Goal: Task Accomplishment & Management: Complete application form

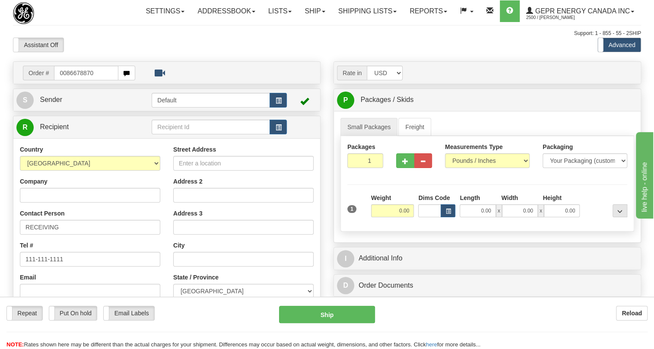
drag, startPoint x: 66, startPoint y: 91, endPoint x: 60, endPoint y: 100, distance: 11.1
click at [60, 82] on td "Order # 0086678870" at bounding box center [166, 73] width 301 height 18
drag, startPoint x: 95, startPoint y: 92, endPoint x: 52, endPoint y: 95, distance: 42.8
click at [52, 80] on div "Order # 86678870" at bounding box center [79, 73] width 112 height 15
type input "86678870"
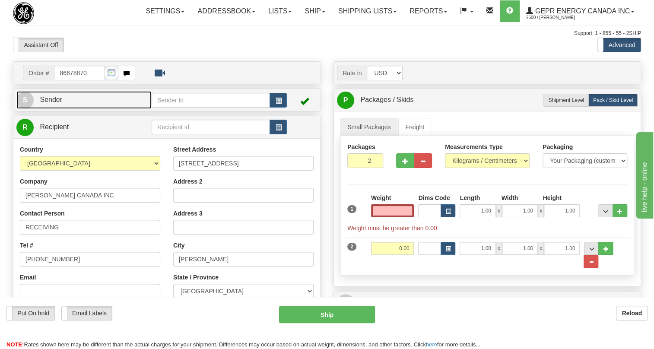
type input "0.00"
click at [55, 103] on span "Sender" at bounding box center [51, 99] width 22 height 7
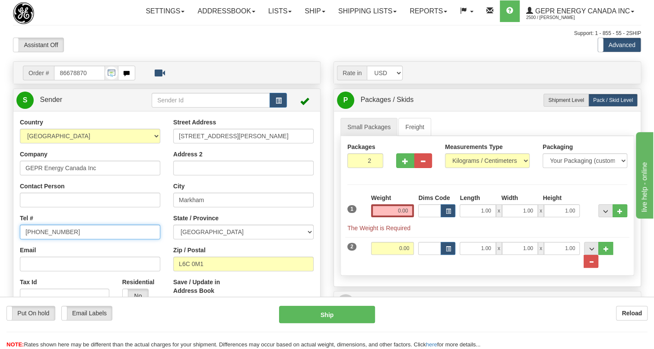
click at [54, 239] on input "[PHONE_NUMBER]" at bounding box center [90, 232] width 140 height 15
paste input "[PHONE_NUMBER]"
type input "[PHONE_NUMBER]"
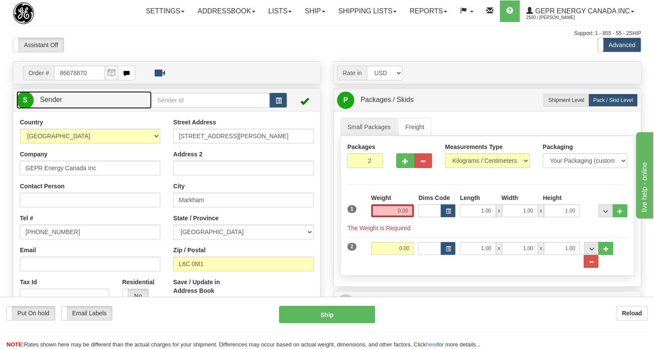
click at [53, 103] on span "Sender" at bounding box center [51, 99] width 22 height 7
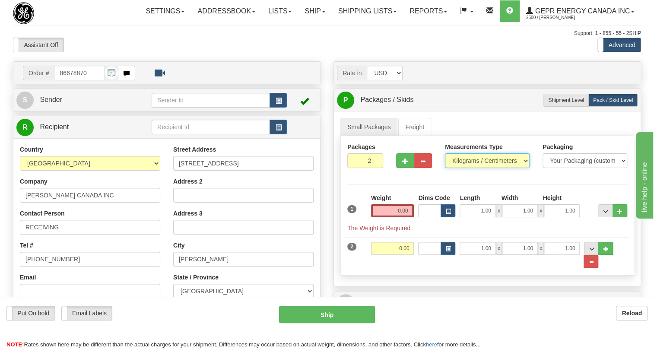
click at [525, 168] on select "Pounds / Inches Kilograms / Centimeters" at bounding box center [487, 160] width 85 height 15
select select "0"
click at [445, 168] on select "Pounds / Inches Kilograms / Centimeters" at bounding box center [487, 160] width 85 height 15
click at [396, 217] on input "0.00" at bounding box center [392, 210] width 43 height 13
type input "0.00"
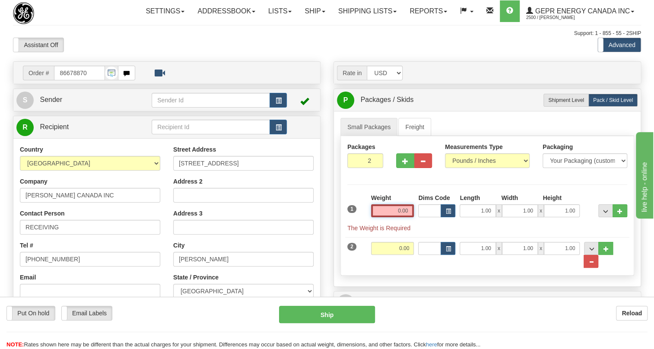
click at [396, 217] on input "0.00" at bounding box center [392, 210] width 43 height 13
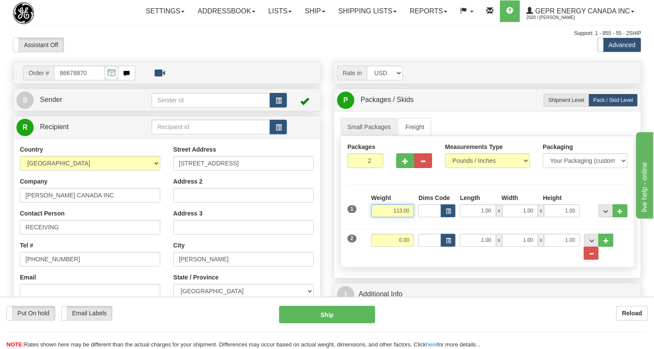
type input "113.00"
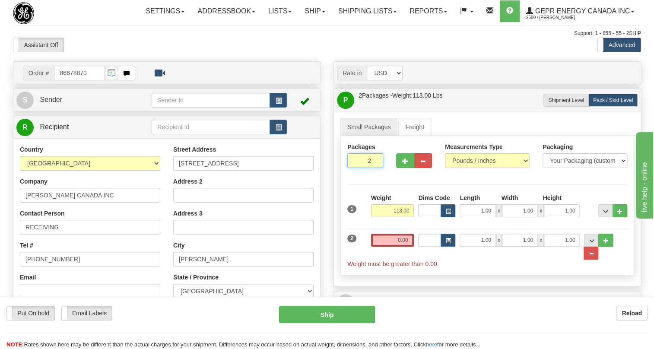
click at [363, 168] on input "2" at bounding box center [365, 160] width 36 height 15
click at [598, 260] on button "..." at bounding box center [590, 253] width 15 height 13
type input "1"
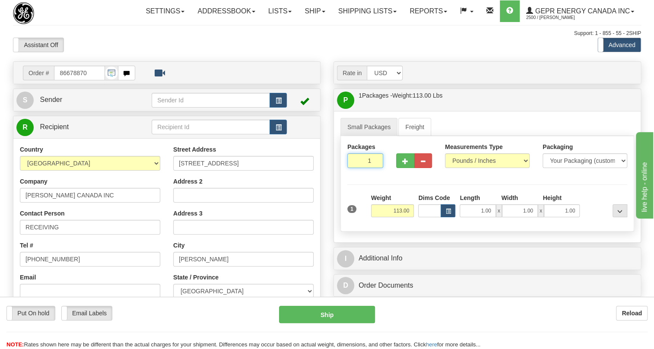
click at [364, 168] on input "1" at bounding box center [365, 160] width 36 height 15
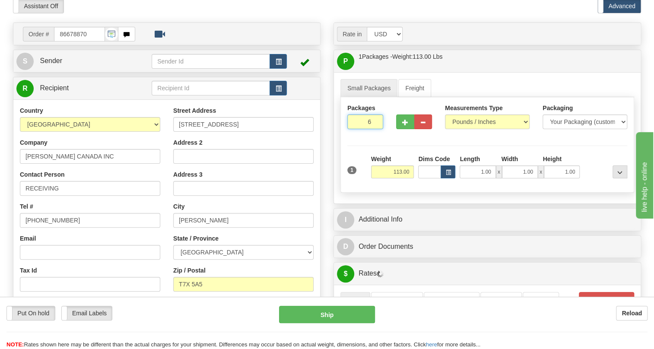
type input "6"
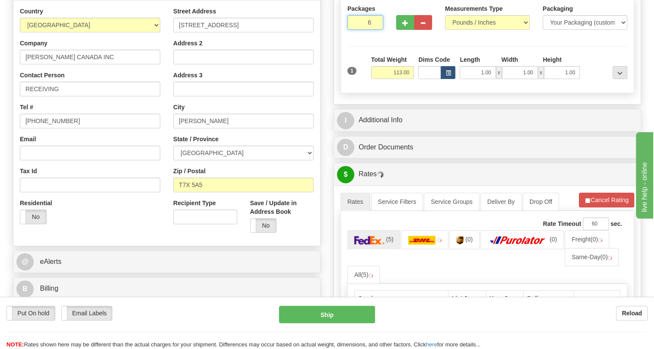
scroll to position [157, 0]
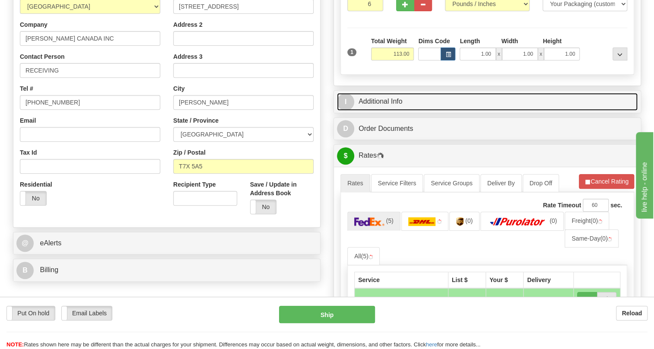
click at [390, 111] on link "I Additional Info" at bounding box center [487, 102] width 301 height 18
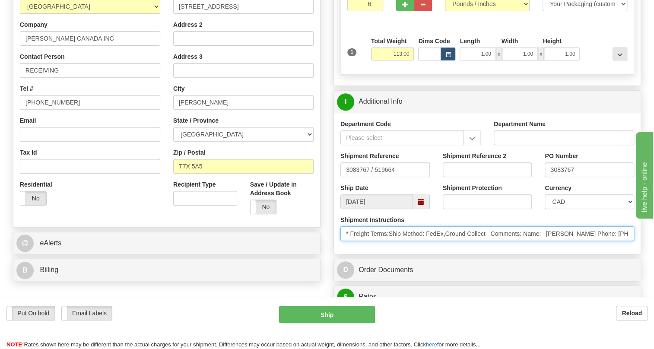
drag, startPoint x: 583, startPoint y: 253, endPoint x: 548, endPoint y: 251, distance: 35.0
click at [548, 241] on input "* Freight Terms:Ship Method: FedEx,Ground Collect Comments: Name: Vicky Whiffen…" at bounding box center [487, 233] width 294 height 15
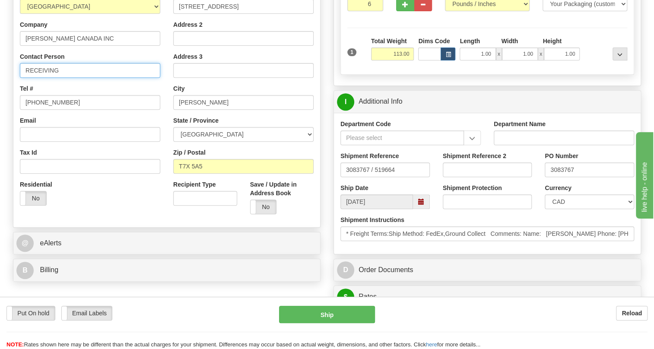
click at [49, 78] on input "RECEIVING" at bounding box center [90, 70] width 140 height 15
paste input "Vicky Whiffen"
drag, startPoint x: 101, startPoint y: 89, endPoint x: 86, endPoint y: 93, distance: 16.1
click at [86, 78] on input "Vicky Whiffen/PO # 3077811" at bounding box center [90, 70] width 140 height 15
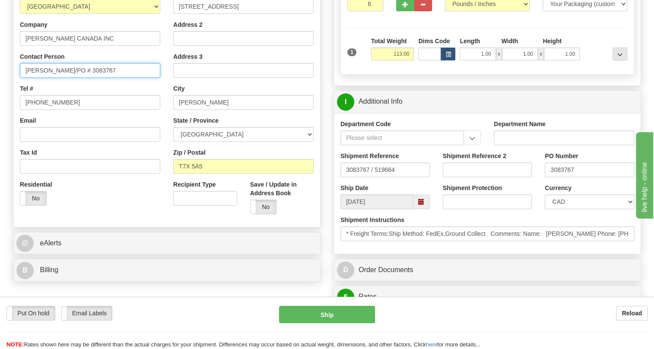
type input "Vicky Whiffen/PO # 3083767"
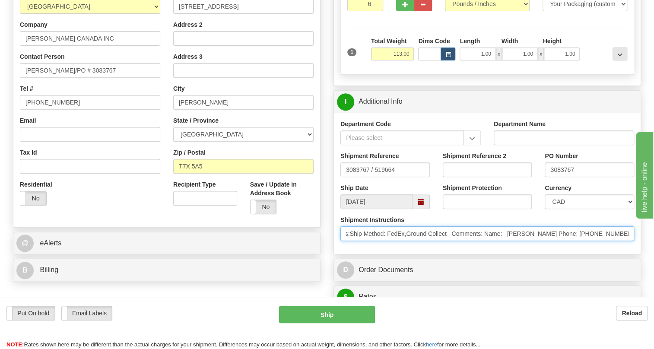
scroll to position [0, 130]
drag, startPoint x: 605, startPoint y: 252, endPoint x: 514, endPoint y: 253, distance: 90.3
click at [514, 241] on input "* Freight Terms:Ship Method: FedEx,Ground Collect Comments: Name: Vicky Whiffen…" at bounding box center [487, 233] width 294 height 15
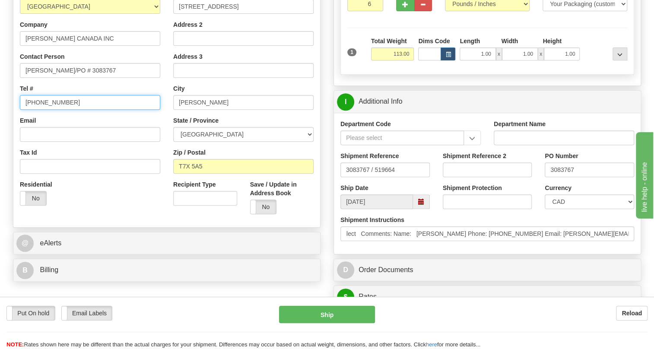
scroll to position [0, 0]
click at [54, 110] on input "[PHONE_NUMBER]" at bounding box center [90, 102] width 140 height 15
paste input "780-948-3377"
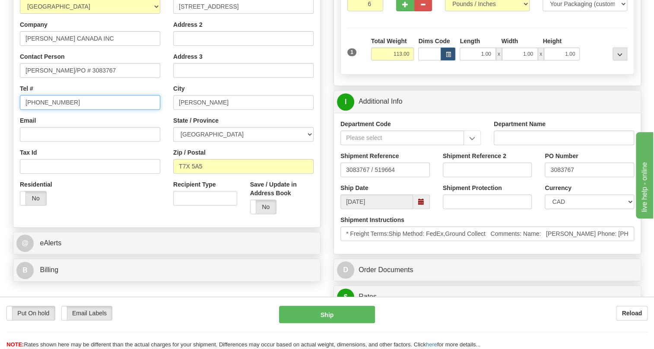
type input "780-948-3377"
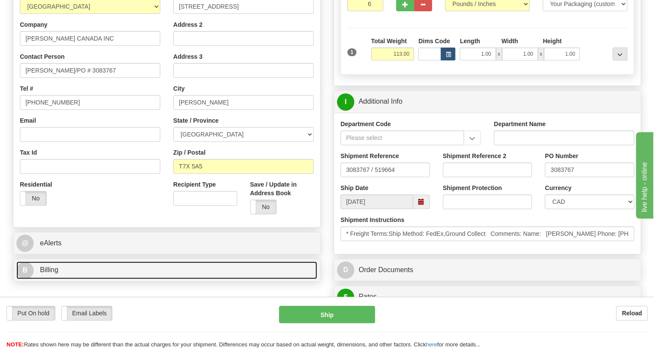
click at [53, 273] on span "Billing" at bounding box center [49, 269] width 19 height 7
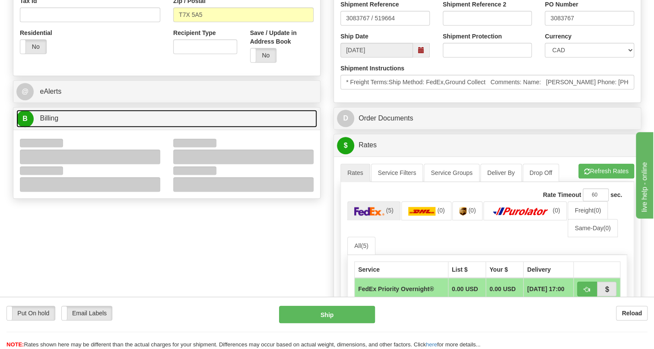
scroll to position [314, 0]
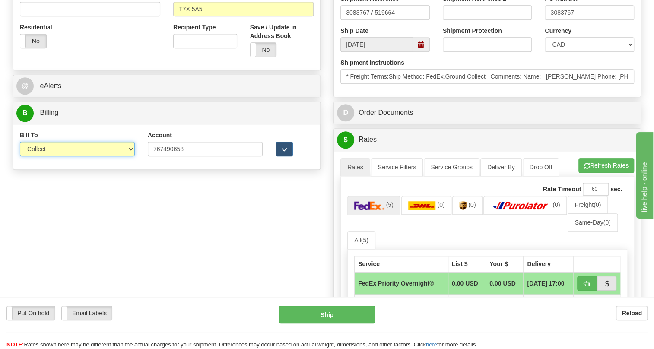
click at [130, 156] on select "Sender Recipient Third Party Collect" at bounding box center [77, 149] width 115 height 15
click at [20, 156] on select "Sender Recipient Third Party Collect" at bounding box center [77, 149] width 115 height 15
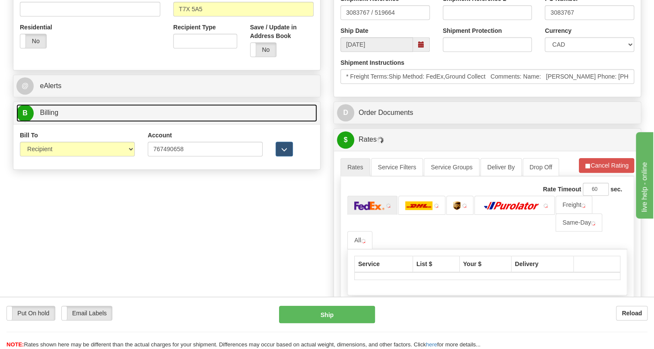
click at [51, 116] on span "Billing" at bounding box center [49, 112] width 19 height 7
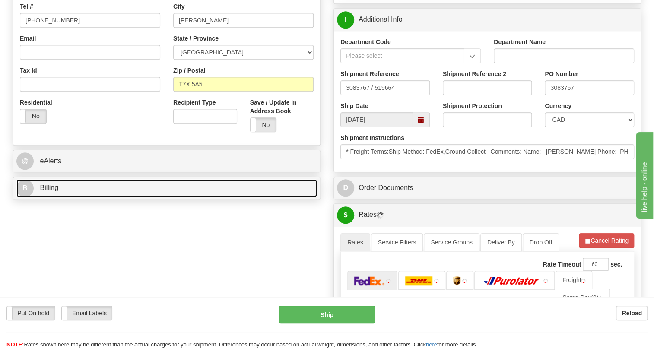
scroll to position [235, 0]
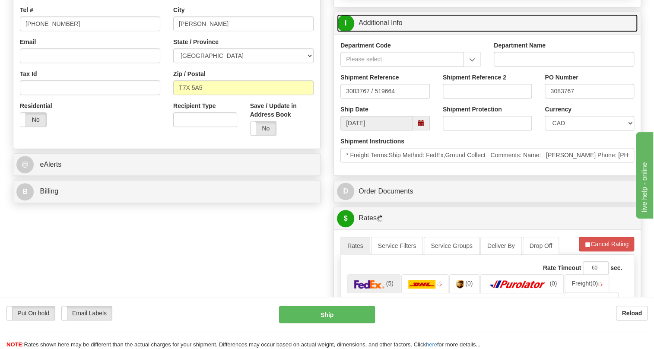
click at [383, 32] on link "I Additional Info" at bounding box center [487, 23] width 301 height 18
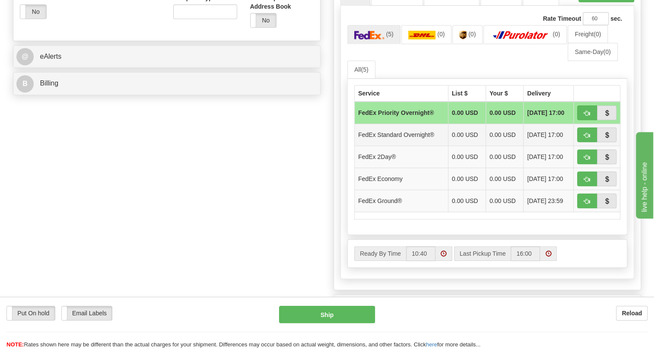
scroll to position [353, 0]
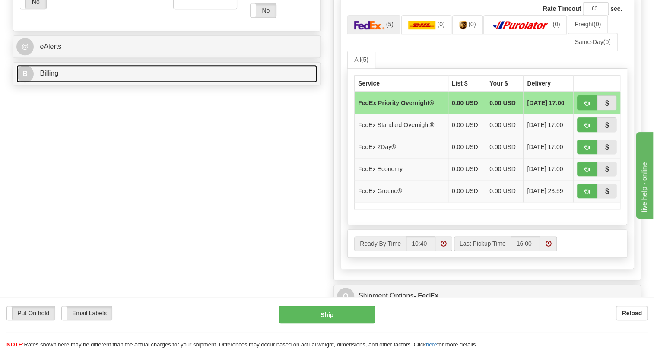
click at [48, 77] on span "Billing" at bounding box center [49, 73] width 19 height 7
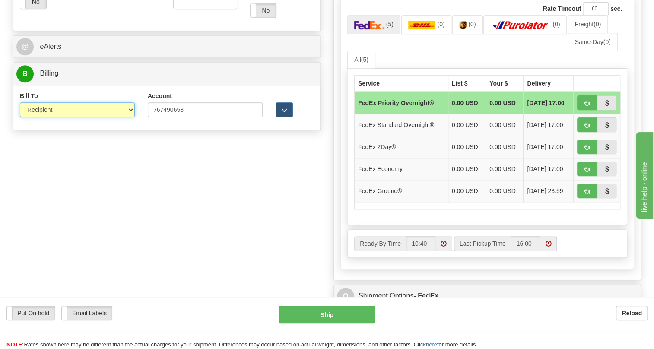
click at [130, 117] on select "Sender Recipient Third Party Collect" at bounding box center [77, 109] width 115 height 15
click at [20, 117] on select "Sender Recipient Third Party Collect" at bounding box center [77, 109] width 115 height 15
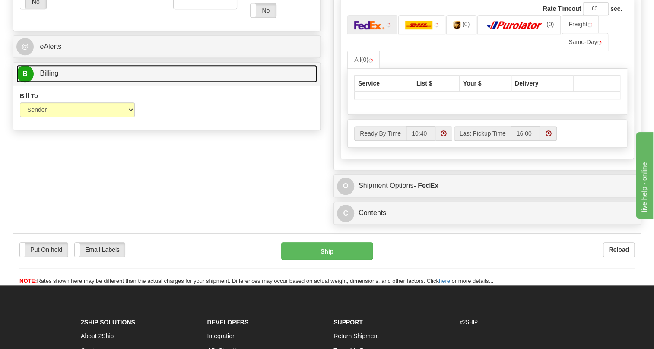
click at [49, 77] on span "Billing" at bounding box center [49, 73] width 19 height 7
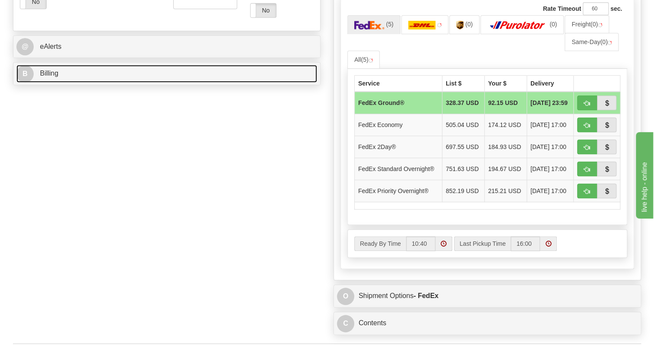
click at [55, 77] on span "Billing" at bounding box center [49, 73] width 19 height 7
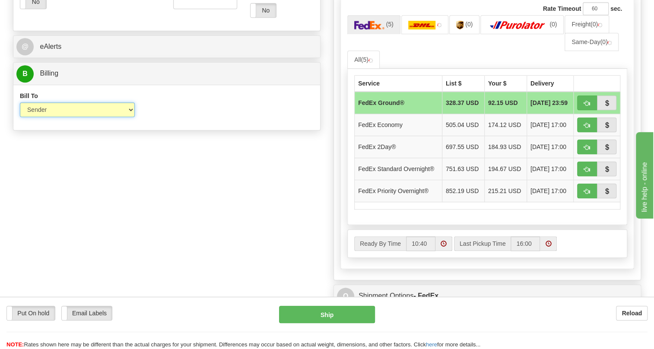
click at [127, 117] on select "Sender Recipient Third Party Collect" at bounding box center [77, 109] width 115 height 15
select select "2"
click at [20, 117] on select "Sender Recipient Third Party Collect" at bounding box center [77, 109] width 115 height 15
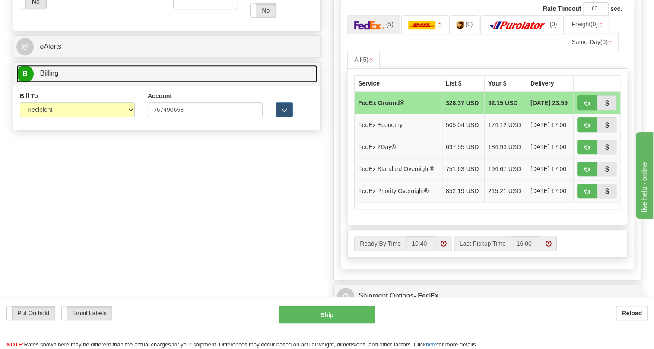
click at [53, 77] on span "Billing" at bounding box center [49, 73] width 19 height 7
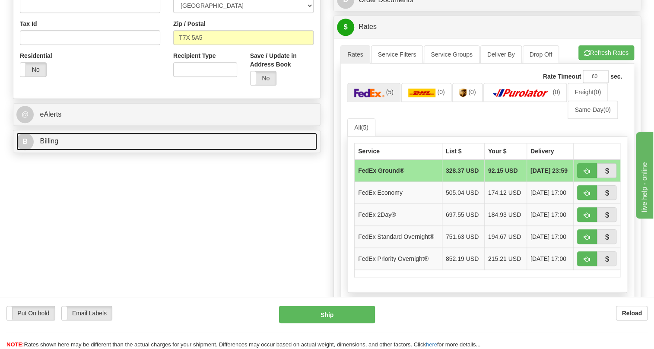
scroll to position [275, 0]
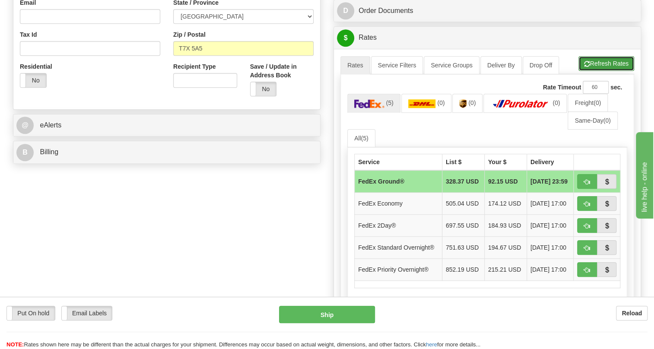
click at [611, 71] on button "Refresh Rates" at bounding box center [606, 63] width 56 height 15
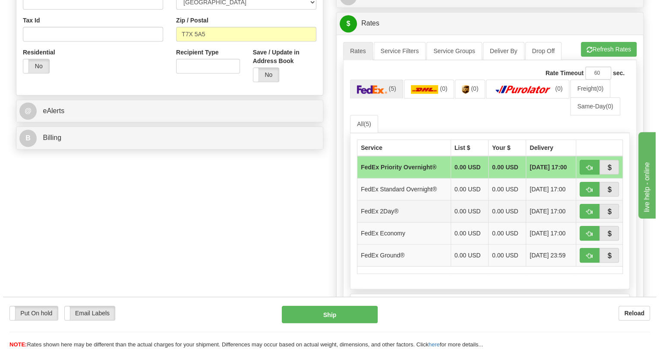
scroll to position [314, 0]
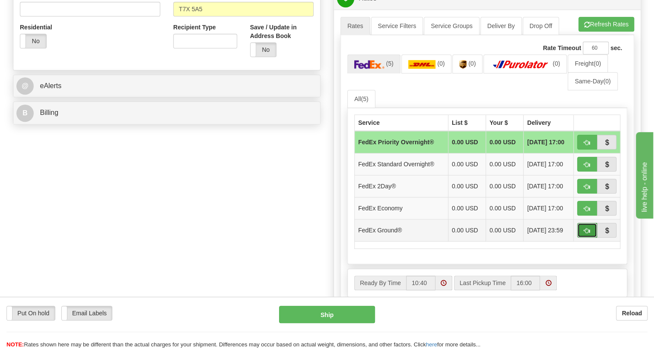
click at [586, 234] on span "button" at bounding box center [587, 231] width 6 height 6
type input "92"
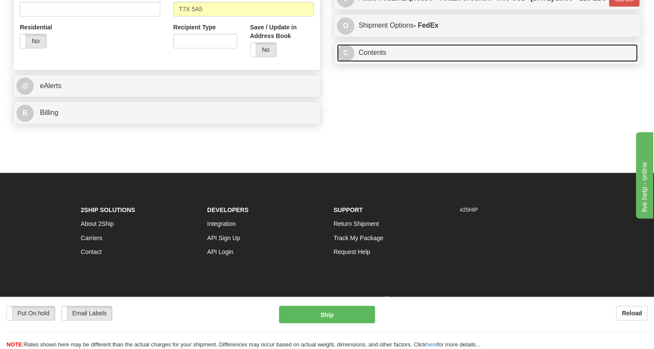
click at [377, 62] on link "C Contents" at bounding box center [487, 53] width 301 height 18
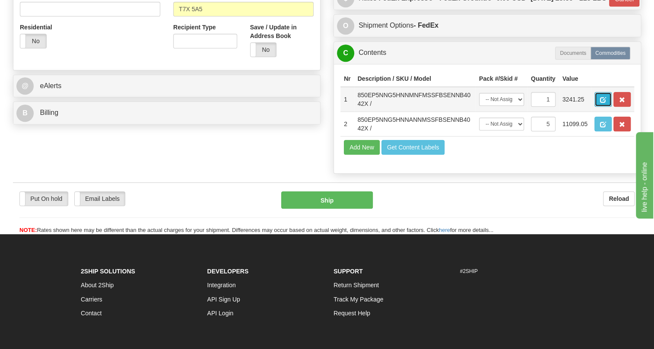
click at [603, 103] on span "button" at bounding box center [603, 100] width 6 height 6
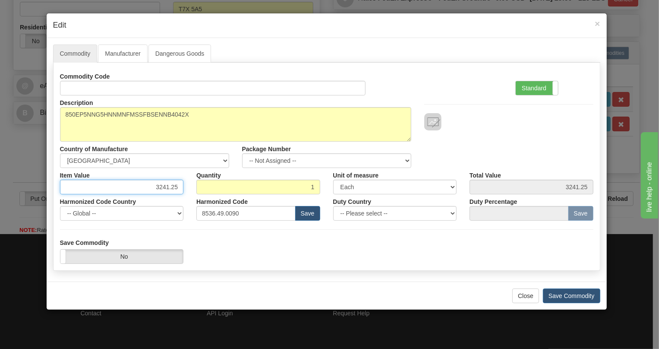
drag, startPoint x: 177, startPoint y: 187, endPoint x: 148, endPoint y: 188, distance: 29.0
click at [148, 188] on input "3241.25" at bounding box center [122, 187] width 124 height 15
type input "5516.83"
click at [532, 87] on label "Standard" at bounding box center [537, 88] width 42 height 14
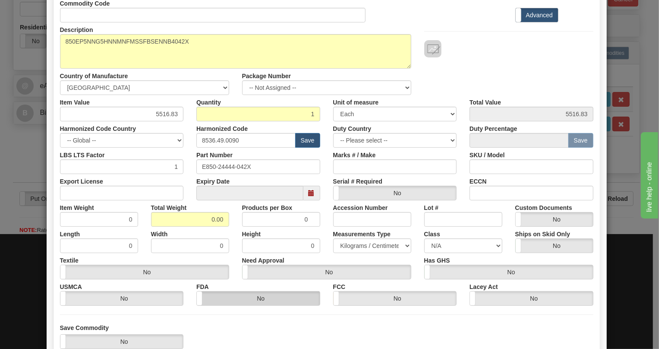
scroll to position [78, 0]
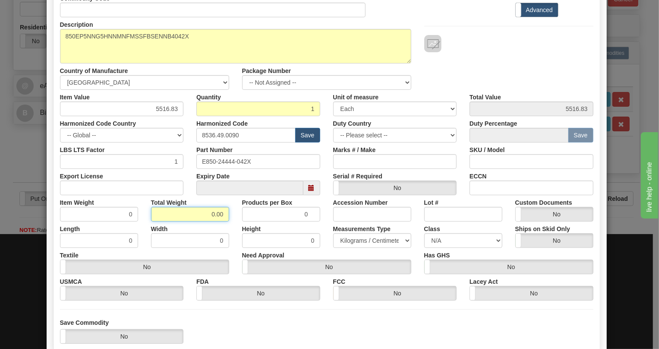
click at [201, 209] on input "0.00" at bounding box center [190, 214] width 78 height 15
type input "1.00"
type input "1.0000"
click at [358, 239] on select "Pounds / Inches Kilograms / Centimeters" at bounding box center [372, 240] width 78 height 15
select select "0"
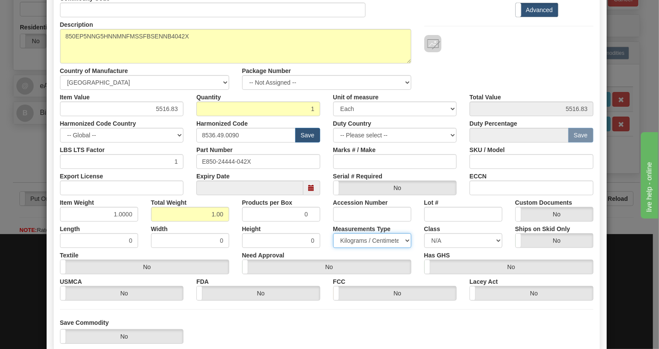
click at [333, 233] on select "Pounds / Inches Kilograms / Centimeters" at bounding box center [372, 240] width 78 height 15
click at [332, 251] on div "Need Approval Yes No" at bounding box center [327, 261] width 182 height 26
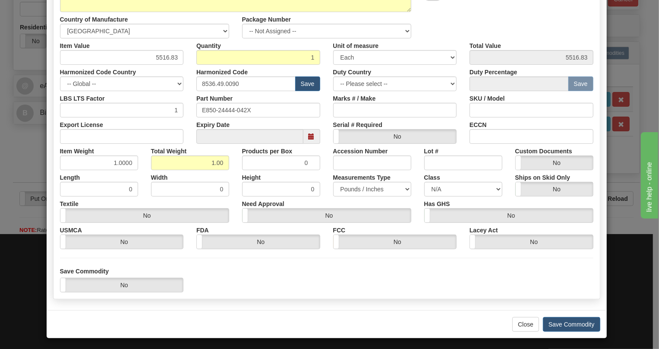
scroll to position [131, 0]
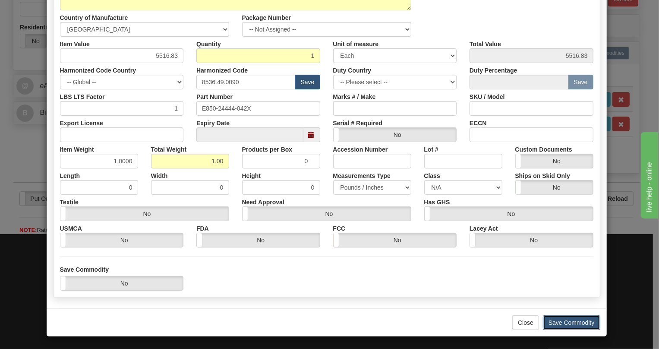
click at [567, 320] on button "Save Commodity" at bounding box center [571, 322] width 57 height 15
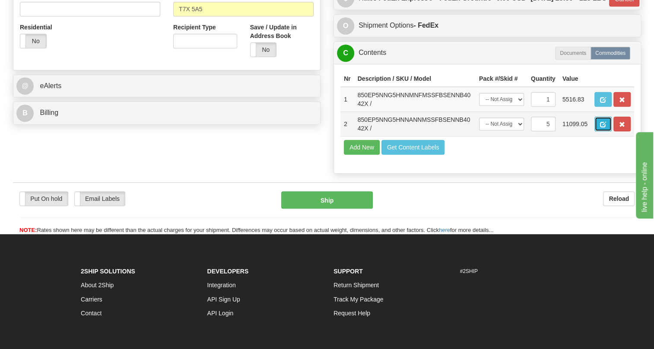
click at [603, 127] on span "button" at bounding box center [603, 125] width 6 height 6
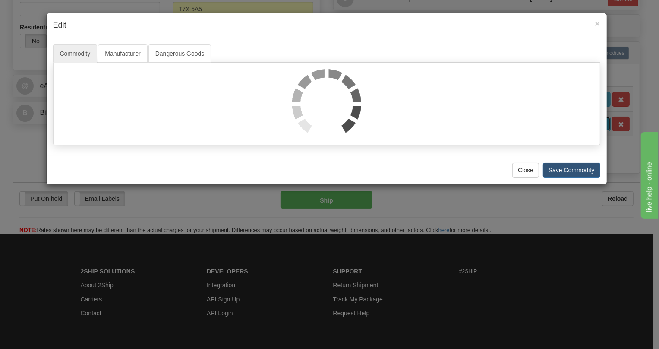
scroll to position [0, 0]
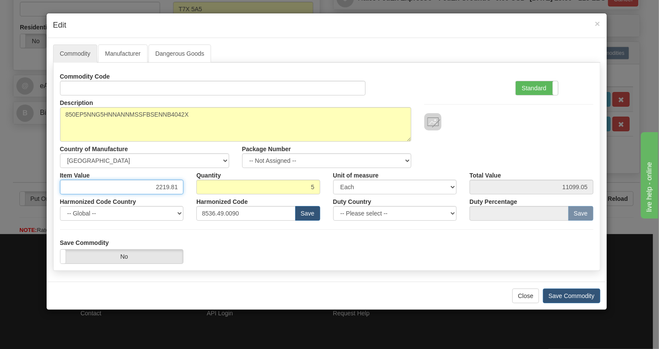
click at [171, 186] on input "2219.81" at bounding box center [122, 187] width 124 height 15
type input "4202.20"
type input "21011.00"
click at [530, 84] on label "Standard" at bounding box center [537, 88] width 42 height 14
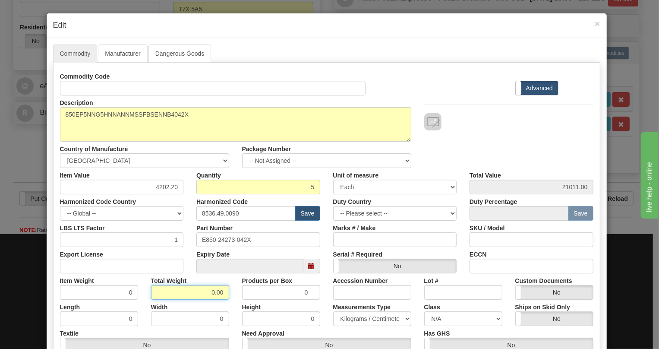
drag, startPoint x: 204, startPoint y: 296, endPoint x: 200, endPoint y: 292, distance: 5.8
click at [204, 296] on input "0.00" at bounding box center [190, 292] width 78 height 15
type input "1.00"
type input "0.2000"
click at [364, 316] on select "Pounds / Inches Kilograms / Centimeters" at bounding box center [372, 318] width 78 height 15
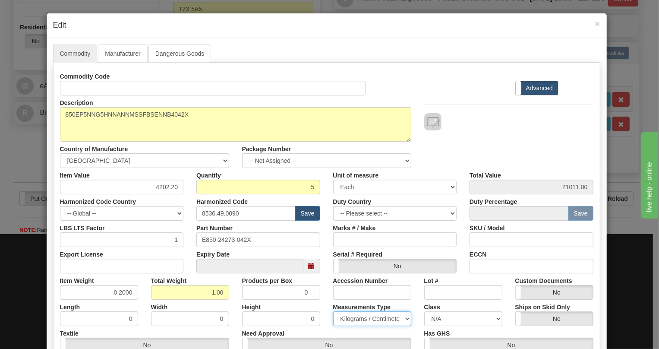
select select "0"
click at [333, 311] on select "Pounds / Inches Kilograms / Centimeters" at bounding box center [372, 318] width 78 height 15
click at [320, 305] on div "Height 0" at bounding box center [281, 313] width 91 height 26
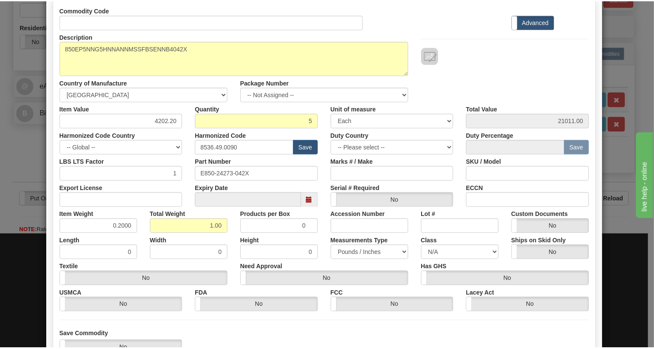
scroll to position [117, 0]
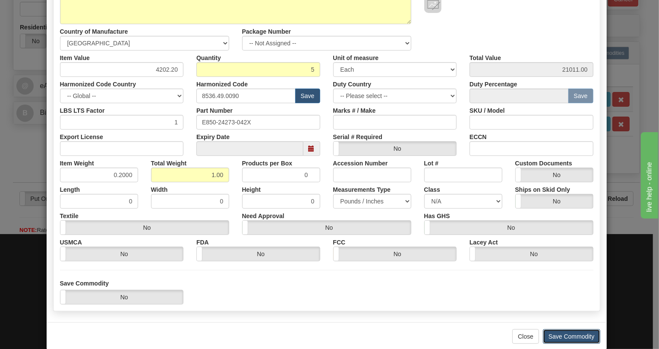
click at [568, 337] on button "Save Commodity" at bounding box center [571, 336] width 57 height 15
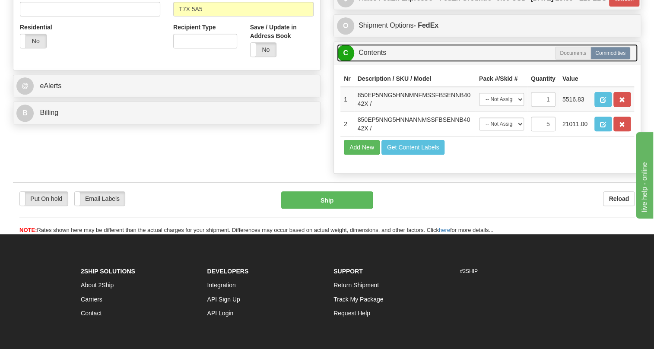
click at [378, 62] on link "C Contents" at bounding box center [487, 53] width 301 height 18
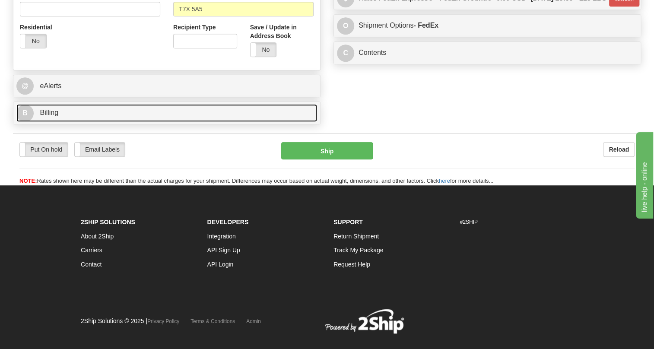
click at [56, 116] on span "Billing" at bounding box center [49, 112] width 19 height 7
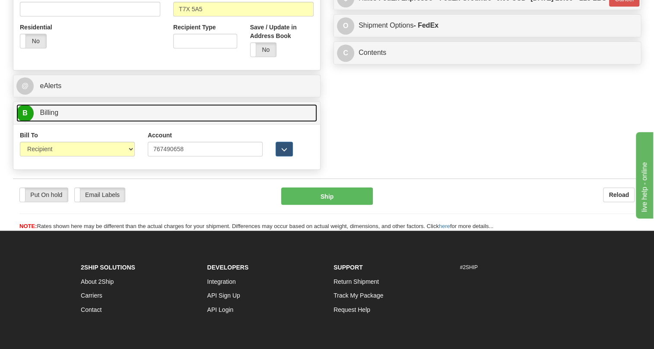
click at [51, 116] on span "Billing" at bounding box center [49, 112] width 19 height 7
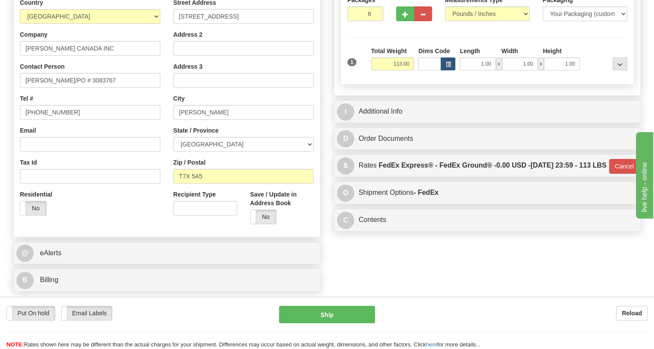
scroll to position [157, 0]
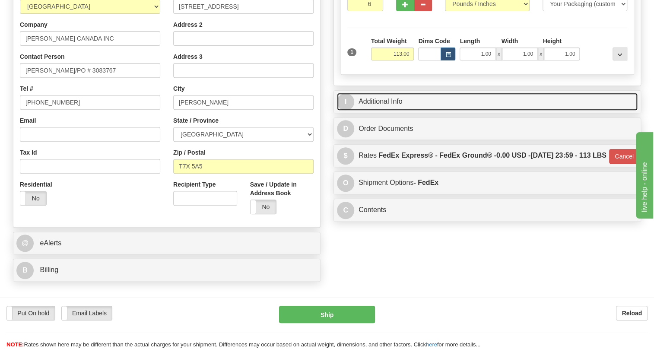
click at [388, 111] on link "I Additional Info" at bounding box center [487, 102] width 301 height 18
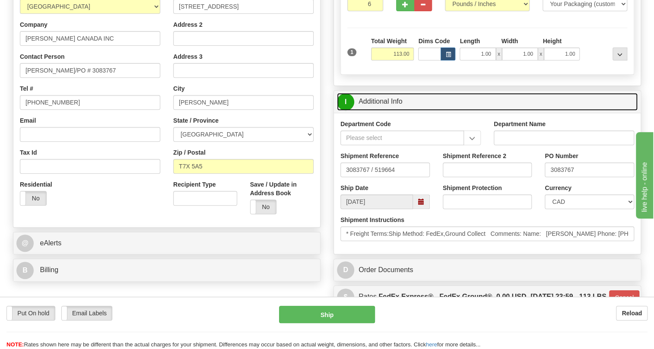
click at [388, 111] on link "I Additional Info" at bounding box center [487, 102] width 301 height 18
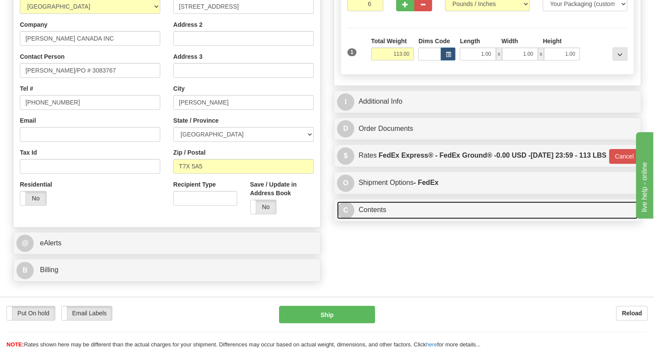
click at [370, 219] on link "C Contents" at bounding box center [487, 210] width 301 height 18
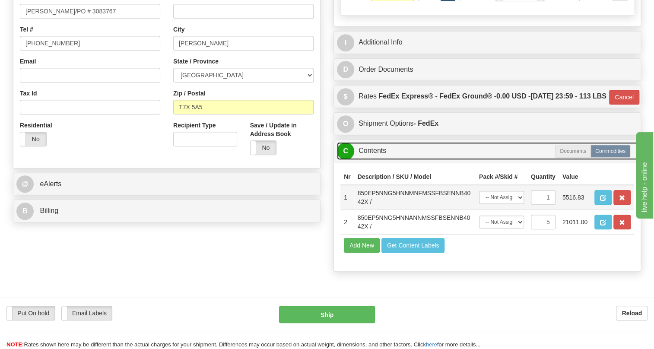
scroll to position [235, 0]
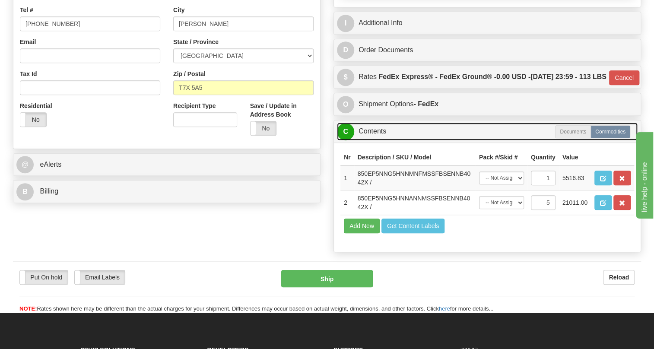
click at [366, 140] on link "C Contents" at bounding box center [487, 132] width 301 height 18
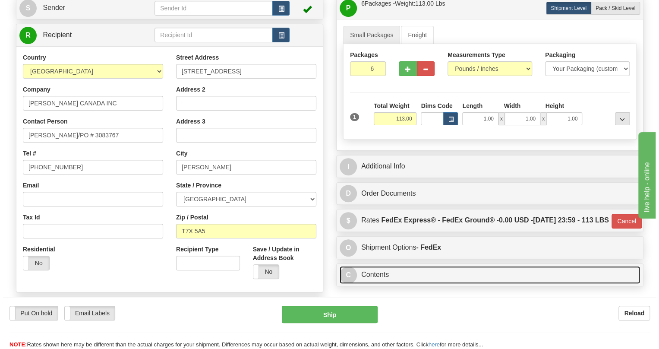
scroll to position [78, 0]
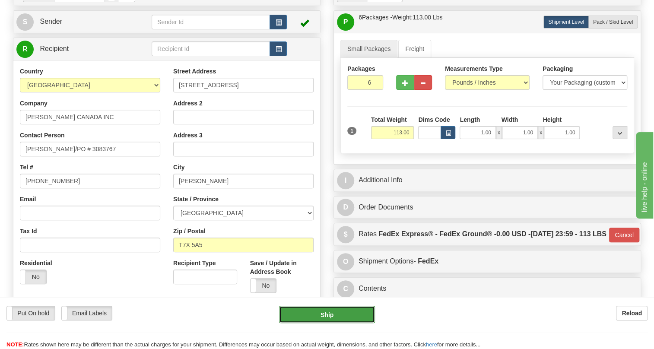
click at [328, 314] on button "Ship" at bounding box center [327, 314] width 96 height 17
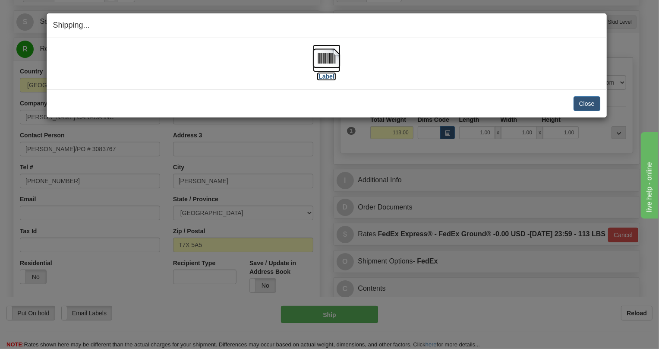
click at [324, 55] on img at bounding box center [327, 58] width 28 height 28
click at [585, 101] on button "Close" at bounding box center [587, 103] width 27 height 15
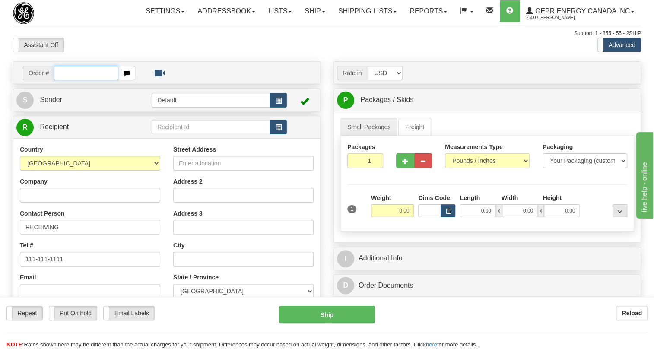
click at [66, 80] on input "text" at bounding box center [86, 73] width 64 height 15
paste input "0086678872"
click at [63, 80] on input "0086678872" at bounding box center [86, 73] width 64 height 15
drag, startPoint x: 60, startPoint y: 92, endPoint x: 87, endPoint y: 95, distance: 27.3
click at [87, 80] on input "86678872" at bounding box center [86, 73] width 64 height 15
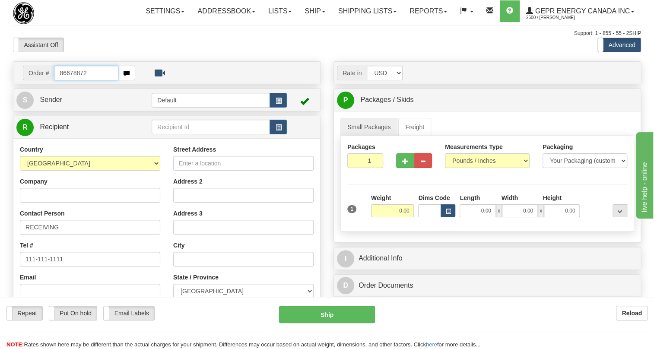
type input "86678872"
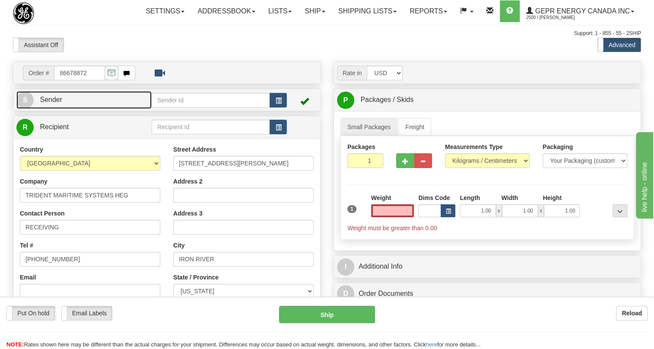
type input "0.00"
click at [59, 103] on span "Sender" at bounding box center [51, 99] width 22 height 7
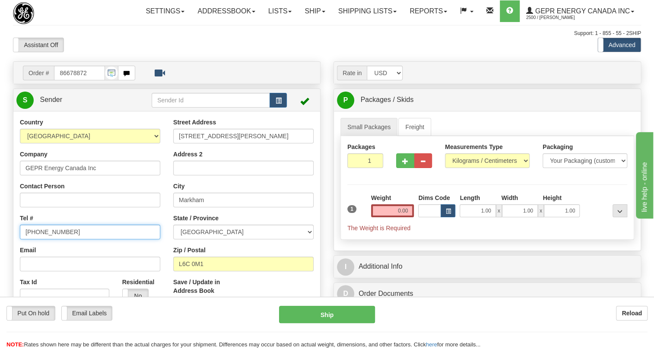
click at [51, 239] on input "[PHONE_NUMBER]" at bounding box center [90, 232] width 140 height 15
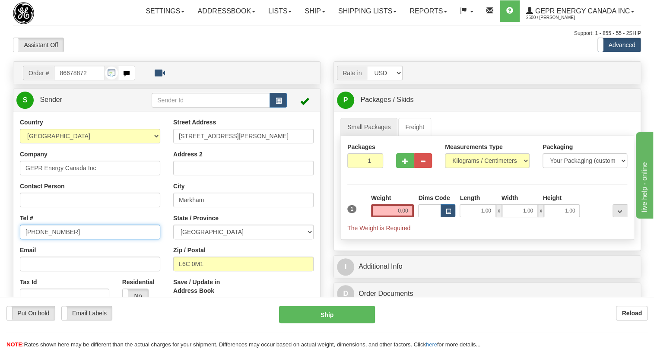
paste input "[PHONE_NUMBER]"
type input "[PHONE_NUMBER]"
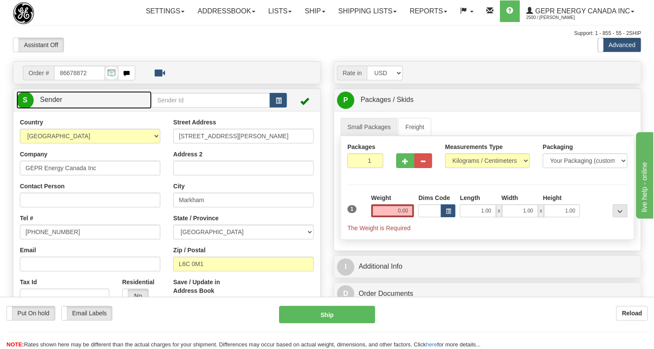
click at [59, 103] on span "Sender" at bounding box center [51, 99] width 22 height 7
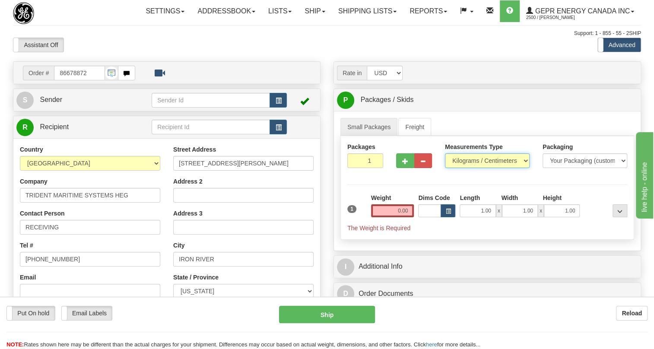
click at [523, 168] on select "Pounds / Inches Kilograms / Centimeters" at bounding box center [487, 160] width 85 height 15
select select "0"
click at [445, 168] on select "Pounds / Inches Kilograms / Centimeters" at bounding box center [487, 160] width 85 height 15
click at [400, 217] on input "0.00" at bounding box center [392, 210] width 43 height 13
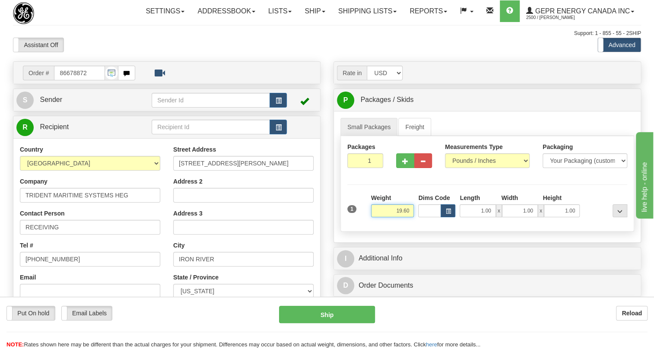
type input "19.60"
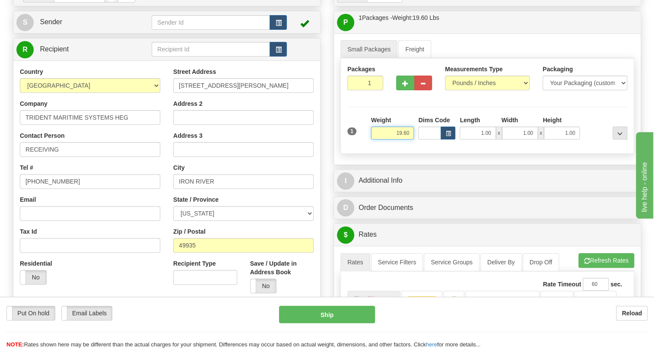
scroll to position [78, 0]
click at [43, 156] on input "RECEIVING" at bounding box center [90, 149] width 140 height 15
paste input "STEVE GERALD"
type input "STEVE GERALD"
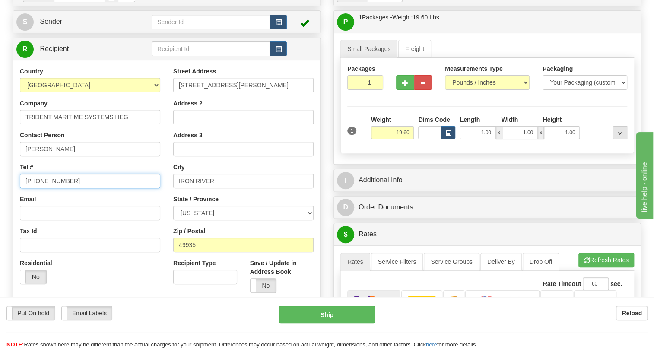
click at [51, 188] on input "[PHONE_NUMBER]" at bounding box center [90, 181] width 140 height 15
paste input "225-752-0337"
type input "225-752-0337"
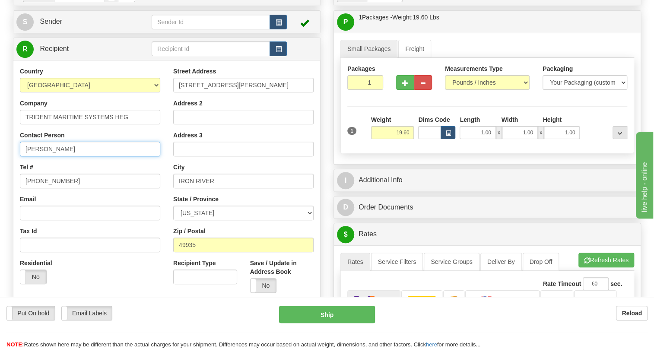
click at [82, 156] on input "STEVE GERALD" at bounding box center [90, 149] width 140 height 15
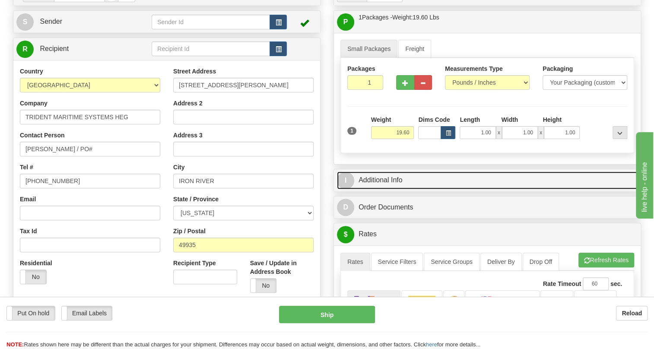
click at [394, 189] on link "I Additional Info" at bounding box center [487, 180] width 301 height 18
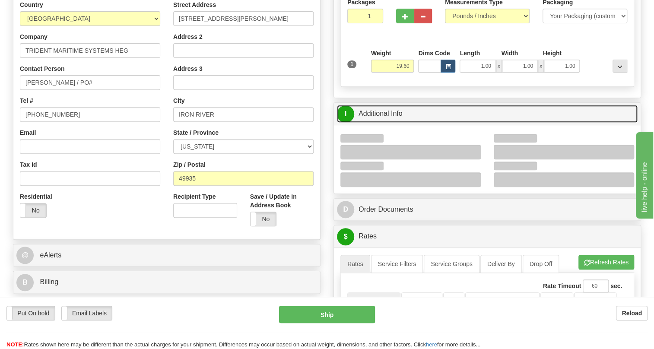
scroll to position [157, 0]
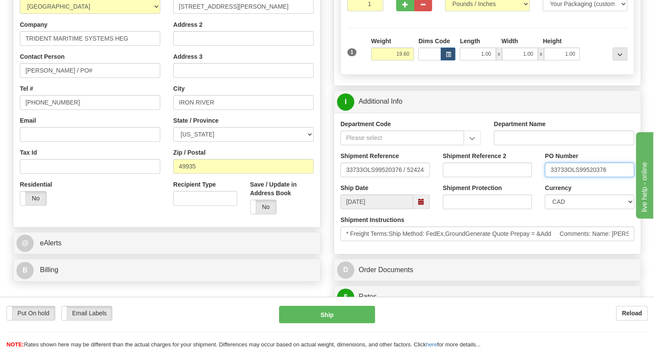
drag, startPoint x: 566, startPoint y: 189, endPoint x: 547, endPoint y: 190, distance: 18.6
click at [547, 177] on input "33733OLS99520376" at bounding box center [589, 169] width 89 height 15
click at [102, 78] on input "STEVE GERALD / PO#" at bounding box center [90, 70] width 140 height 15
paste input "33733"
type input "STEVE GERALD / PO# 33733"
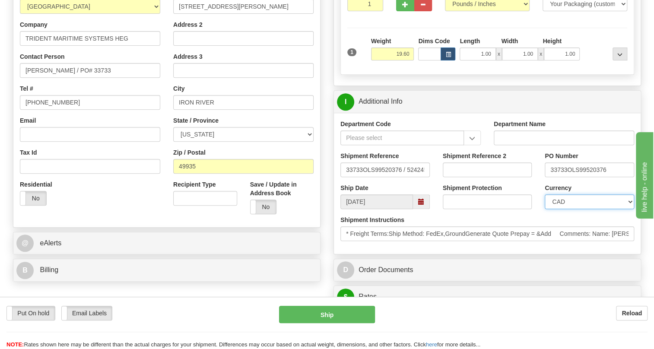
click at [604, 209] on select "CAD USD EUR ZAR [PERSON_NAME] ARN AUD AUS AWG BBD BFR BGN BHD BMD BND BRC BRL C…" at bounding box center [589, 201] width 89 height 15
select select "1"
click at [545, 209] on select "CAD USD EUR ZAR [PERSON_NAME] ARN AUD AUS AWG BBD BFR BGN BHD BMD BND BRC BRL C…" at bounding box center [589, 201] width 89 height 15
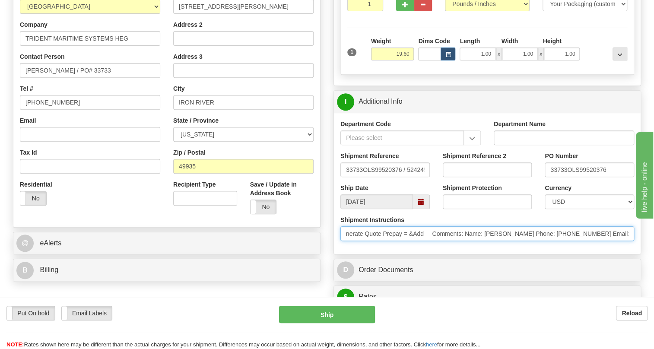
scroll to position [0, 0]
drag, startPoint x: 533, startPoint y: 257, endPoint x: 338, endPoint y: 250, distance: 195.8
click at [335, 247] on div "Shipment Instructions * Freight Terms:Ship Method: FedEx,GroundGenerate Quote P…" at bounding box center [487, 232] width 307 height 32
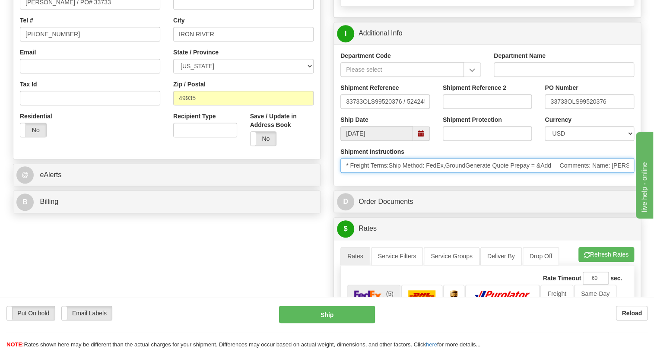
scroll to position [235, 0]
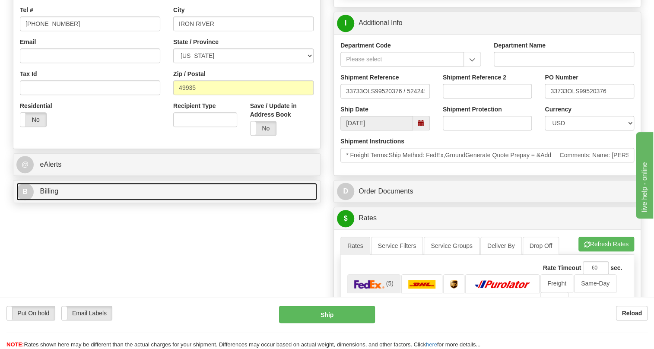
click at [48, 195] on span "Billing" at bounding box center [49, 190] width 19 height 7
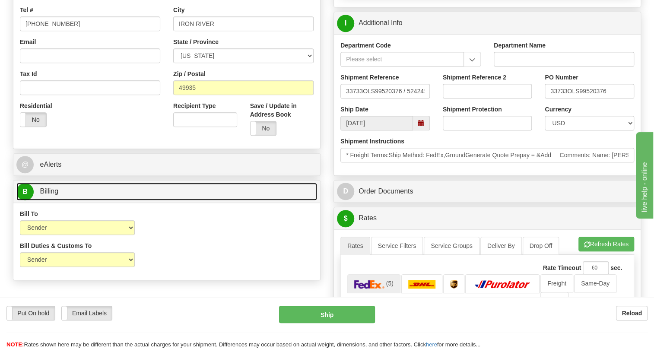
click at [43, 195] on span "Billing" at bounding box center [49, 190] width 19 height 7
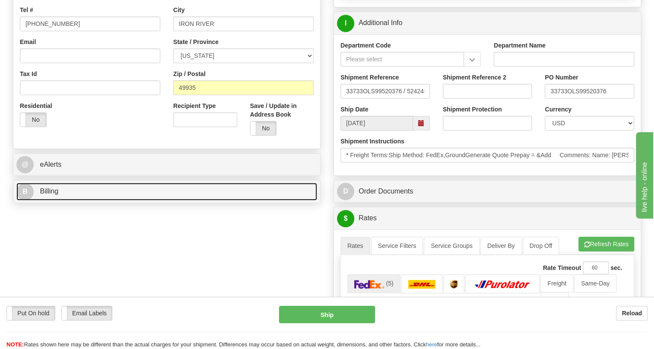
click at [50, 195] on span "Billing" at bounding box center [49, 190] width 19 height 7
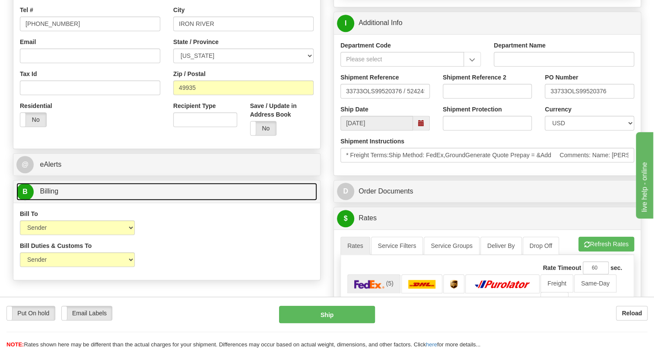
click at [50, 195] on span "Billing" at bounding box center [49, 190] width 19 height 7
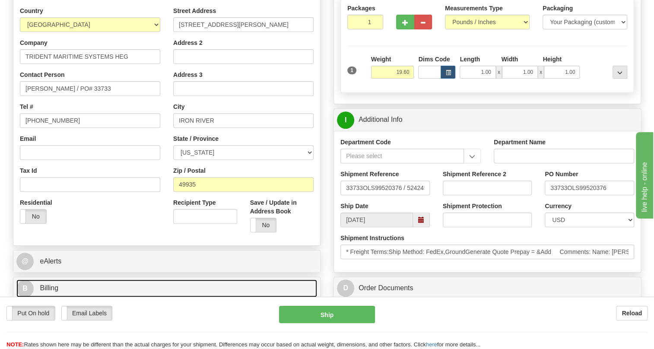
scroll to position [157, 0]
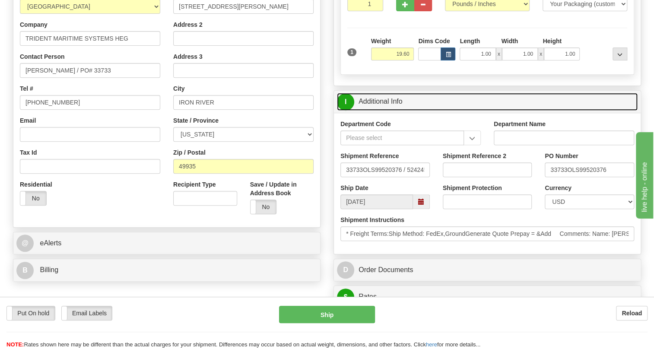
click at [382, 111] on link "I Additional Info" at bounding box center [487, 102] width 301 height 18
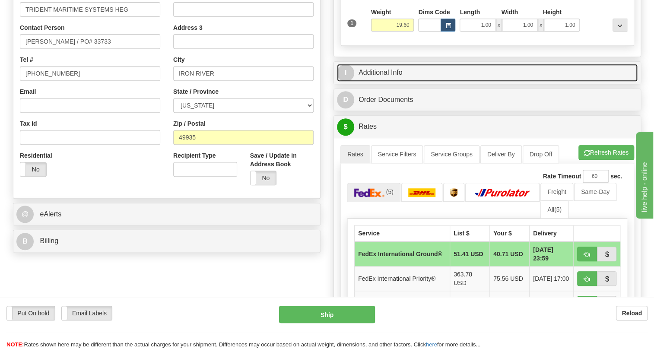
scroll to position [235, 0]
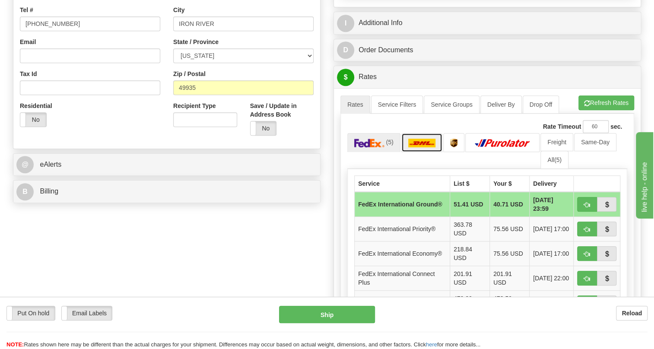
click at [419, 147] on img at bounding box center [422, 143] width 28 height 9
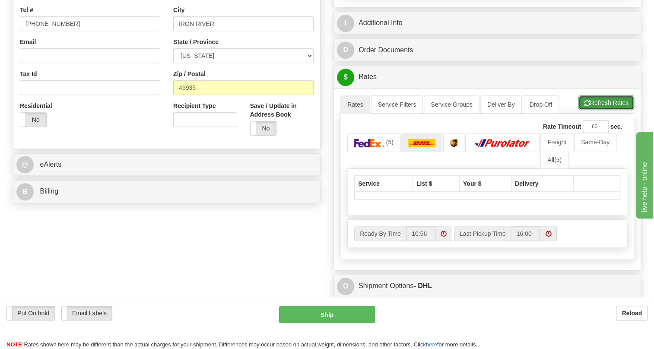
click at [606, 110] on button "Refresh Rates" at bounding box center [606, 102] width 56 height 15
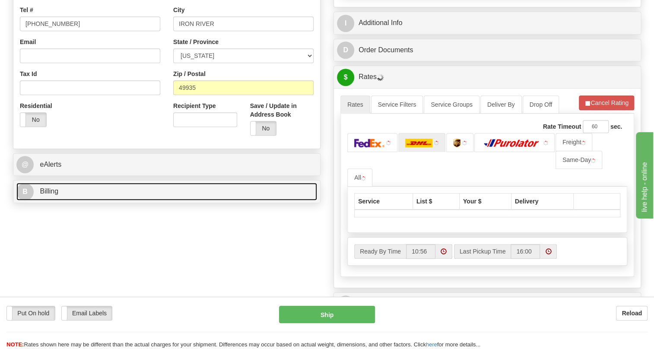
click at [49, 195] on span "Billing" at bounding box center [49, 190] width 19 height 7
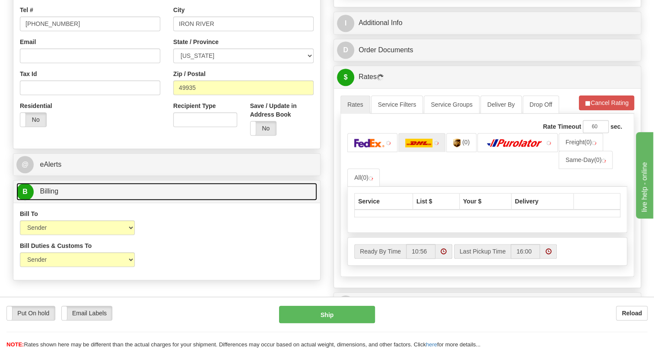
click at [49, 195] on span "Billing" at bounding box center [49, 190] width 19 height 7
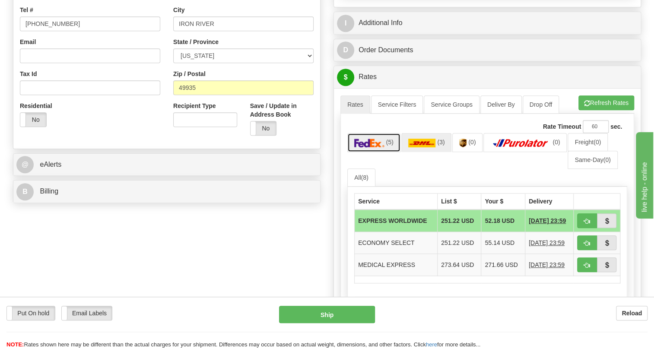
click at [379, 147] on img at bounding box center [369, 143] width 30 height 9
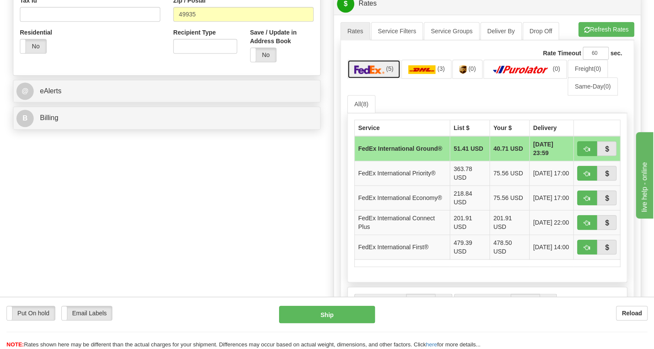
scroll to position [314, 0]
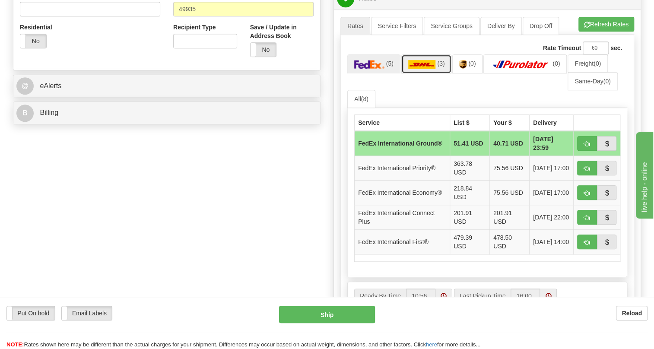
click at [424, 69] on img at bounding box center [422, 64] width 28 height 9
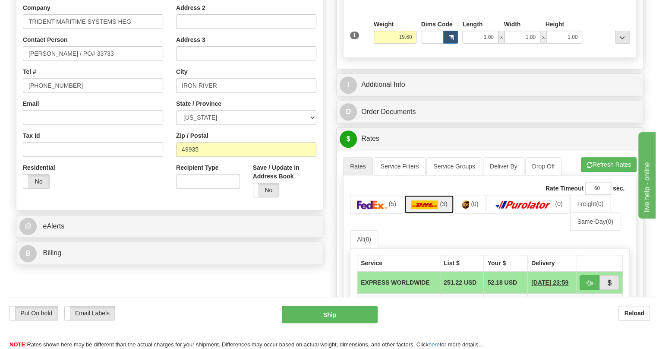
scroll to position [235, 0]
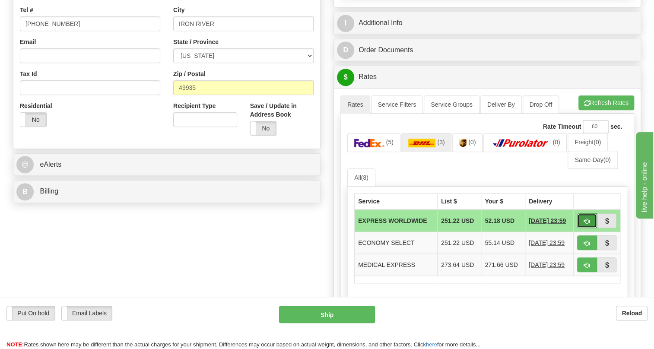
click at [587, 224] on span "button" at bounding box center [587, 222] width 6 height 6
type input "P"
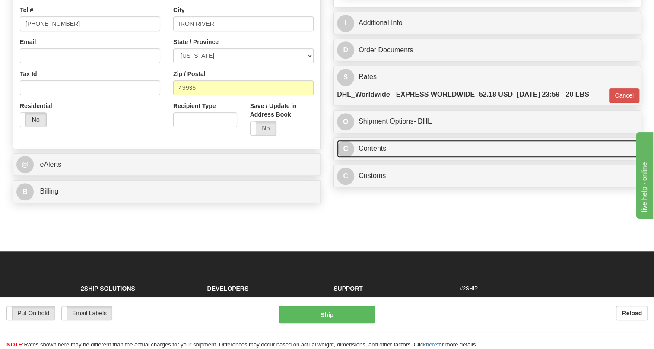
click at [371, 158] on link "C Contents" at bounding box center [487, 149] width 301 height 18
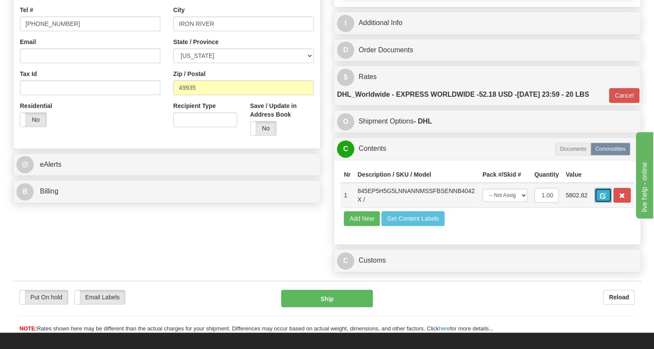
click at [605, 199] on span "button" at bounding box center [603, 196] width 6 height 6
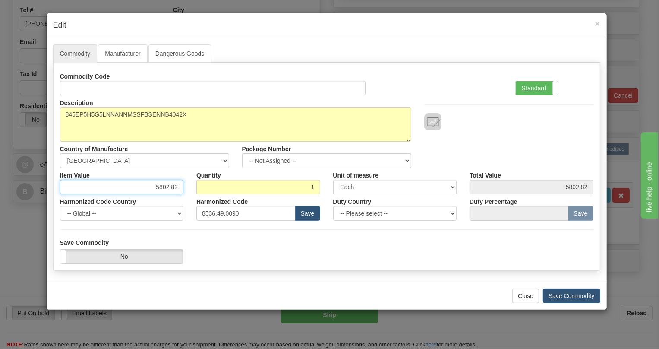
click at [171, 188] on input "5802.82" at bounding box center [122, 187] width 124 height 15
type input "4631.48"
click at [533, 86] on label "Standard" at bounding box center [537, 88] width 42 height 14
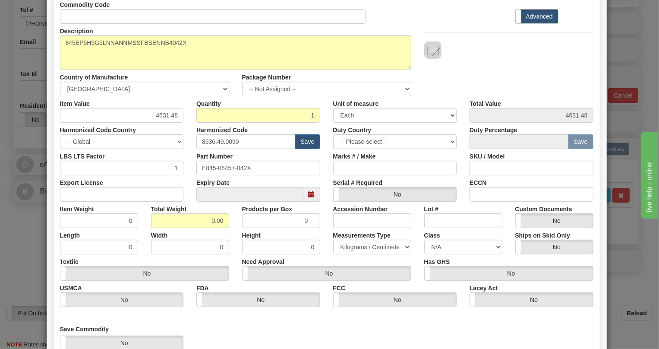
scroll to position [78, 0]
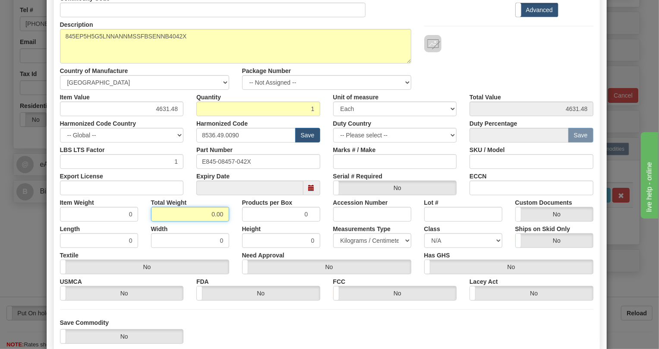
click at [204, 213] on input "0.00" at bounding box center [190, 214] width 78 height 15
type input "1.00"
type input "1.0000"
click at [393, 237] on select "Pounds / Inches Kilograms / Centimeters" at bounding box center [372, 240] width 78 height 15
select select "0"
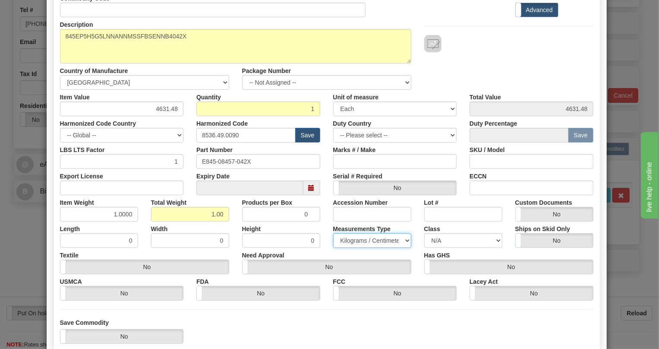
click at [333, 233] on select "Pounds / Inches Kilograms / Centimeters" at bounding box center [372, 240] width 78 height 15
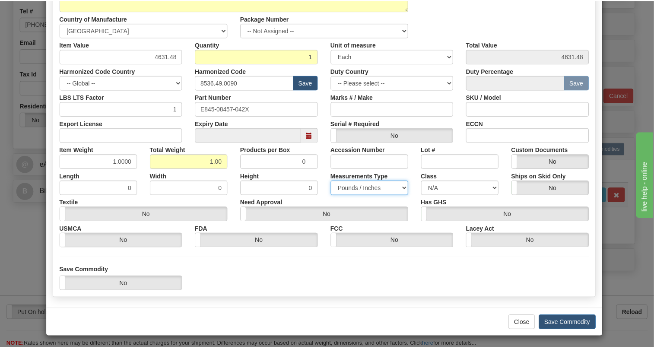
scroll to position [131, 0]
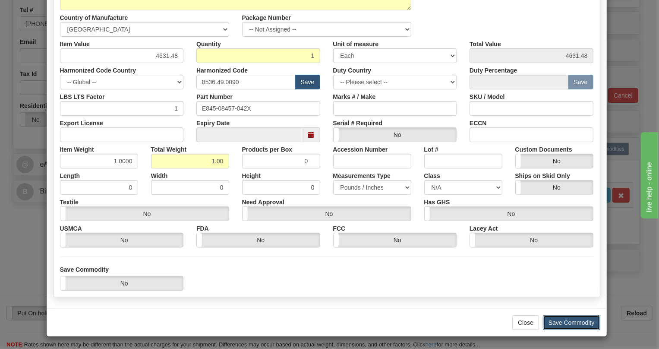
click at [564, 320] on button "Save Commodity" at bounding box center [571, 322] width 57 height 15
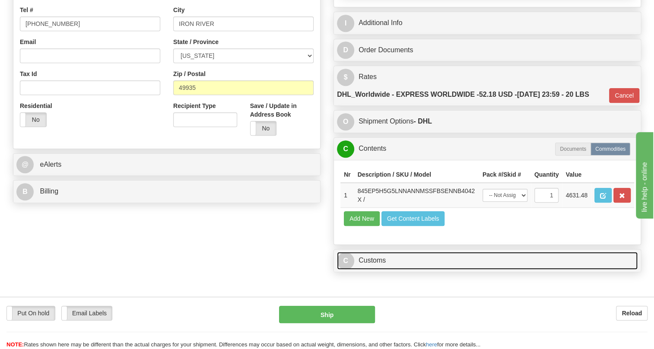
drag, startPoint x: 375, startPoint y: 279, endPoint x: 374, endPoint y: 269, distance: 10.4
click at [375, 269] on link "C Customs" at bounding box center [487, 261] width 301 height 18
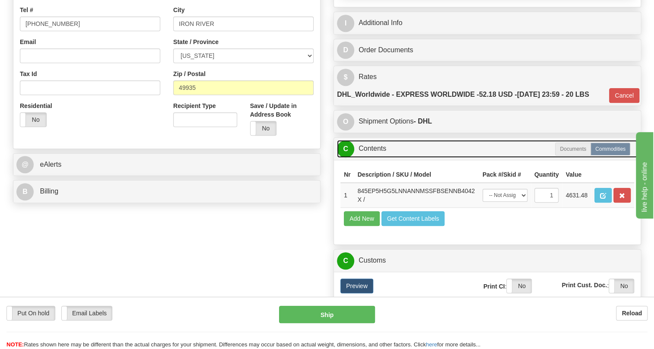
click at [369, 158] on link "C Contents" at bounding box center [487, 149] width 301 height 18
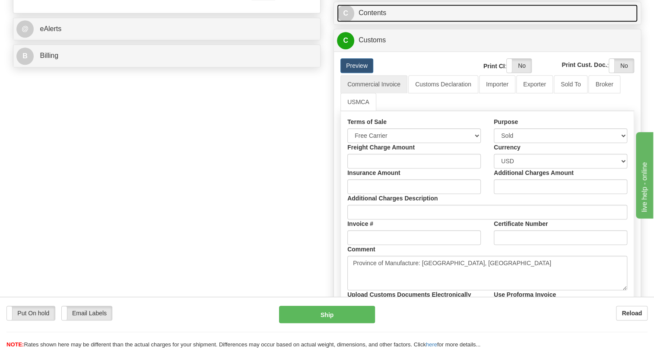
scroll to position [353, 0]
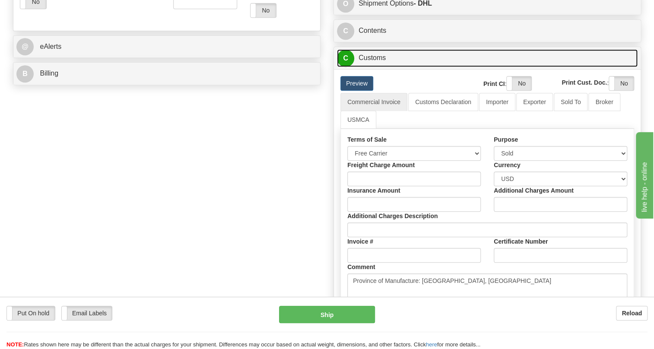
click at [376, 67] on link "C Customs" at bounding box center [487, 58] width 301 height 18
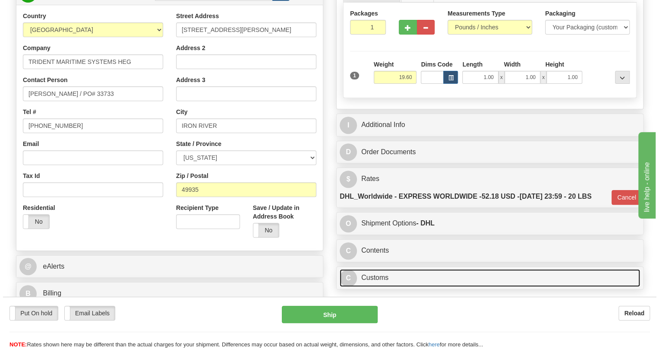
scroll to position [73, 0]
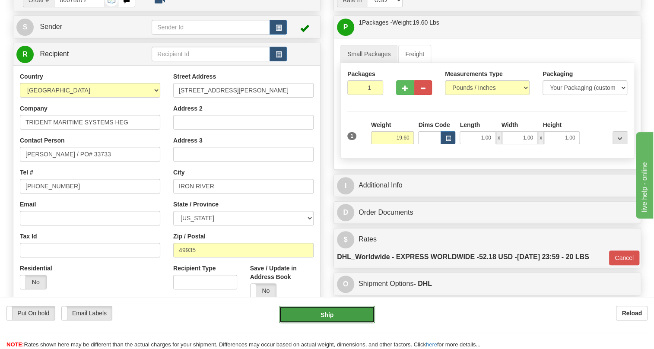
click at [329, 314] on button "Ship" at bounding box center [327, 314] width 96 height 17
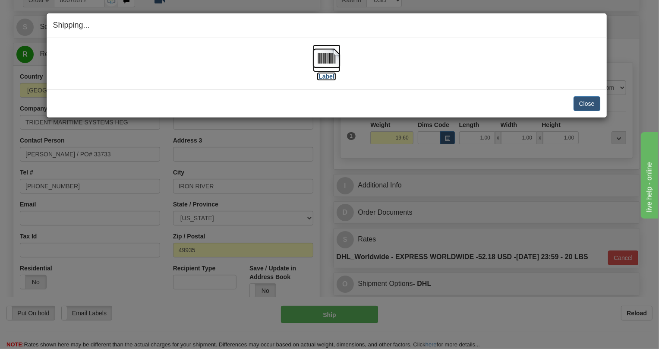
click at [332, 62] on img at bounding box center [327, 58] width 28 height 28
click at [579, 103] on button "Close" at bounding box center [587, 103] width 27 height 15
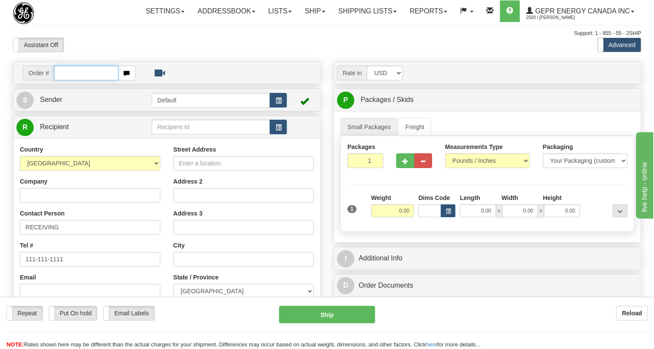
click at [64, 80] on input "text" at bounding box center [86, 73] width 64 height 15
paste input "0086678877"
drag, startPoint x: 66, startPoint y: 94, endPoint x: 54, endPoint y: 102, distance: 14.9
click at [54, 84] on div "Order # 0086678877" at bounding box center [166, 73] width 307 height 22
click at [74, 80] on input "86678877" at bounding box center [86, 73] width 64 height 15
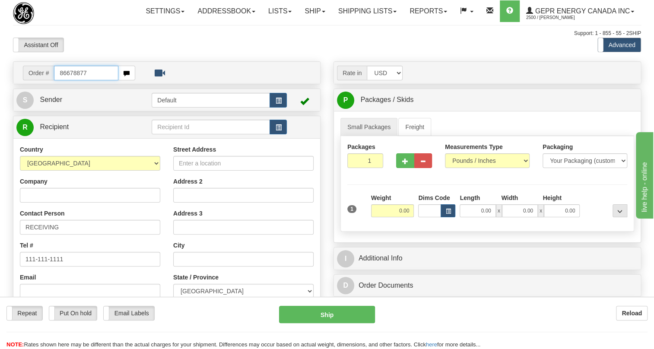
click at [74, 80] on input "86678877" at bounding box center [86, 73] width 64 height 15
type input "86678877"
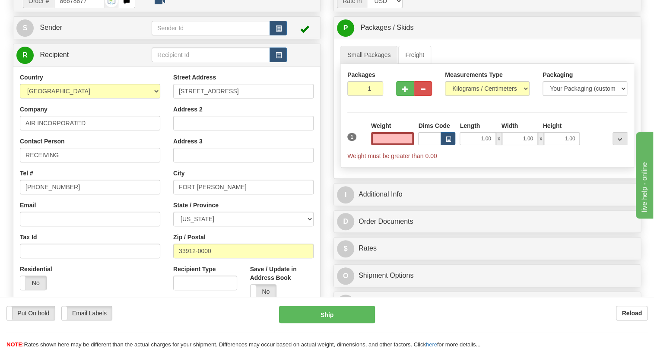
scroll to position [78, 0]
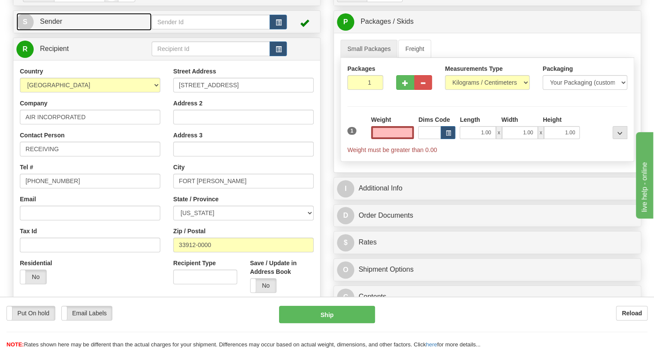
type input "0.00"
click at [54, 31] on link "S Sender" at bounding box center [83, 22] width 135 height 18
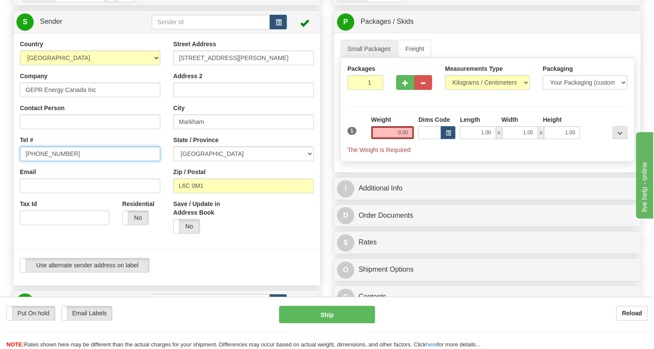
click at [48, 161] on input "[PHONE_NUMBER]" at bounding box center [90, 153] width 140 height 15
paste input "[PHONE_NUMBER]"
type input "[PHONE_NUMBER]"
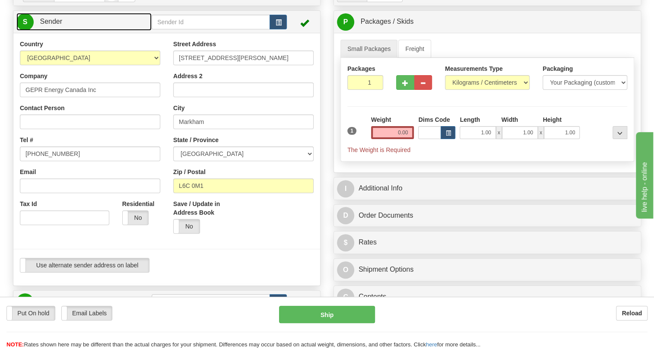
click at [48, 25] on span "Sender" at bounding box center [51, 21] width 22 height 7
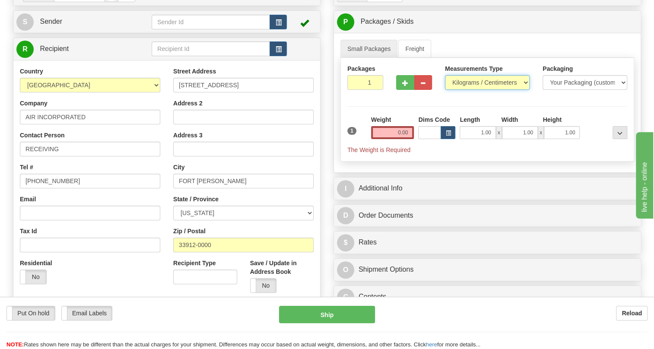
click at [524, 90] on select "Pounds / Inches Kilograms / Centimeters" at bounding box center [487, 82] width 85 height 15
select select "0"
click at [445, 90] on select "Pounds / Inches Kilograms / Centimeters" at bounding box center [487, 82] width 85 height 15
click at [393, 139] on input "0.00" at bounding box center [392, 132] width 43 height 13
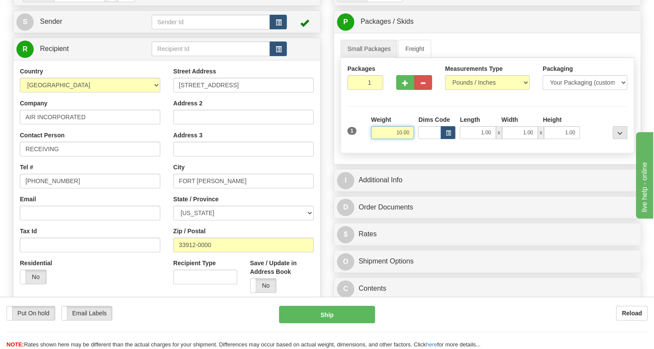
type input "10.00"
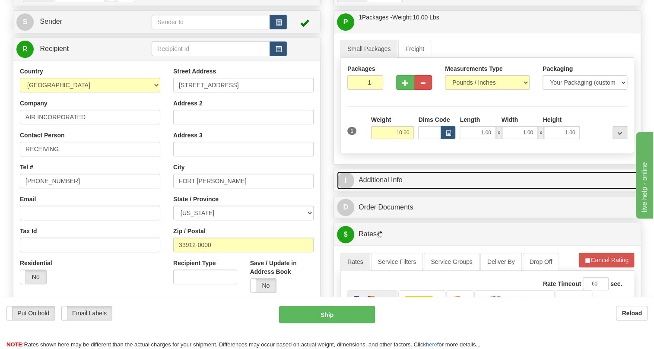
click at [382, 189] on link "I Additional Info" at bounding box center [487, 180] width 301 height 18
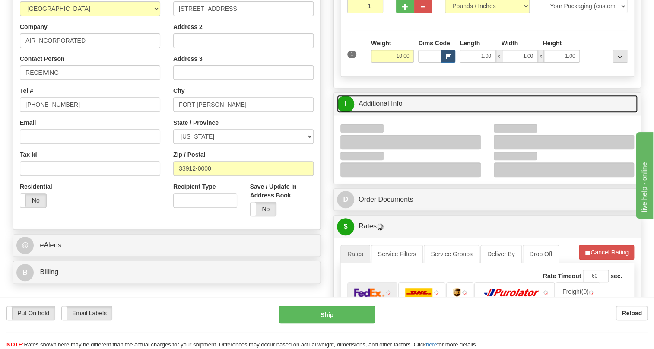
scroll to position [157, 0]
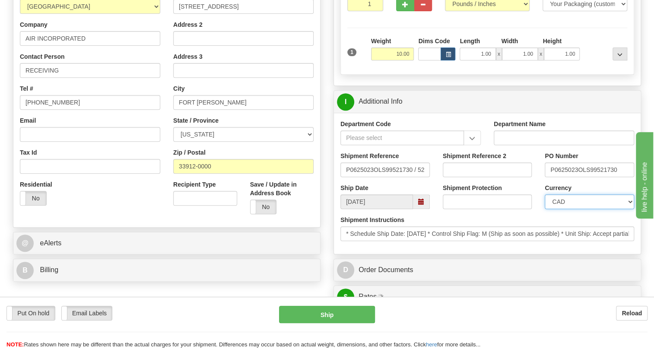
click at [596, 209] on select "CAD USD EUR ZAR [PERSON_NAME] ARN AUD AUS AWG BBD BFR BGN BHD BMD BND BRC BRL C…" at bounding box center [589, 201] width 89 height 15
select select "1"
click at [545, 209] on select "CAD USD EUR ZAR [PERSON_NAME] ARN AUD AUS AWG BBD BFR BGN BHD BMD BND BRC BRL C…" at bounding box center [589, 201] width 89 height 15
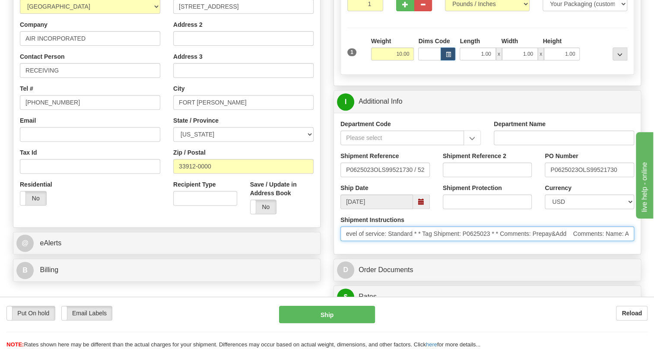
scroll to position [0, 426]
drag, startPoint x: 548, startPoint y: 256, endPoint x: 624, endPoint y: 258, distance: 75.6
click at [635, 247] on div "Shipment Instructions * Schedule Ship Date: [DATE] * Control Ship Flag: M (Ship…" at bounding box center [487, 232] width 307 height 32
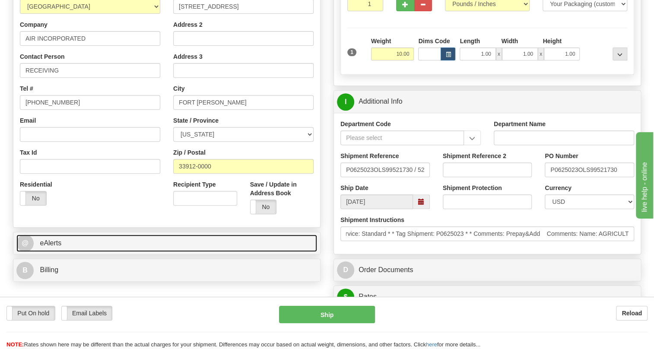
scroll to position [0, 0]
click at [87, 252] on link "@ eAlerts" at bounding box center [166, 244] width 301 height 18
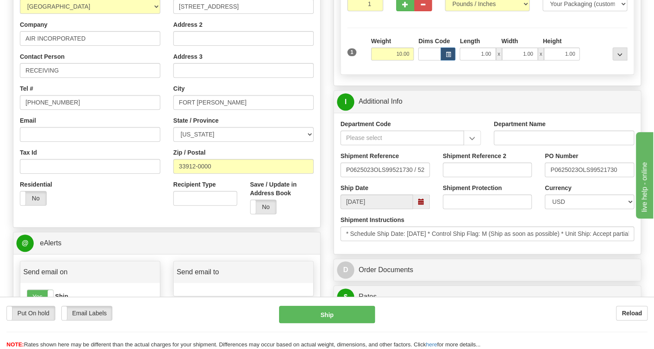
click at [65, 221] on div "Country [GEOGRAPHIC_DATA] [GEOGRAPHIC_DATA] [GEOGRAPHIC_DATA] [GEOGRAPHIC_DATA]…" at bounding box center [166, 104] width 307 height 232
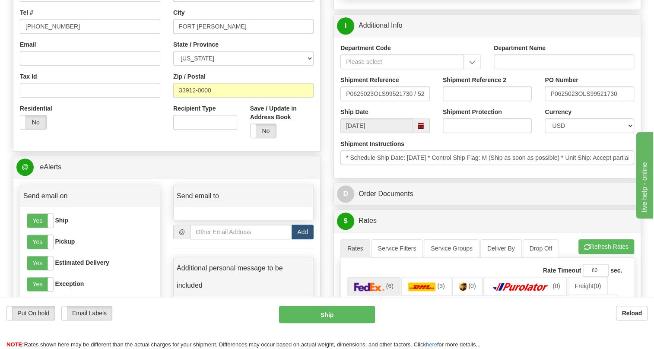
scroll to position [235, 0]
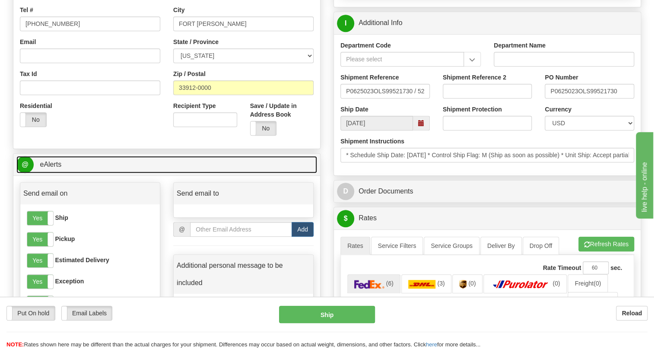
click at [51, 168] on span "eAlerts" at bounding box center [51, 164] width 22 height 7
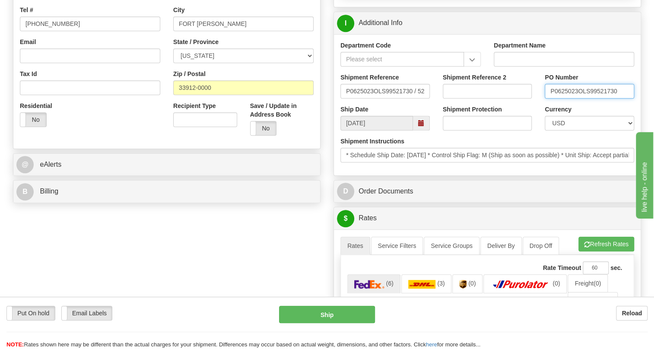
drag, startPoint x: 577, startPoint y: 108, endPoint x: 550, endPoint y: 110, distance: 26.9
click at [550, 98] on input "P0625023OLS99521730" at bounding box center [589, 91] width 89 height 15
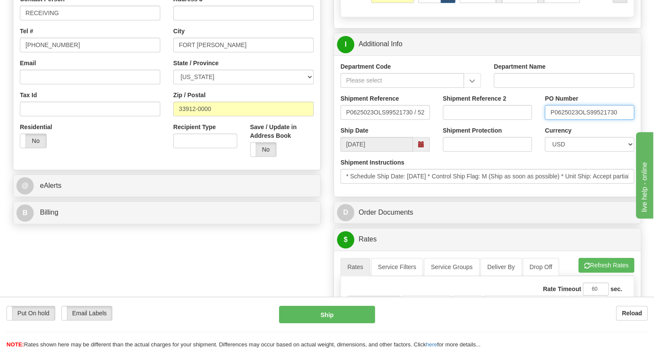
scroll to position [196, 0]
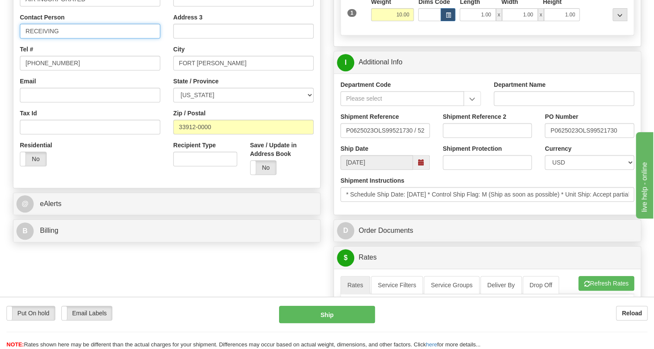
click at [62, 38] on input "RECEIVING" at bounding box center [90, 31] width 140 height 15
paste input "P0625023"
type input "RECEIVING / PO# P0625023"
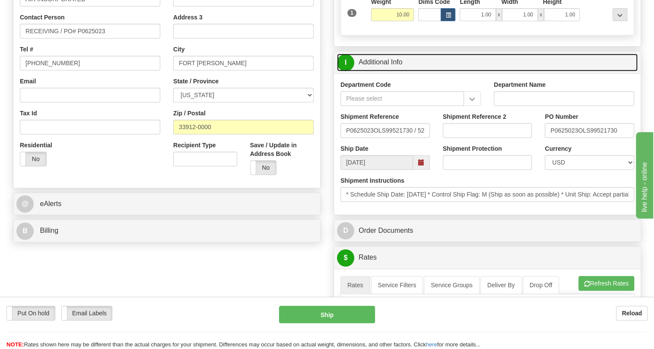
click at [392, 71] on link "I Additional Info" at bounding box center [487, 63] width 301 height 18
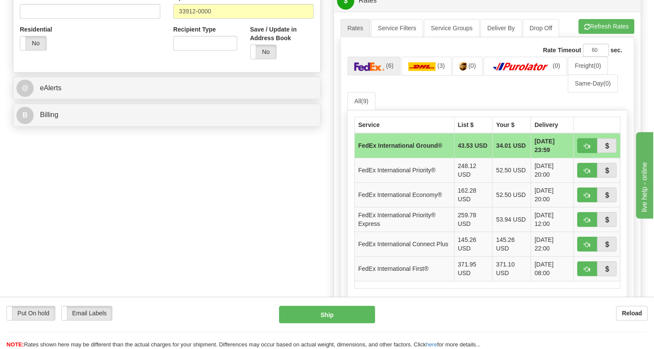
scroll to position [314, 0]
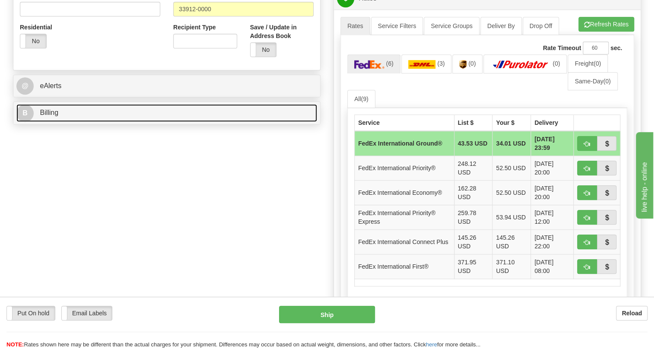
click at [51, 116] on span "Billing" at bounding box center [49, 112] width 19 height 7
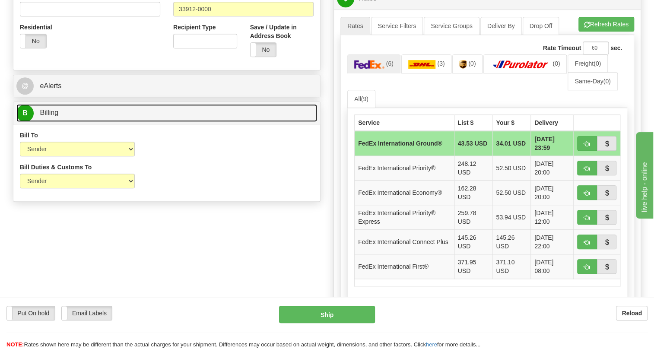
click at [51, 116] on span "Billing" at bounding box center [49, 112] width 19 height 7
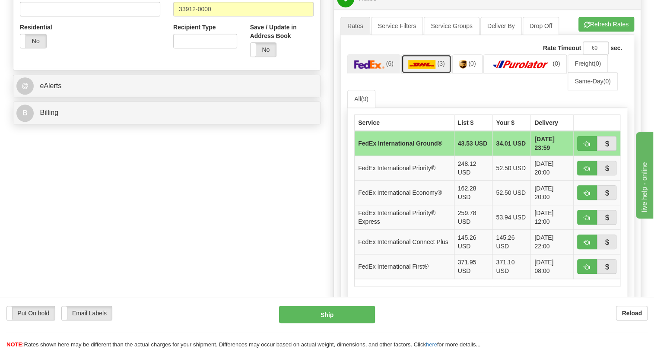
click at [420, 69] on img at bounding box center [422, 64] width 28 height 9
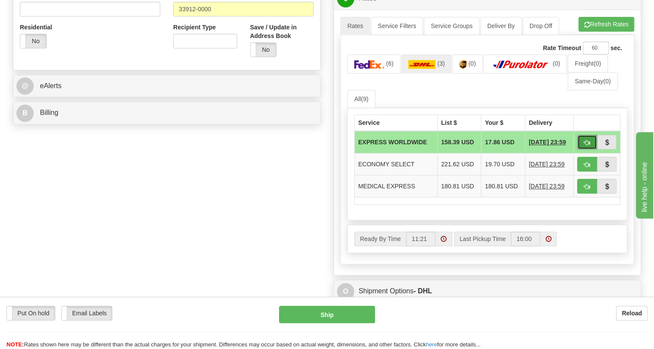
click at [584, 146] on span "button" at bounding box center [587, 143] width 6 height 6
type input "P"
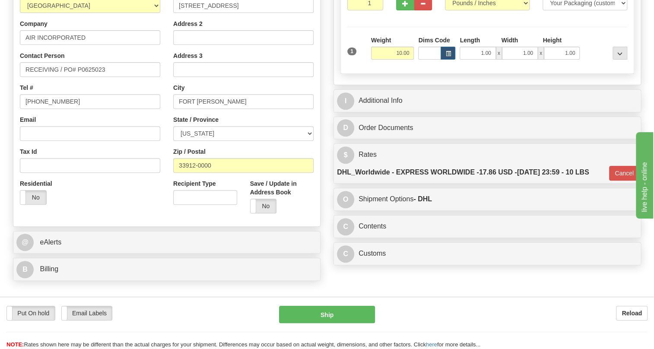
scroll to position [157, 0]
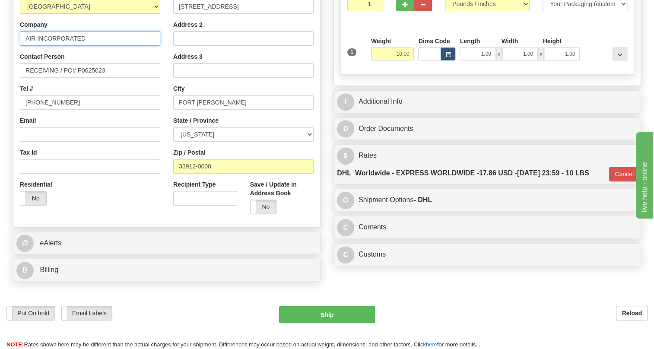
drag, startPoint x: 87, startPoint y: 58, endPoint x: 24, endPoint y: 57, distance: 62.6
click at [24, 46] on input "AIR INCORPORATED" at bounding box center [90, 38] width 140 height 15
drag, startPoint x: 257, startPoint y: 26, endPoint x: 164, endPoint y: 25, distance: 92.4
click at [164, 25] on div "Country [GEOGRAPHIC_DATA] [GEOGRAPHIC_DATA] [GEOGRAPHIC_DATA] [GEOGRAPHIC_DATA]…" at bounding box center [166, 104] width 307 height 232
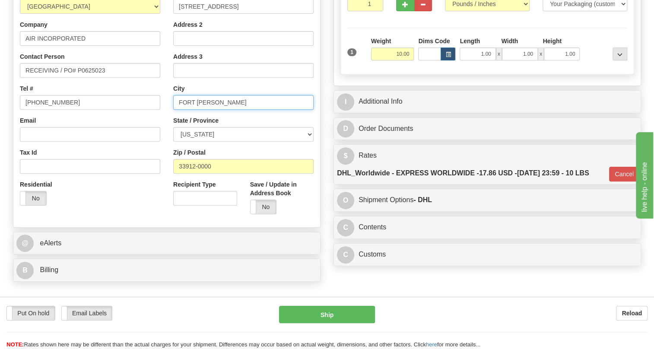
drag, startPoint x: 218, startPoint y: 121, endPoint x: 178, endPoint y: 120, distance: 40.6
click at [178, 110] on input "FORT [PERSON_NAME]" at bounding box center [243, 102] width 140 height 15
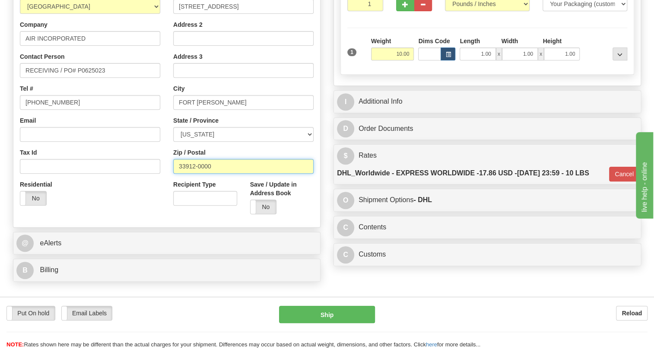
drag, startPoint x: 209, startPoint y: 185, endPoint x: 181, endPoint y: 186, distance: 28.1
click at [177, 174] on input "33912-0000" at bounding box center [243, 166] width 140 height 15
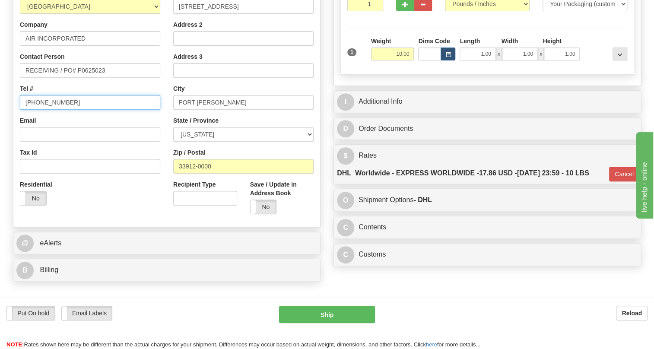
click at [51, 110] on input "[PHONE_NUMBER]" at bounding box center [90, 102] width 140 height 15
paste input "[PHONE_NUMBER]"
type input "[PHONE_NUMBER]"
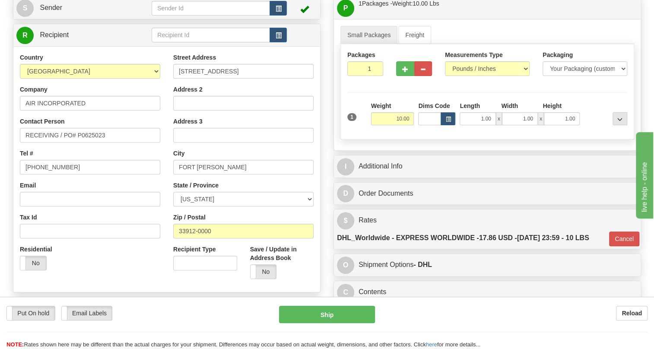
scroll to position [78, 0]
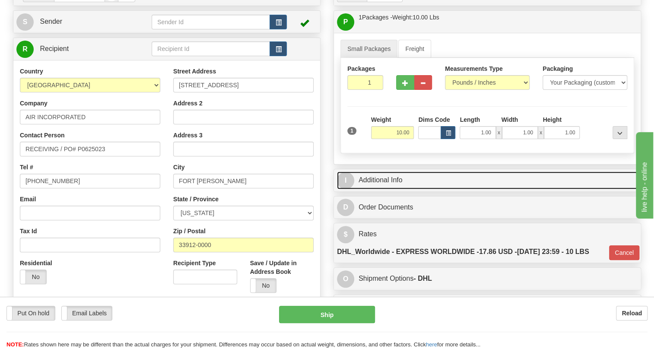
click at [387, 189] on link "I Additional Info" at bounding box center [487, 180] width 301 height 18
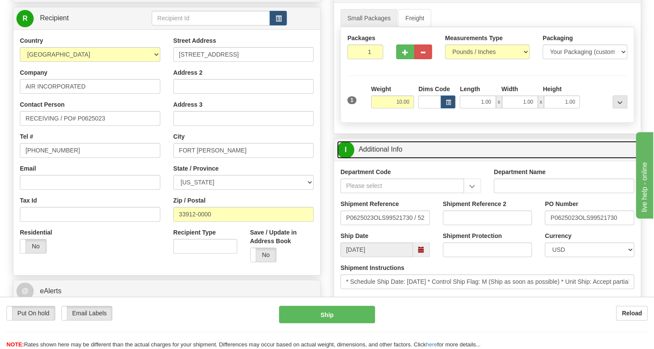
scroll to position [157, 0]
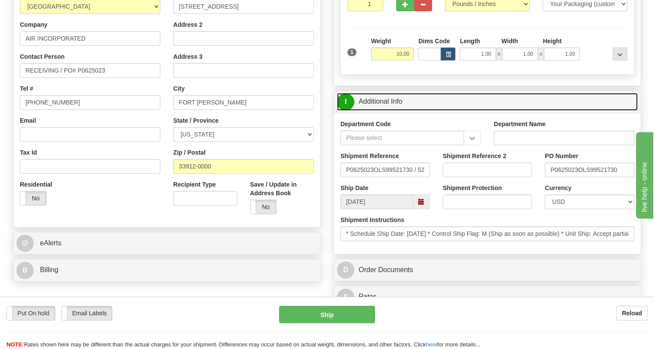
click at [374, 111] on link "I Additional Info" at bounding box center [487, 102] width 301 height 18
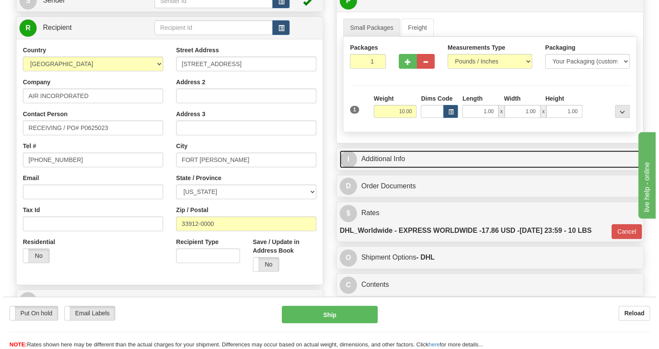
scroll to position [235, 0]
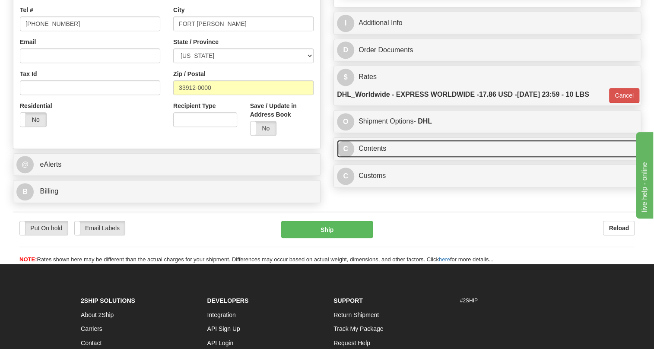
click at [379, 158] on link "C Contents" at bounding box center [487, 149] width 301 height 18
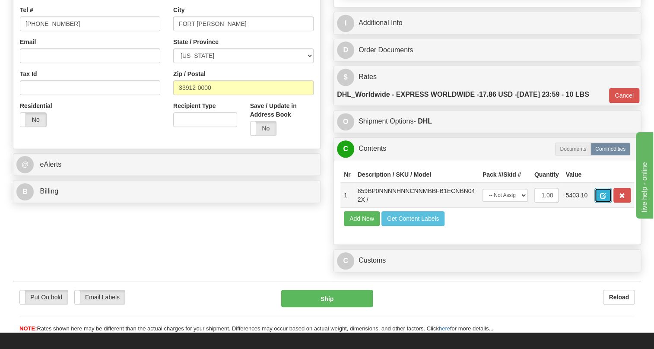
click at [604, 199] on span "button" at bounding box center [603, 196] width 6 height 6
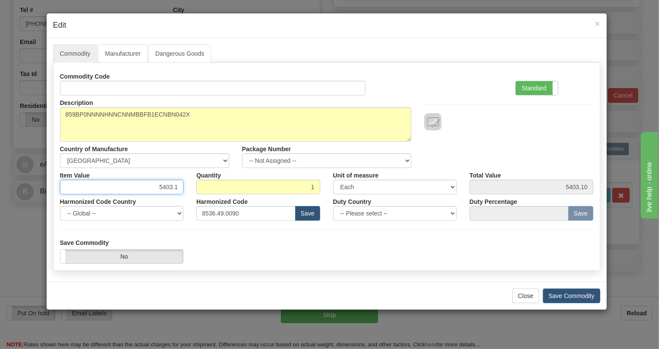
click at [175, 187] on input "5403.1" at bounding box center [122, 187] width 124 height 15
type input "3591.07"
click at [526, 88] on label "Standard" at bounding box center [537, 88] width 42 height 14
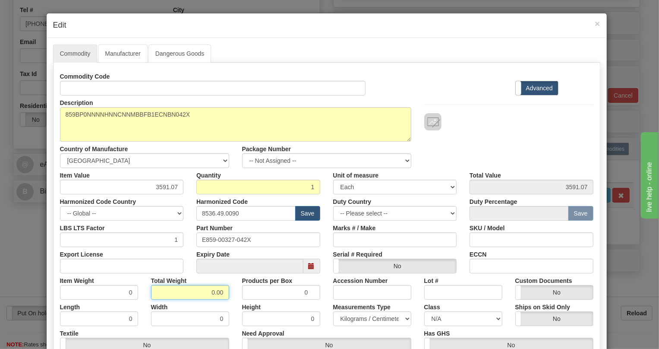
click at [193, 296] on input "0.00" at bounding box center [190, 292] width 78 height 15
type input "1.00"
type input "1.0000"
click at [399, 319] on select "Pounds / Inches Kilograms / Centimeters" at bounding box center [372, 318] width 78 height 15
select select "0"
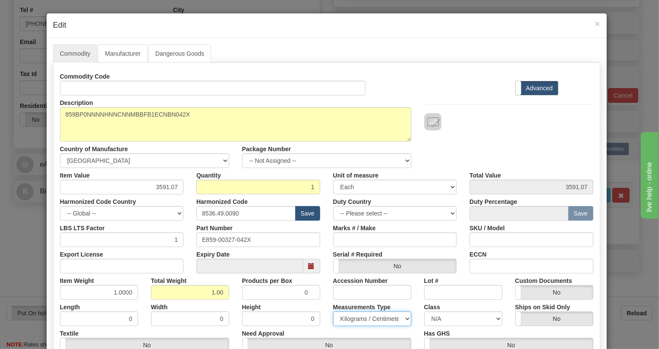
click at [333, 311] on select "Pounds / Inches Kilograms / Centimeters" at bounding box center [372, 318] width 78 height 15
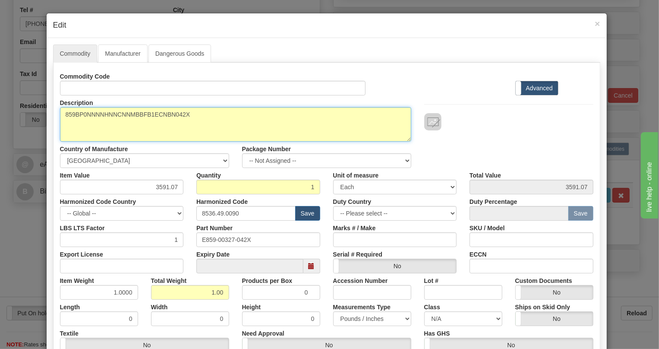
click at [164, 115] on textarea "859BP0NNNNHNNCNNMBBFB1ECNBN042X" at bounding box center [236, 124] width 352 height 35
paste textarea "MULTILIN-8 SERIES-859"
type textarea "MULTILIN-8 SERIES-859"
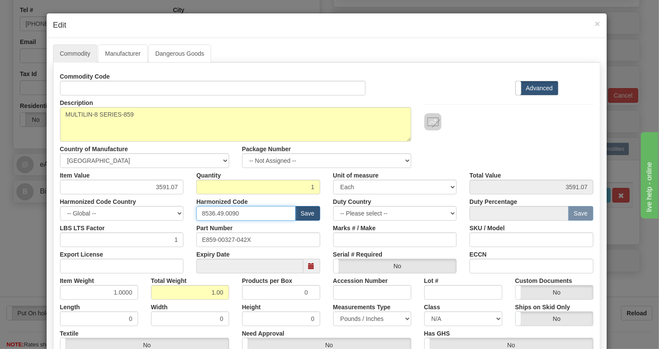
click at [227, 213] on input "8536.49.0090" at bounding box center [246, 213] width 99 height 15
paste input "7.10.916"
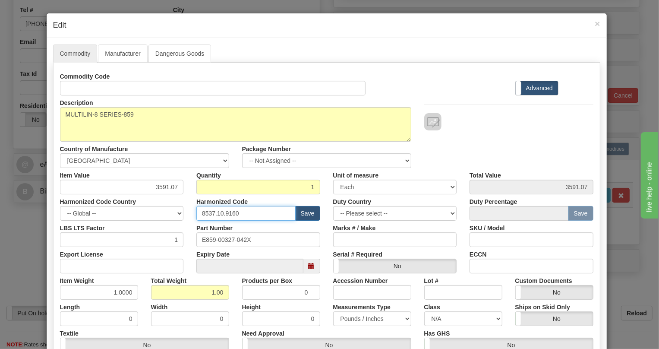
type input "8537.10.9160"
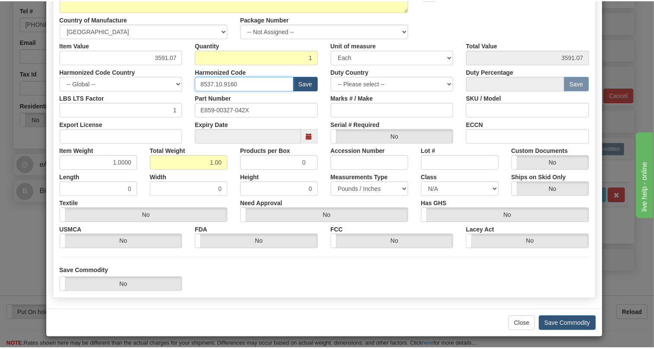
scroll to position [131, 0]
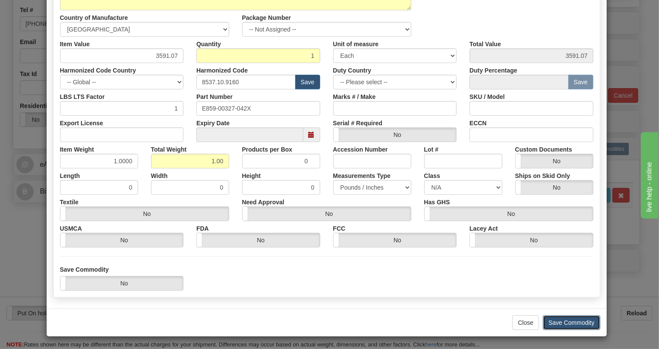
click at [570, 322] on button "Save Commodity" at bounding box center [571, 322] width 57 height 15
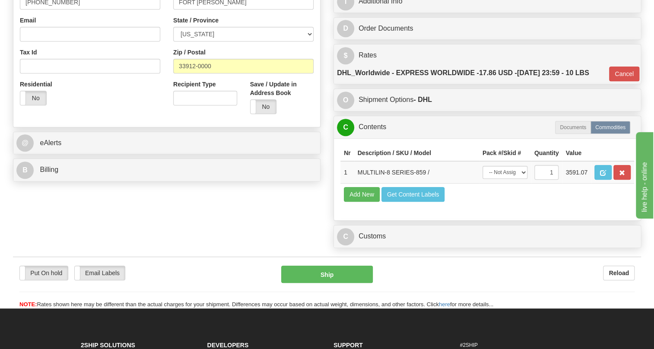
scroll to position [275, 0]
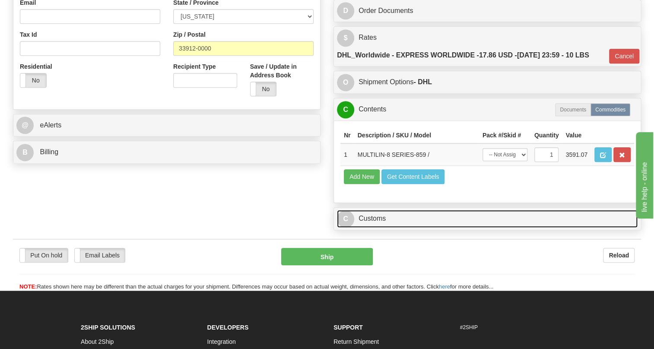
click at [371, 228] on link "C Customs" at bounding box center [487, 219] width 301 height 18
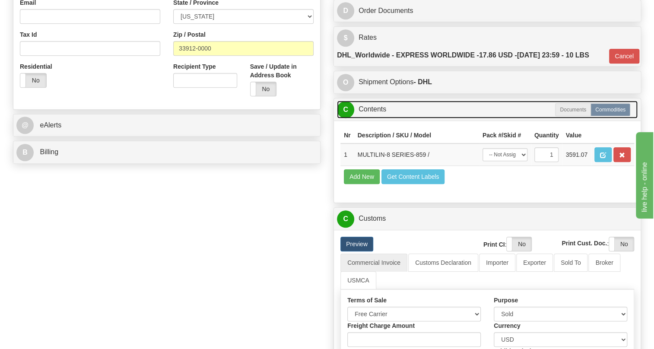
click at [375, 118] on link "C Contents" at bounding box center [487, 110] width 301 height 18
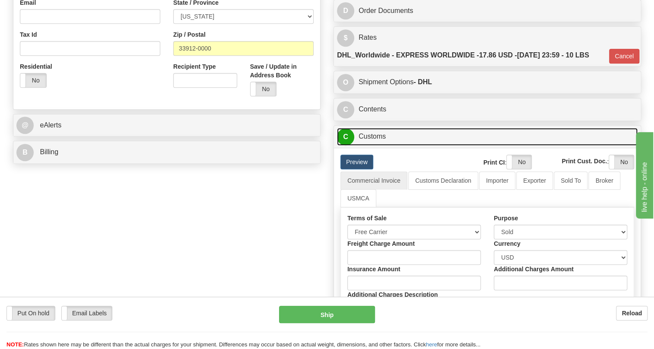
click at [371, 146] on link "C Customs" at bounding box center [487, 137] width 301 height 18
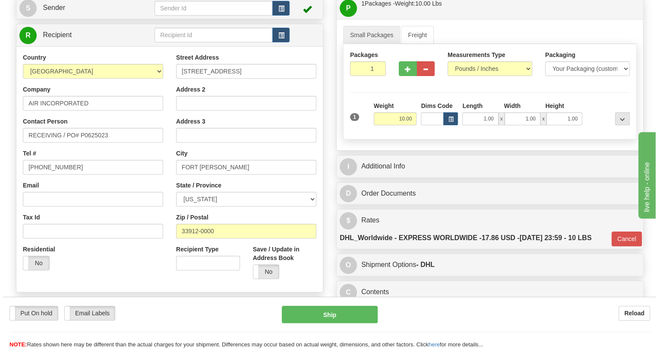
scroll to position [78, 0]
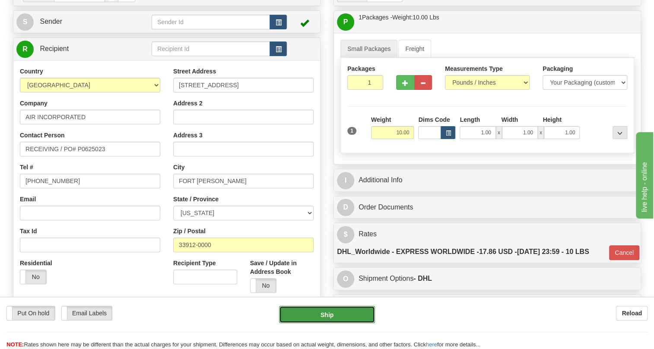
click at [328, 316] on button "Ship" at bounding box center [327, 314] width 96 height 17
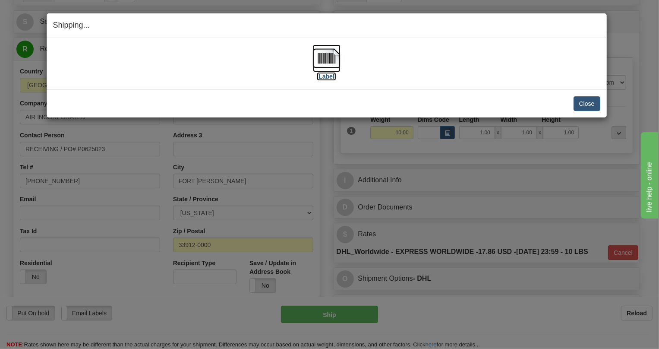
click at [323, 61] on img at bounding box center [327, 58] width 28 height 28
click at [592, 102] on button "Close" at bounding box center [587, 103] width 27 height 15
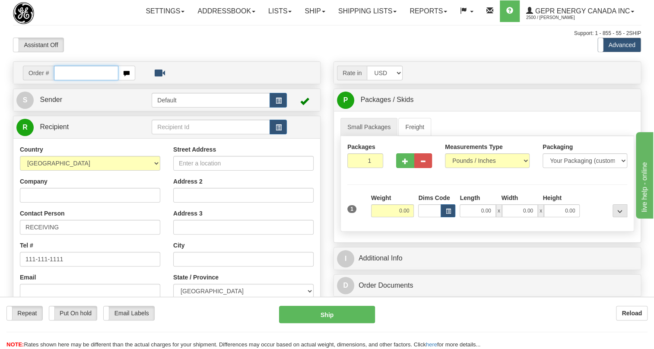
click at [67, 80] on input "text" at bounding box center [86, 73] width 64 height 15
paste input "0086678871"
drag, startPoint x: 66, startPoint y: 92, endPoint x: 60, endPoint y: 104, distance: 13.3
click at [60, 104] on div "Order # 0086678871 S Sender" at bounding box center [166, 251] width 320 height 381
click at [79, 80] on input "86678871" at bounding box center [86, 73] width 64 height 15
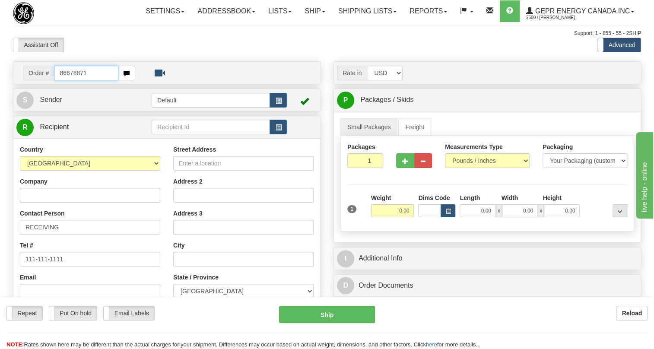
click at [79, 80] on input "86678871" at bounding box center [86, 73] width 64 height 15
type input "86678871"
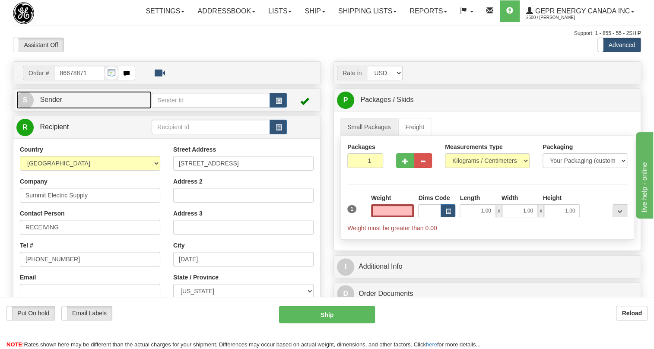
type input "0.00"
click at [55, 103] on span "Sender" at bounding box center [51, 99] width 22 height 7
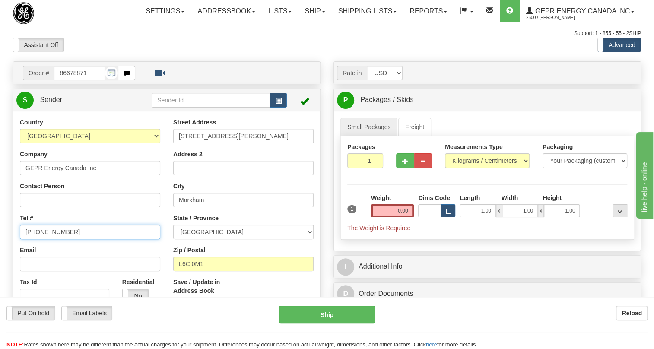
click at [46, 239] on input "[PHONE_NUMBER]" at bounding box center [90, 232] width 140 height 15
paste input "[PHONE_NUMBER]"
type input "[PHONE_NUMBER]"
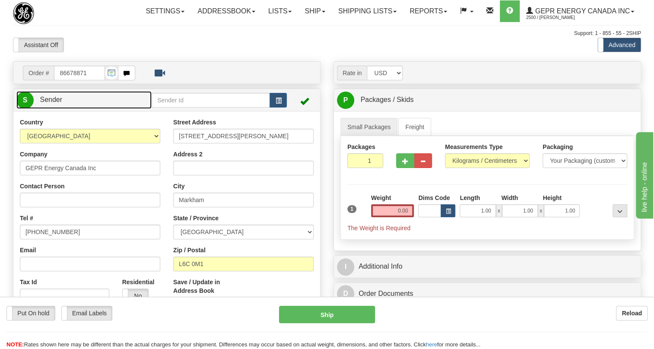
click at [51, 103] on span "Sender" at bounding box center [51, 99] width 22 height 7
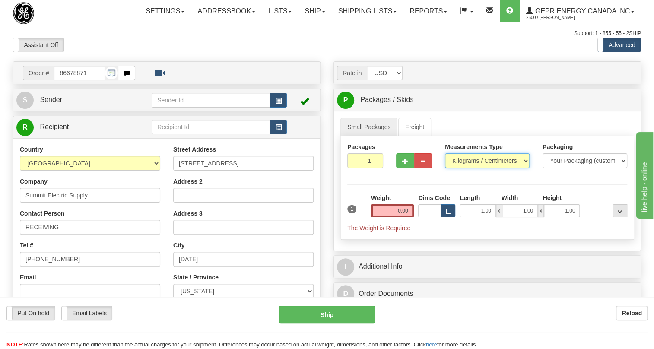
click at [499, 168] on select "Pounds / Inches Kilograms / Centimeters" at bounding box center [487, 160] width 85 height 15
select select "0"
click at [445, 168] on select "Pounds / Inches Kilograms / Centimeters" at bounding box center [487, 160] width 85 height 15
click at [393, 217] on input "0.00" at bounding box center [392, 210] width 43 height 13
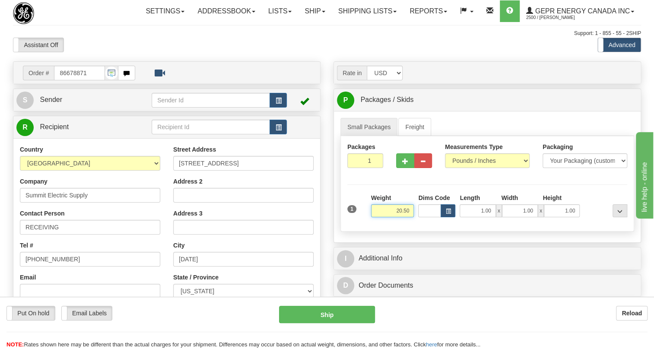
type input "20.50"
click at [476, 204] on div "Length" at bounding box center [477, 198] width 41 height 11
click at [473, 217] on input "1.00" at bounding box center [478, 210] width 36 height 13
type input "0.00"
click at [515, 217] on input "1.00" at bounding box center [520, 210] width 36 height 13
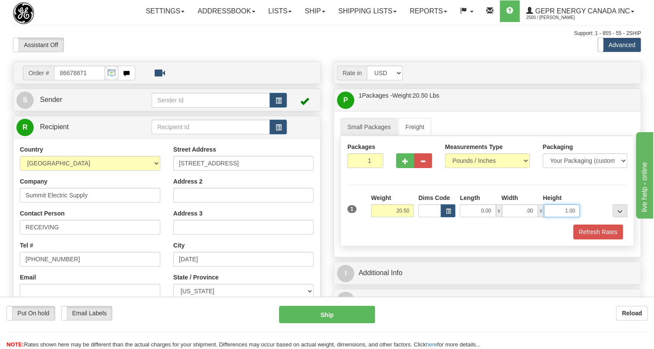
type input "0.00"
click at [555, 217] on input "1.00" at bounding box center [562, 210] width 36 height 13
type input "0.00"
click at [377, 217] on input "20.50" at bounding box center [392, 210] width 43 height 13
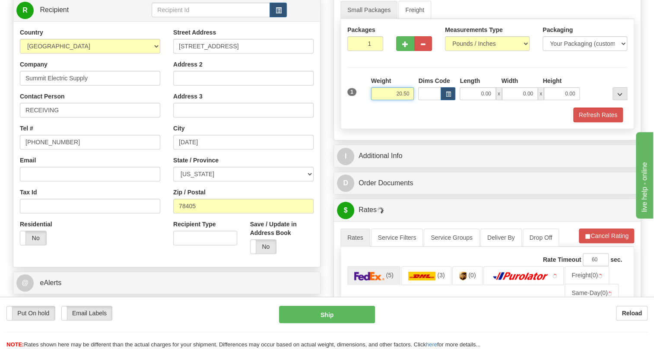
scroll to position [117, 0]
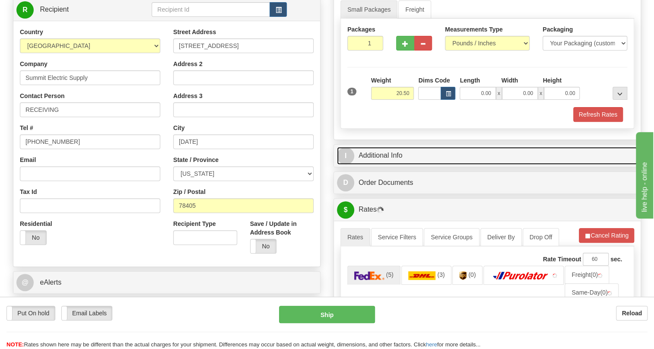
click at [391, 165] on link "I Additional Info" at bounding box center [487, 156] width 301 height 18
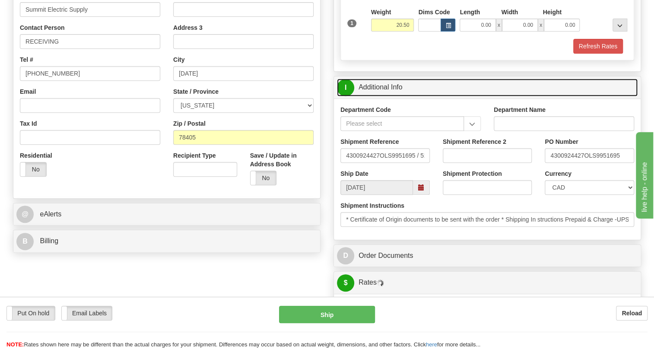
scroll to position [235, 0]
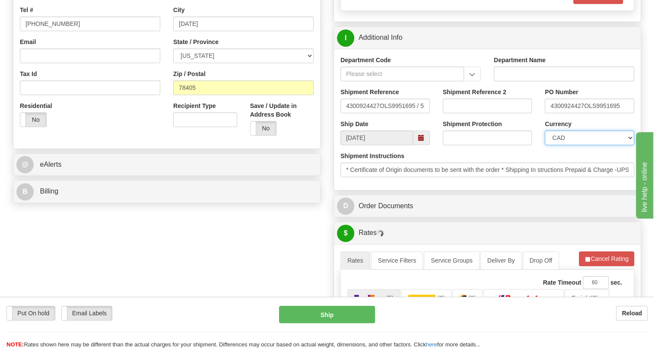
click at [594, 145] on select "CAD USD EUR ZAR [PERSON_NAME] ARN AUD AUS AWG BBD BFR BGN BHD BMD BND BRC BRL C…" at bounding box center [589, 137] width 89 height 15
select select "1"
click at [545, 145] on select "CAD USD EUR ZAR [PERSON_NAME] ARN AUD AUS AWG BBD BFR BGN BHD BMD BND BRC BRL C…" at bounding box center [589, 137] width 89 height 15
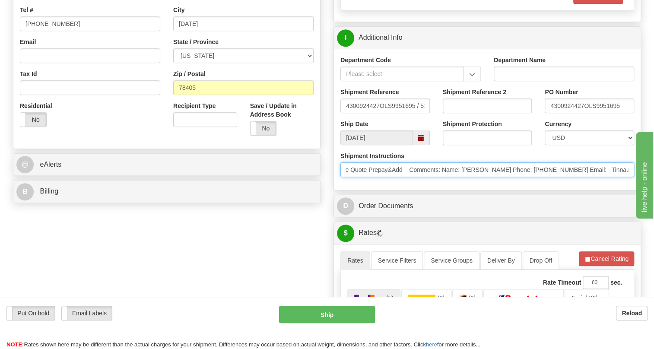
scroll to position [0, 432]
drag, startPoint x: 563, startPoint y: 190, endPoint x: 604, endPoint y: 190, distance: 41.0
click at [604, 177] on input "* Certificate of Origin documents to be sent with the order * Shipping In struc…" at bounding box center [487, 169] width 294 height 15
click at [557, 177] on input "* Certificate of Origin documents to be sent with the order * Shipping In struc…" at bounding box center [487, 169] width 294 height 15
drag, startPoint x: 557, startPoint y: 189, endPoint x: 457, endPoint y: 190, distance: 99.8
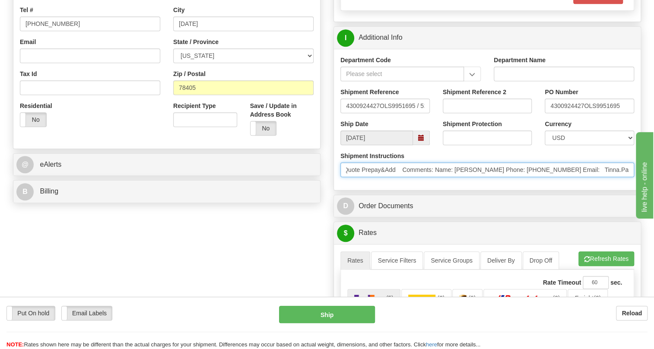
click at [457, 177] on input "* Certificate of Origin documents to be sent with the order * Shipping In struc…" at bounding box center [487, 169] width 294 height 15
click at [586, 177] on input "* Certificate of Origin documents to be sent with the order * Shipping In struc…" at bounding box center [487, 169] width 294 height 15
drag, startPoint x: 579, startPoint y: 191, endPoint x: 536, endPoint y: 200, distance: 44.0
click at [536, 184] on div "Shipment Instructions * Certificate of Origin documents to be sent with the ord…" at bounding box center [487, 168] width 307 height 32
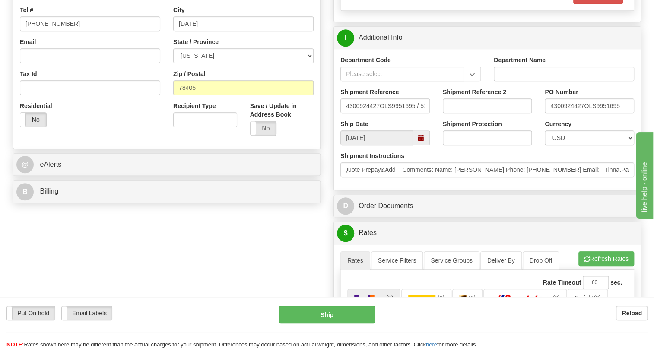
scroll to position [0, 0]
click at [511, 190] on div "Department Code Department Name Shipment Reference 4300924427OLS9951695 / 52118…" at bounding box center [487, 119] width 307 height 141
paste input "Tinna Palkovics Phone: 361.402.6310"
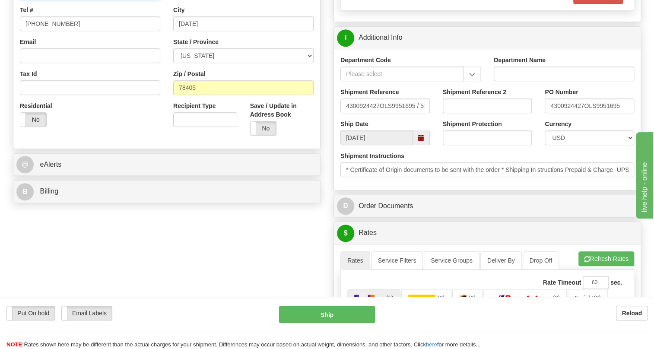
drag, startPoint x: 129, startPoint y: 10, endPoint x: 91, endPoint y: 13, distance: 38.1
type input "Tinna Palkovics / PO#"
click at [54, 31] on input "[PHONE_NUMBER]" at bounding box center [90, 23] width 140 height 15
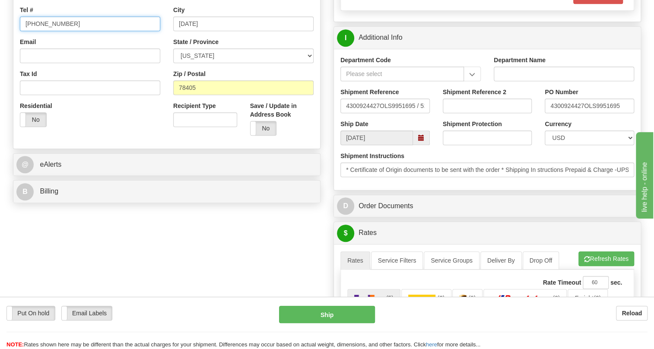
click at [54, 31] on input "[PHONE_NUMBER]" at bounding box center [90, 23] width 140 height 15
paste input "361.402.6310"
type input "361.402.6310"
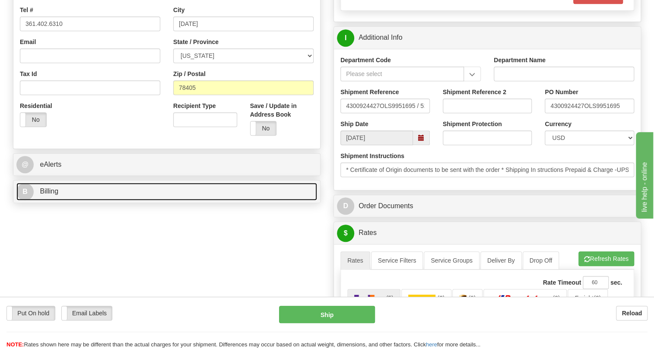
click at [50, 195] on span "Billing" at bounding box center [49, 190] width 19 height 7
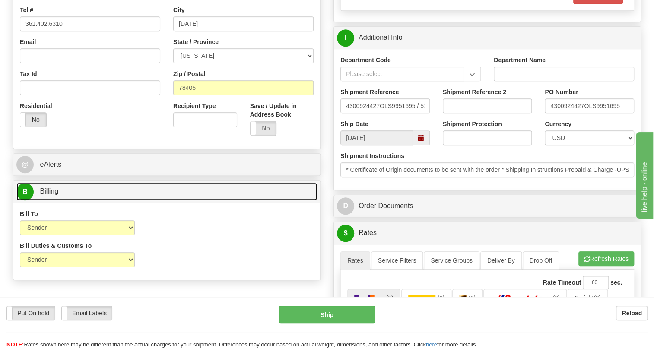
click at [50, 195] on span "Billing" at bounding box center [49, 190] width 19 height 7
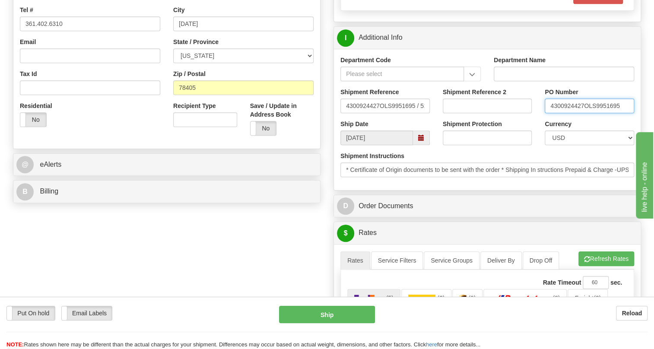
drag, startPoint x: 584, startPoint y: 125, endPoint x: 548, endPoint y: 125, distance: 36.3
click at [548, 113] on input "4300924427OLS9951695" at bounding box center [589, 105] width 89 height 15
paste input "4300924427"
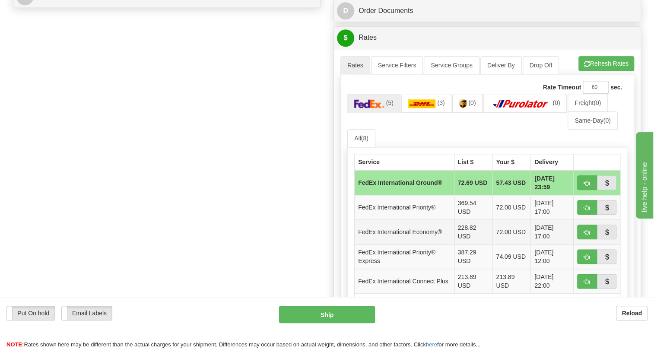
scroll to position [432, 0]
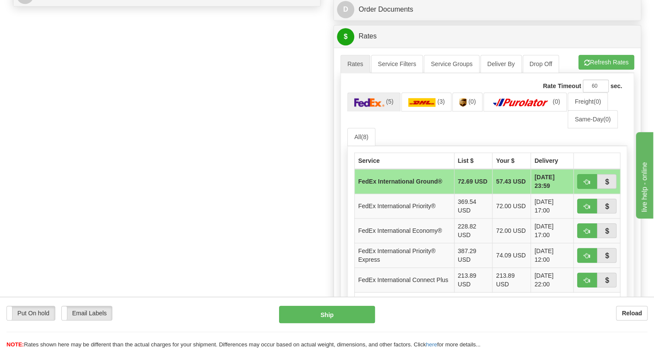
type input "Tinna Palkovics / PO# 4300924427"
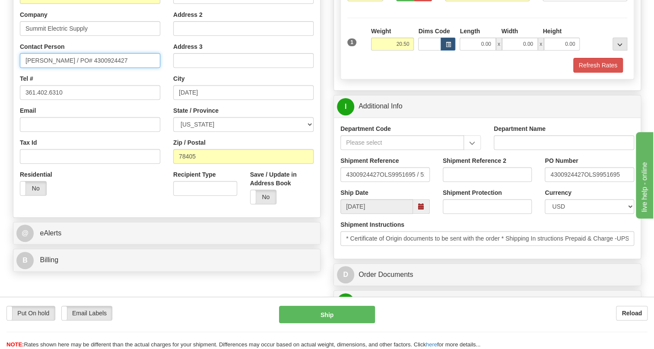
scroll to position [157, 0]
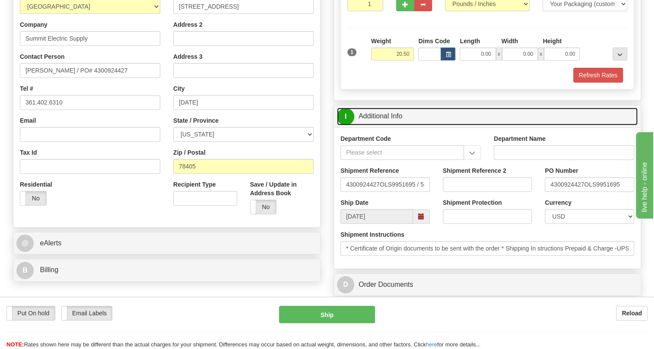
click at [387, 125] on link "I Additional Info" at bounding box center [487, 117] width 301 height 18
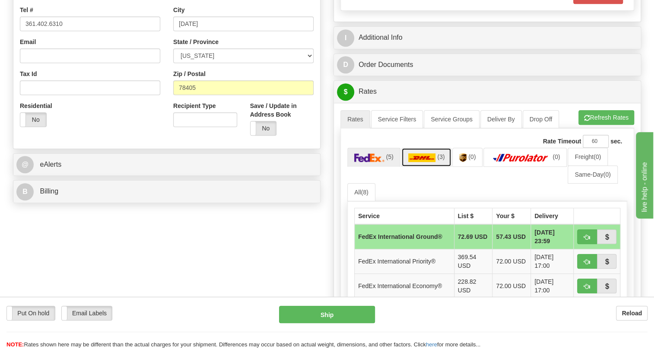
click at [433, 162] on img at bounding box center [422, 157] width 28 height 9
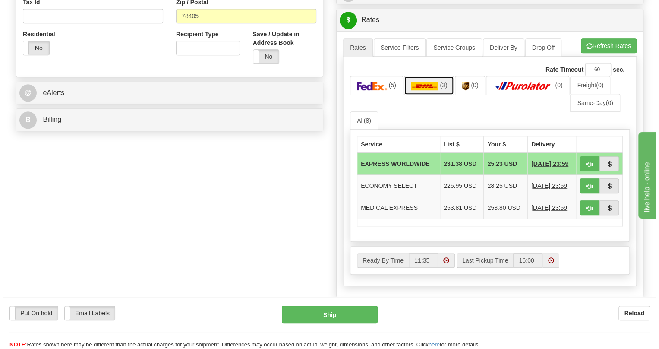
scroll to position [314, 0]
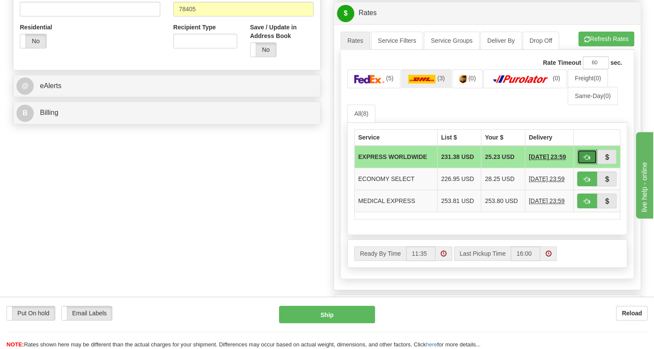
click at [584, 160] on span "button" at bounding box center [587, 158] width 6 height 6
type input "P"
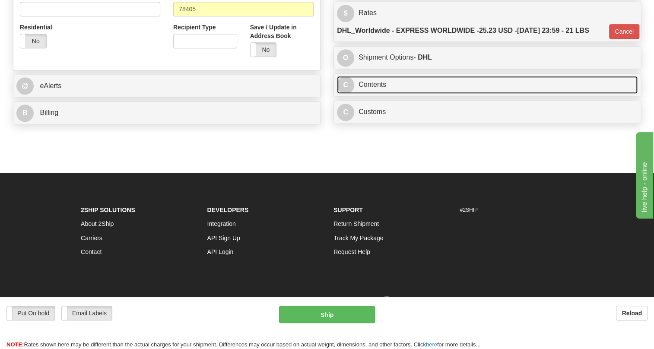
click at [375, 94] on link "C Contents" at bounding box center [487, 85] width 301 height 18
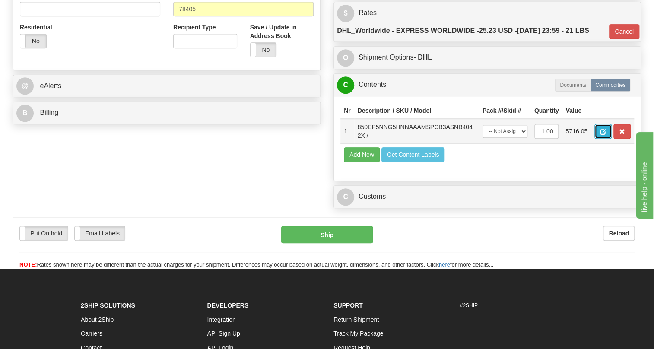
click at [604, 135] on span "button" at bounding box center [603, 132] width 6 height 6
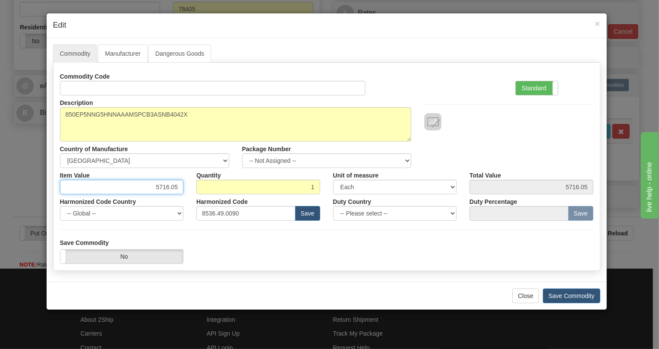
click at [169, 188] on input "5716.05" at bounding box center [122, 187] width 124 height 15
type input "3736.94"
click at [529, 87] on label "Standard" at bounding box center [537, 88] width 42 height 14
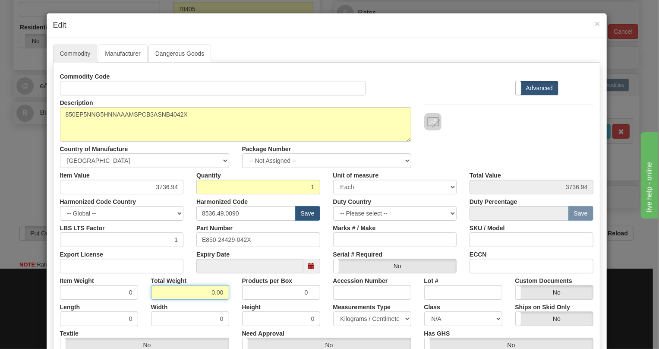
click at [203, 295] on input "0.00" at bounding box center [190, 292] width 78 height 15
type input "1.00"
type input "1.0000"
click at [388, 321] on select "Pounds / Inches Kilograms / Centimeters" at bounding box center [372, 318] width 78 height 15
select select "0"
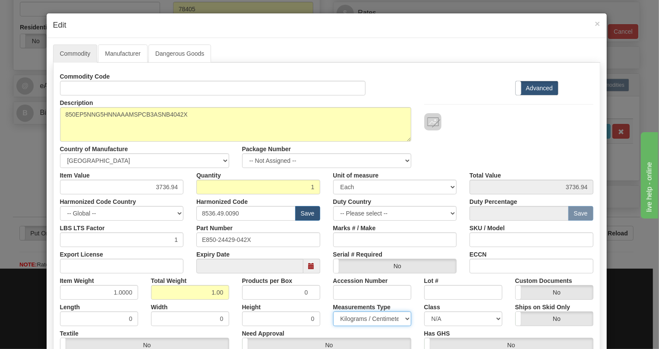
click at [333, 311] on select "Pounds / Inches Kilograms / Centimeters" at bounding box center [372, 318] width 78 height 15
click at [322, 292] on div "Products per Box 0" at bounding box center [281, 286] width 91 height 26
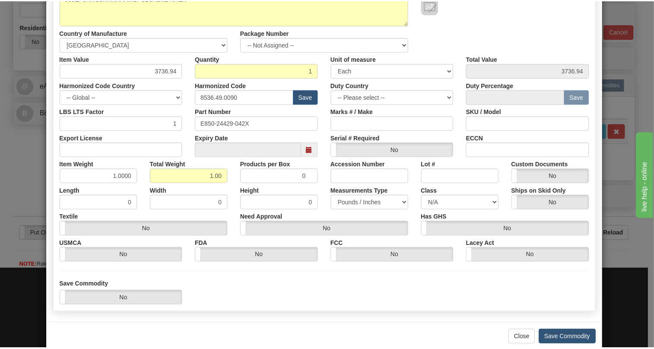
scroll to position [131, 0]
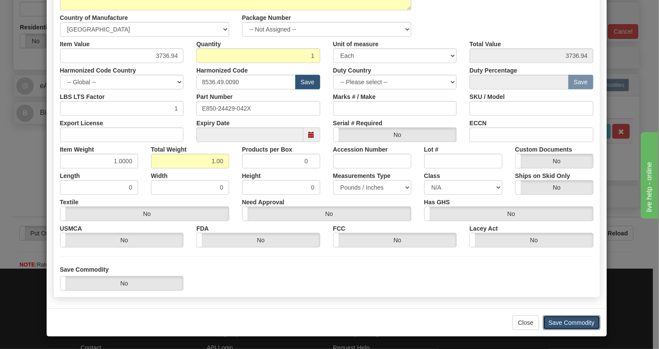
click at [571, 321] on button "Save Commodity" at bounding box center [571, 322] width 57 height 15
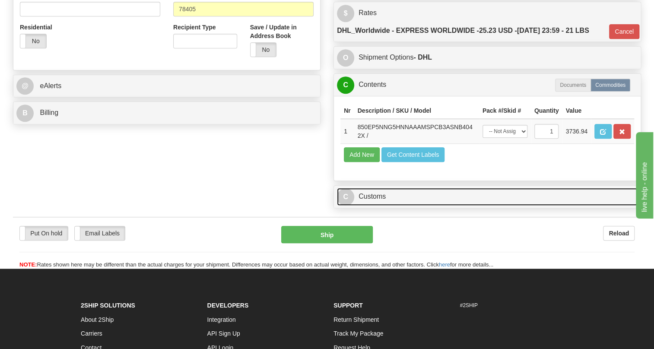
click at [380, 206] on link "C Customs" at bounding box center [487, 197] width 301 height 18
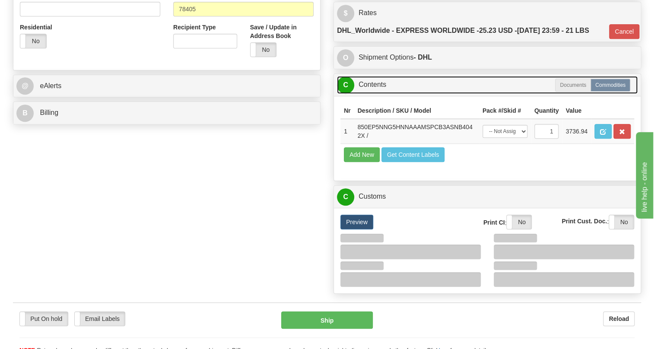
click at [386, 94] on link "C Contents" at bounding box center [487, 85] width 301 height 18
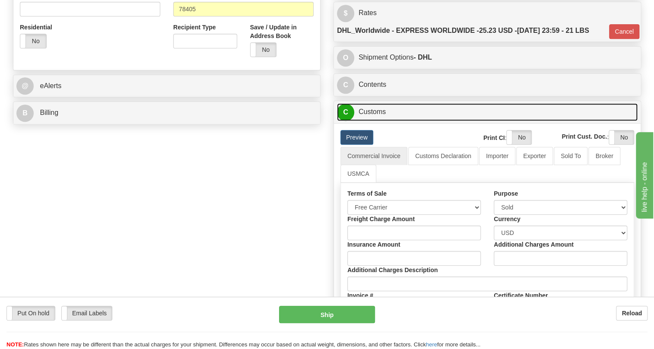
click at [377, 121] on link "C Customs" at bounding box center [487, 112] width 301 height 18
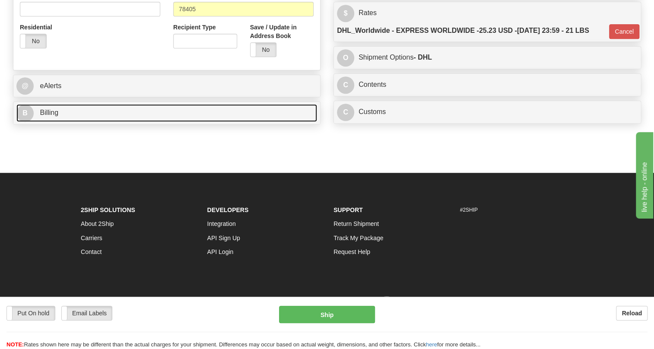
click at [50, 116] on span "Billing" at bounding box center [49, 112] width 19 height 7
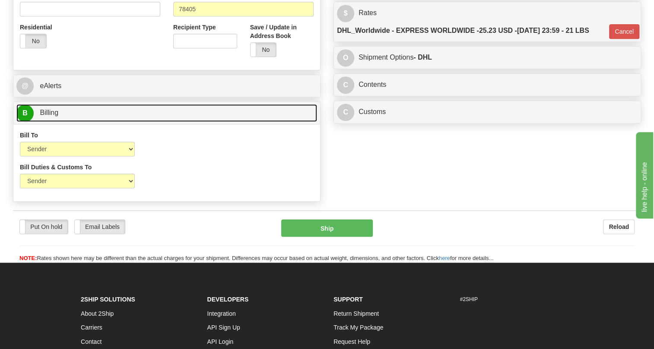
click at [50, 116] on span "Billing" at bounding box center [49, 112] width 19 height 7
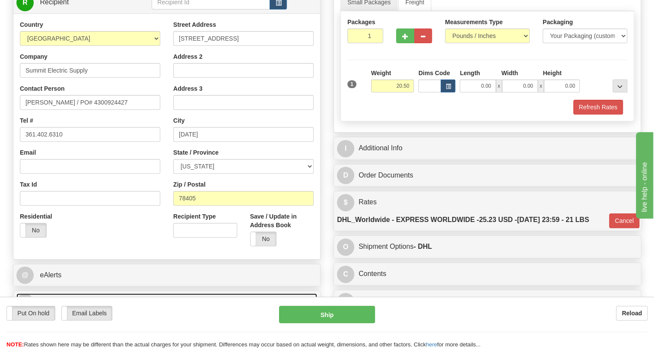
scroll to position [117, 0]
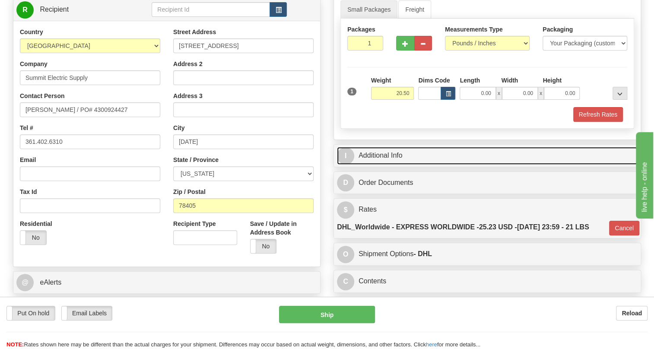
click at [389, 165] on link "I Additional Info" at bounding box center [487, 156] width 301 height 18
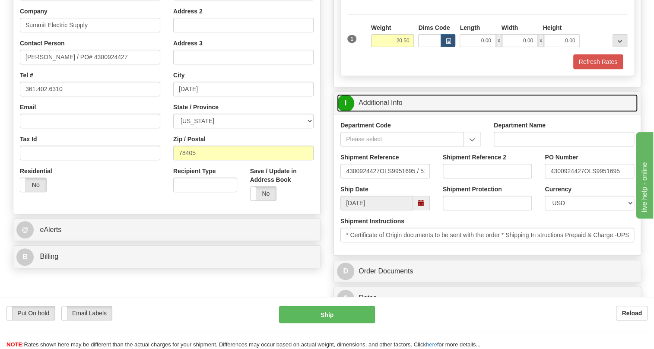
scroll to position [196, 0]
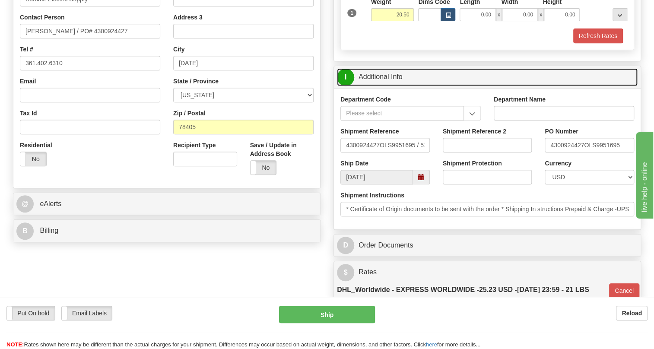
click at [384, 86] on link "I Additional Info" at bounding box center [487, 77] width 301 height 18
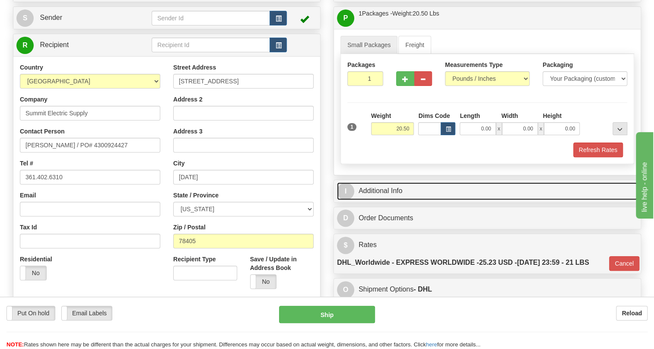
scroll to position [78, 0]
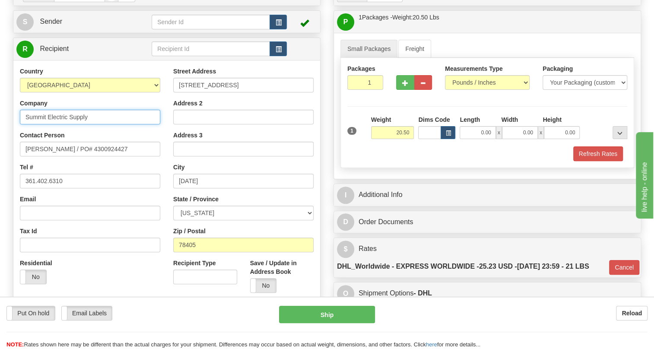
drag, startPoint x: 90, startPoint y: 136, endPoint x: 22, endPoint y: 139, distance: 68.7
click at [22, 124] on input "Summit Electric Supply" at bounding box center [90, 117] width 140 height 15
drag, startPoint x: 240, startPoint y: 105, endPoint x: 176, endPoint y: 101, distance: 64.0
click at [176, 92] on input "453 S Padre Island Dr" at bounding box center [243, 85] width 140 height 15
drag, startPoint x: 232, startPoint y: 200, endPoint x: 202, endPoint y: 201, distance: 30.3
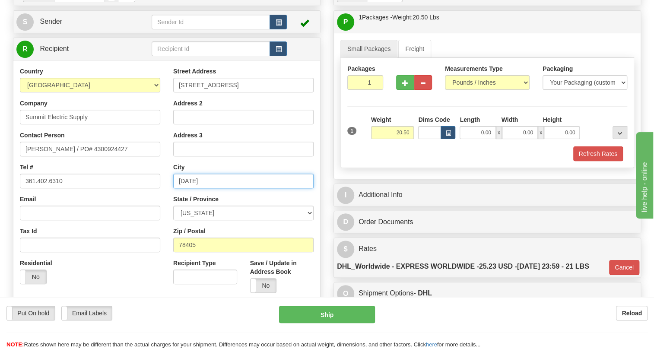
click at [179, 188] on input "CORPUS CHRISTI" at bounding box center [243, 181] width 140 height 15
drag, startPoint x: 198, startPoint y: 263, endPoint x: 174, endPoint y: 266, distance: 23.9
click at [174, 252] on input "78405" at bounding box center [243, 245] width 140 height 15
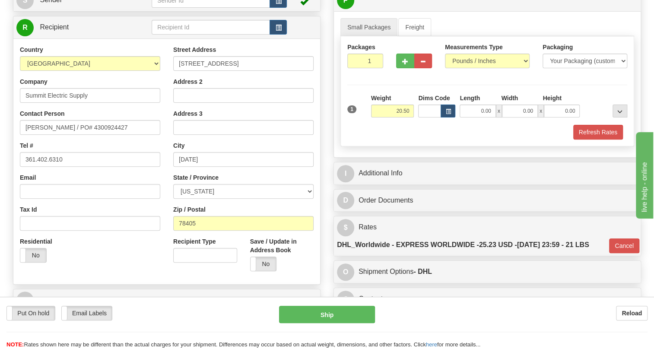
scroll to position [117, 0]
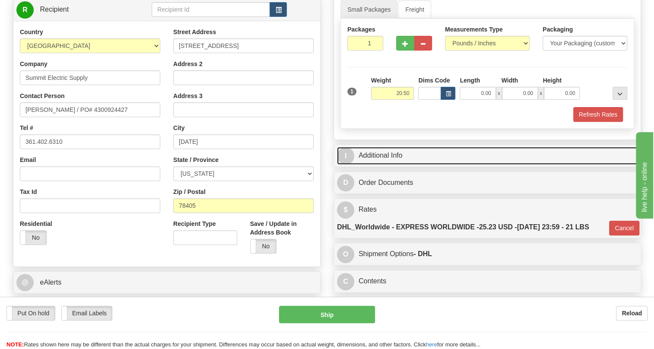
drag, startPoint x: 391, startPoint y: 172, endPoint x: 399, endPoint y: 171, distance: 8.3
click at [391, 165] on link "I Additional Info" at bounding box center [487, 156] width 301 height 18
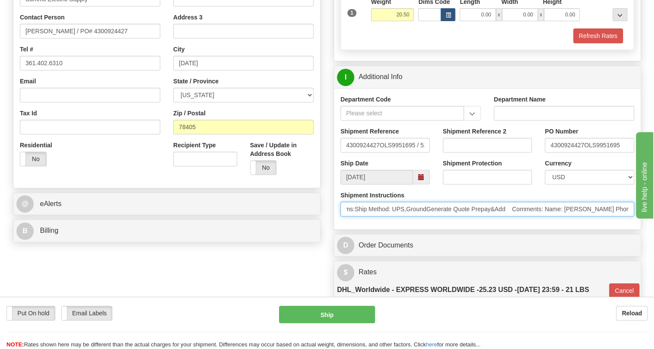
scroll to position [0, 404]
drag, startPoint x: 574, startPoint y: 229, endPoint x: 609, endPoint y: 226, distance: 35.1
click at [609, 216] on input "* Certificate of Origin documents to be sent with the order * Shipping In struc…" at bounding box center [487, 209] width 294 height 15
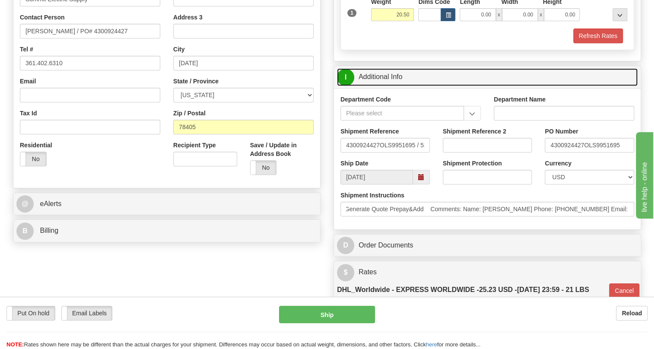
click at [388, 86] on link "I Additional Info" at bounding box center [487, 77] width 301 height 18
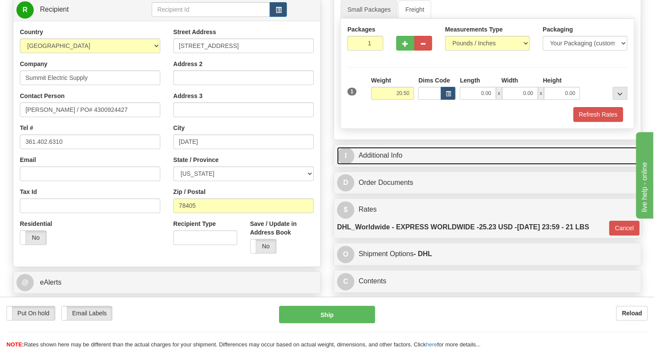
scroll to position [78, 0]
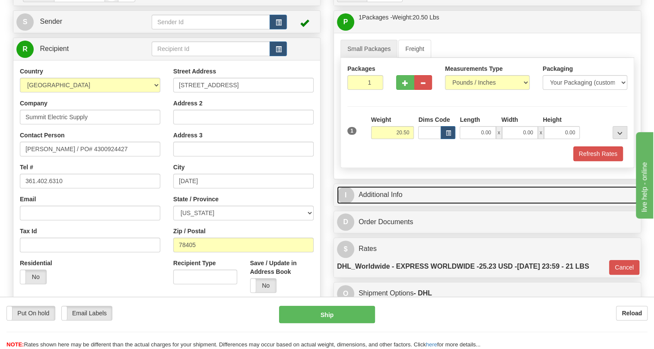
click at [399, 204] on link "I Additional Info" at bounding box center [487, 195] width 301 height 18
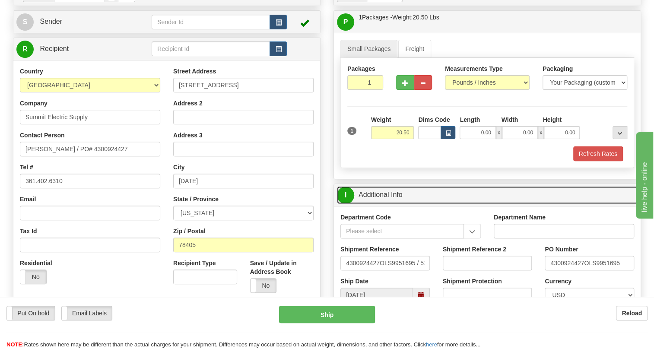
click at [399, 204] on link "I Additional Info" at bounding box center [487, 195] width 301 height 18
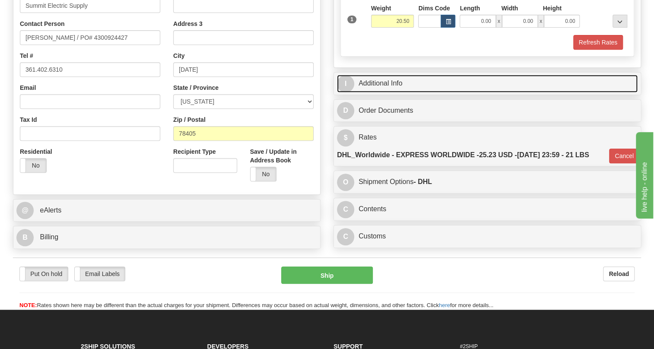
scroll to position [196, 0]
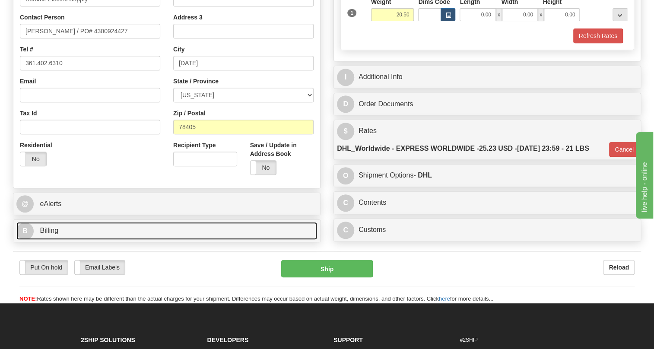
click at [57, 234] on span "Billing" at bounding box center [49, 230] width 19 height 7
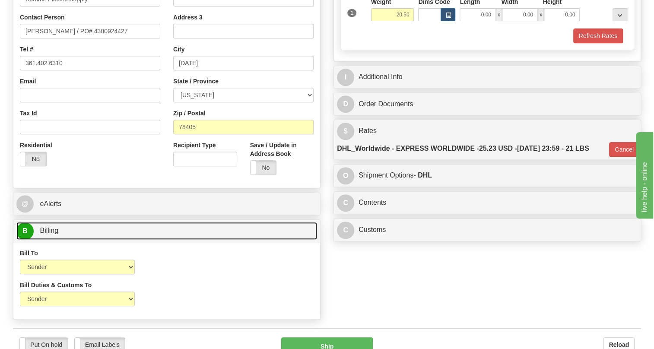
click at [57, 234] on span "Billing" at bounding box center [49, 230] width 19 height 7
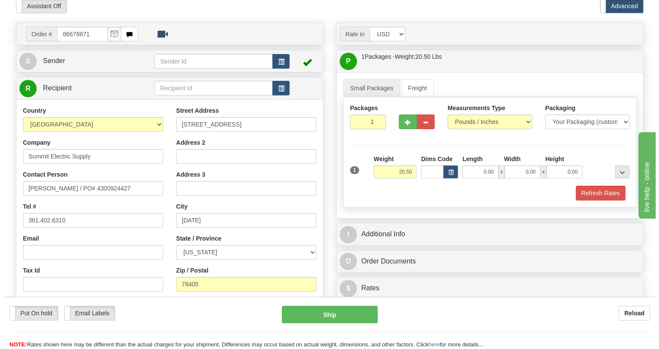
scroll to position [78, 0]
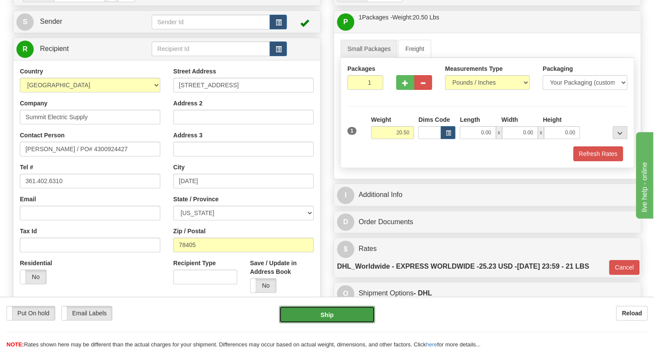
click at [322, 315] on button "Ship" at bounding box center [327, 314] width 96 height 17
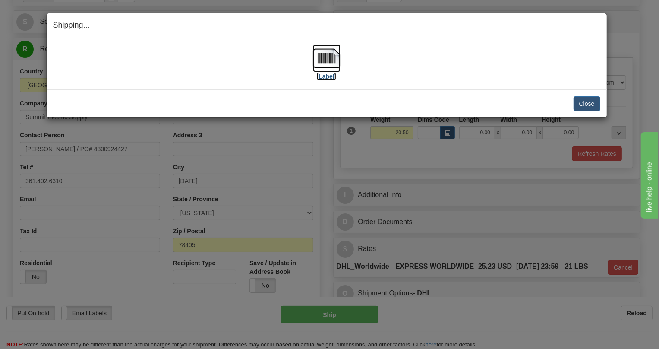
click at [328, 58] on img at bounding box center [327, 58] width 28 height 28
click at [583, 103] on button "Close" at bounding box center [587, 103] width 27 height 15
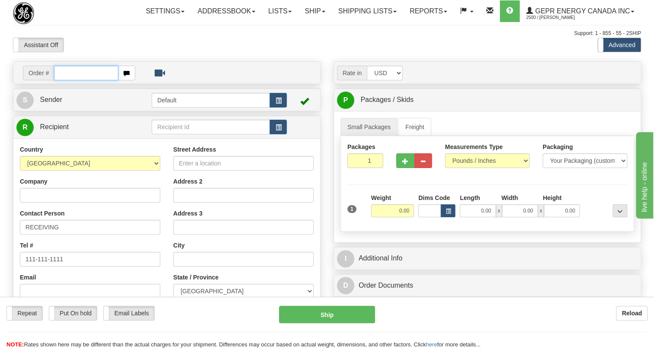
click at [64, 80] on input "text" at bounding box center [86, 73] width 64 height 15
paste input "0086678874"
click at [65, 80] on input "0086678874" at bounding box center [86, 73] width 64 height 15
type input "86678874"
click at [111, 68] on body "Training Course Close Toggle navigation Settings Shipping Preferences New Recip…" at bounding box center [327, 174] width 654 height 349
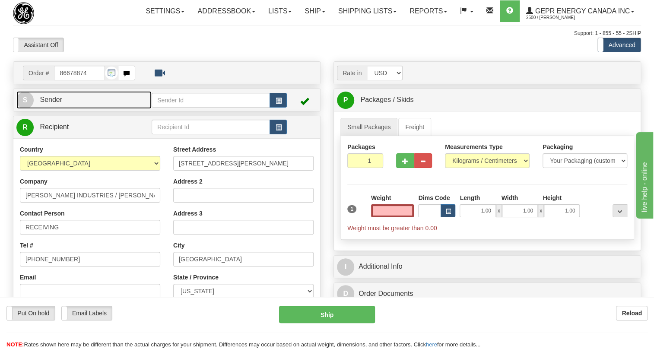
type input "0.00"
click at [55, 103] on span "Sender" at bounding box center [51, 99] width 22 height 7
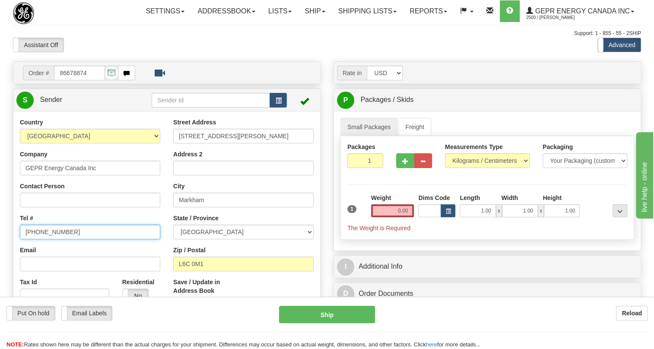
click at [49, 239] on input "[PHONE_NUMBER]" at bounding box center [90, 232] width 140 height 15
paste input "[PHONE_NUMBER]"
type input "[PHONE_NUMBER]"
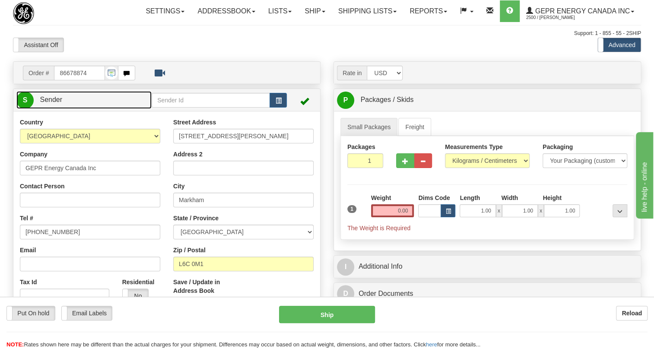
click at [54, 103] on span "Sender" at bounding box center [51, 99] width 22 height 7
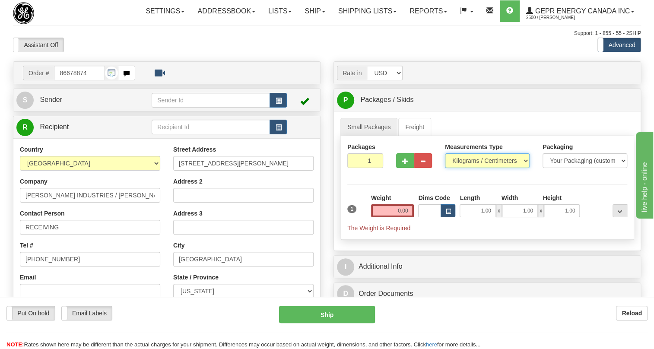
drag, startPoint x: 523, startPoint y: 182, endPoint x: 510, endPoint y: 182, distance: 12.1
click at [523, 168] on select "Pounds / Inches Kilograms / Centimeters" at bounding box center [487, 160] width 85 height 15
select select "0"
click at [445, 168] on select "Pounds / Inches Kilograms / Centimeters" at bounding box center [487, 160] width 85 height 15
click at [479, 217] on input "1.00" at bounding box center [478, 210] width 36 height 13
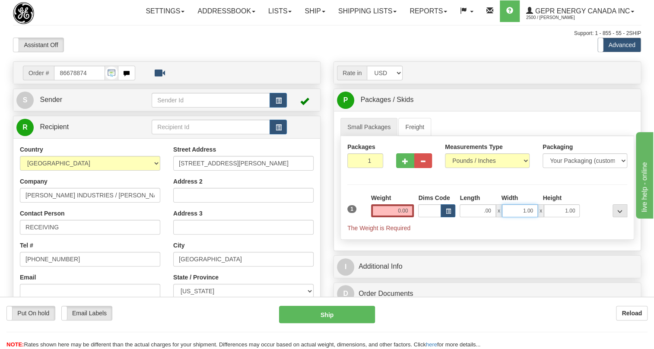
type input "0.00"
click at [515, 217] on input "1.00" at bounding box center [520, 210] width 36 height 13
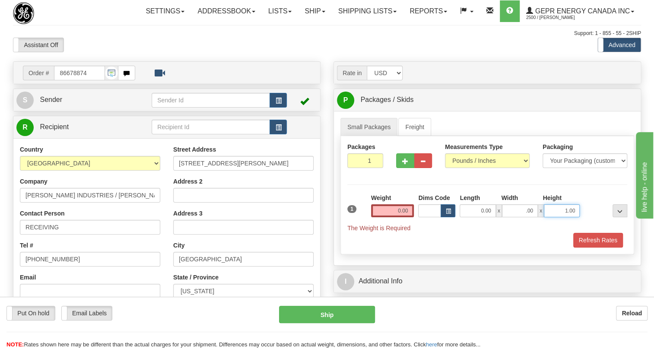
type input "0.00"
click at [553, 217] on input "1.00" at bounding box center [562, 210] width 36 height 13
type input "0.00"
click at [399, 217] on input "0.00" at bounding box center [392, 210] width 43 height 13
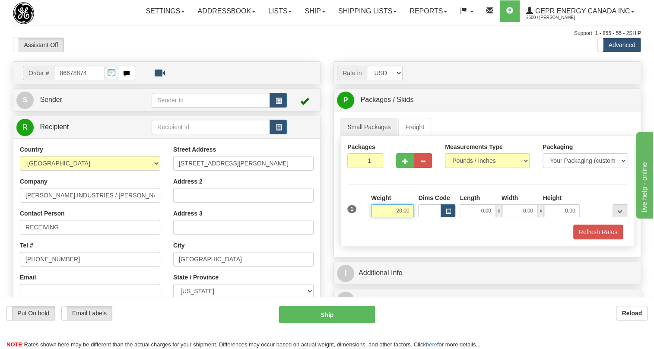
type input "20.00"
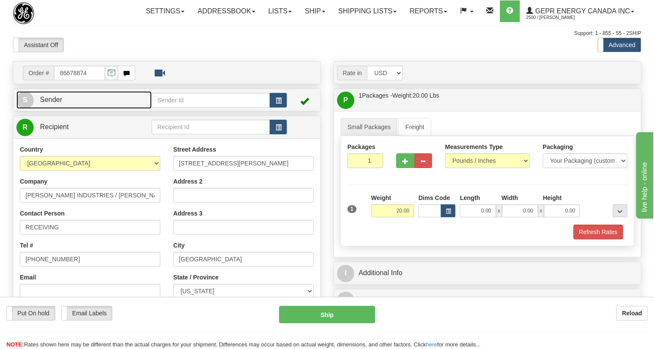
click at [44, 103] on span "Sender" at bounding box center [51, 99] width 22 height 7
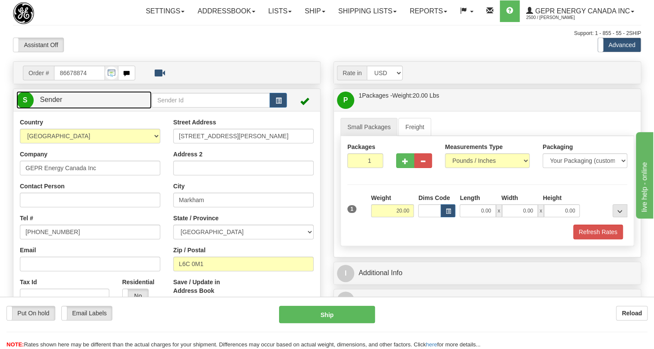
click at [44, 103] on span "Sender" at bounding box center [51, 99] width 22 height 7
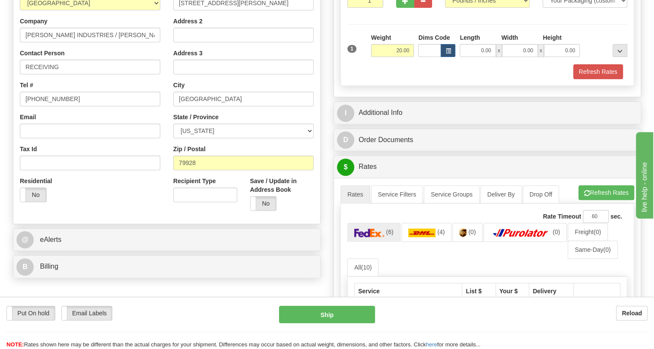
scroll to position [196, 0]
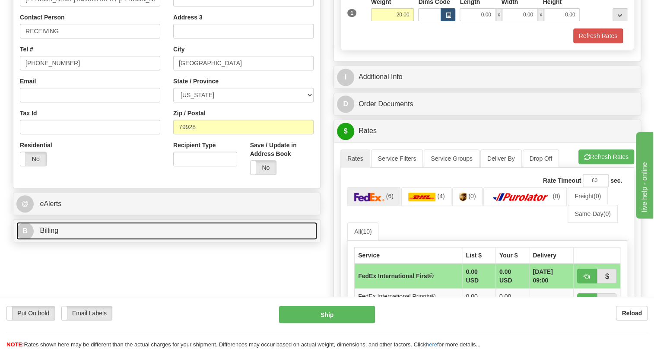
click at [51, 234] on span "Billing" at bounding box center [49, 230] width 19 height 7
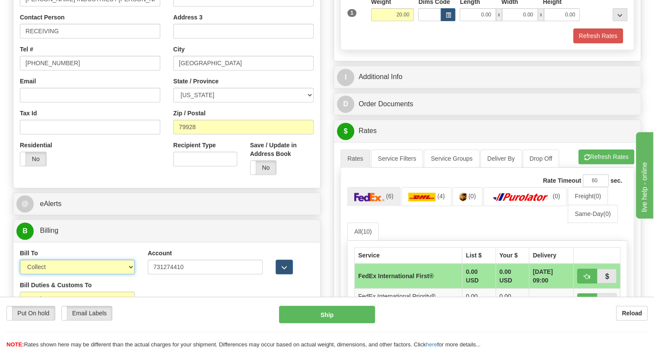
click at [103, 274] on select "Sender Recipient Third Party Collect" at bounding box center [77, 267] width 115 height 15
select select "2"
click at [20, 274] on select "Sender Recipient Third Party Collect" at bounding box center [77, 267] width 115 height 15
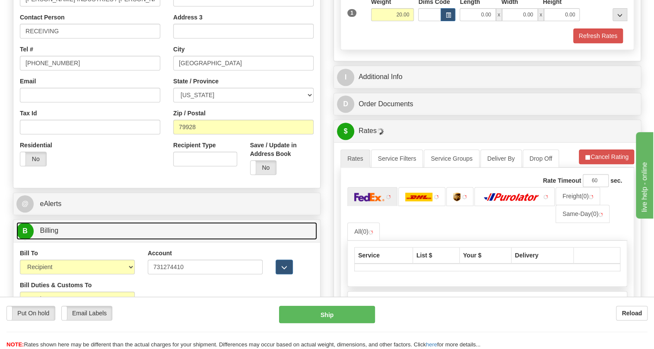
click at [54, 234] on span "Billing" at bounding box center [49, 230] width 19 height 7
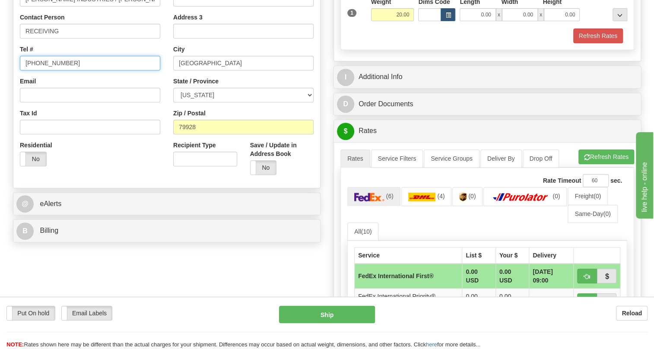
click at [51, 70] on input "[PHONE_NUMBER]" at bounding box center [90, 63] width 140 height 15
type input "000-000-0000"
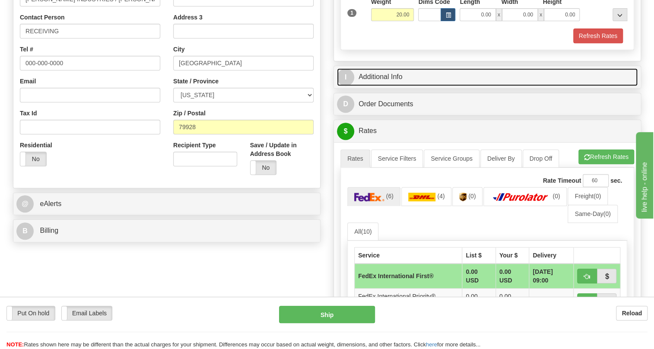
click at [393, 86] on link "I Additional Info" at bounding box center [487, 77] width 301 height 18
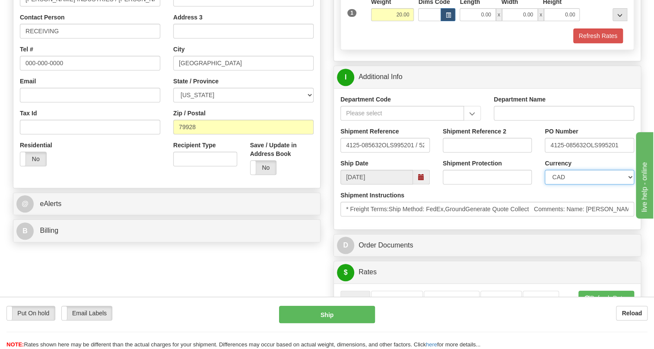
click at [574, 184] on select "CAD USD EUR ZAR RON ANG ARN AUD AUS AWG BBD BFR BGN BHD BMD BND BRC BRL CHP CKZ…" at bounding box center [589, 177] width 89 height 15
select select "1"
click at [545, 184] on select "CAD USD EUR ZAR RON ANG ARN AUD AUS AWG BBD BFR BGN BHD BMD BND BRC BRL CHP CKZ…" at bounding box center [589, 177] width 89 height 15
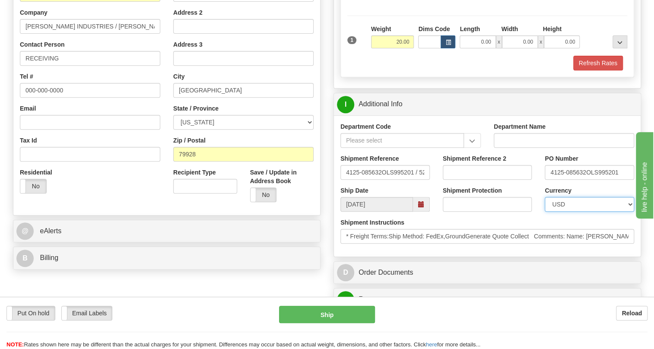
scroll to position [117, 0]
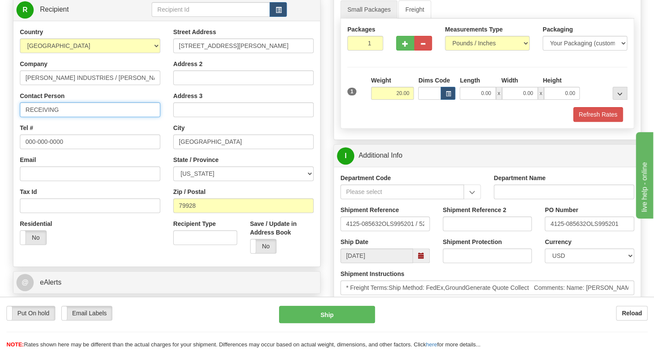
click at [78, 117] on input "RECEIVING" at bounding box center [90, 109] width 140 height 15
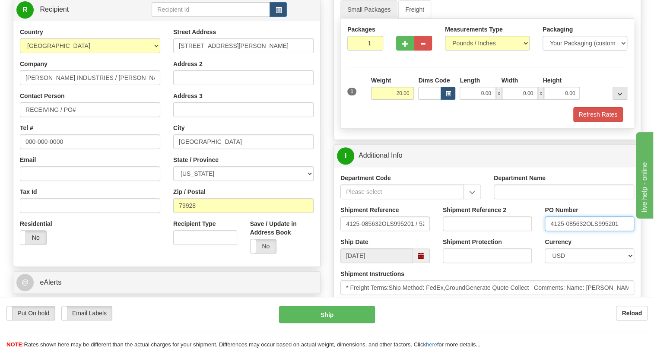
drag, startPoint x: 586, startPoint y: 244, endPoint x: 548, endPoint y: 247, distance: 38.2
click at [548, 231] on input "4125-085632OLS995201" at bounding box center [589, 223] width 89 height 15
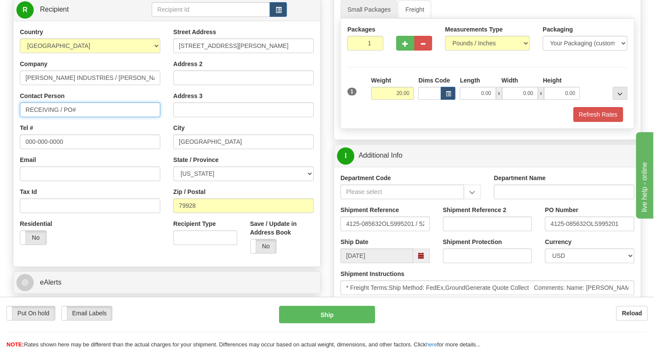
click at [97, 117] on input "RECEIVING / PO#" at bounding box center [90, 109] width 140 height 15
paste input "4125-085632"
type input "RECEIVING / PO# 4125-085632"
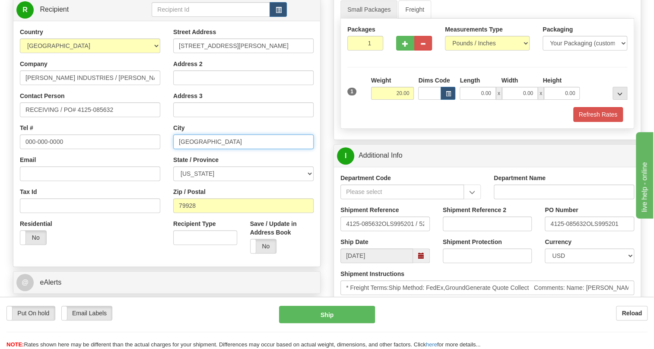
drag, startPoint x: 200, startPoint y: 162, endPoint x: 190, endPoint y: 164, distance: 10.9
click at [190, 149] on input "El Paso" at bounding box center [243, 141] width 140 height 15
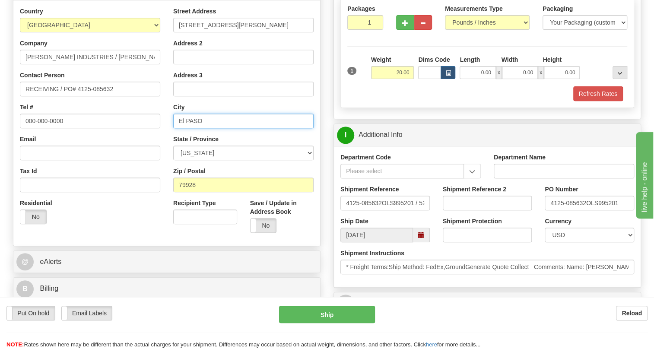
scroll to position [157, 0]
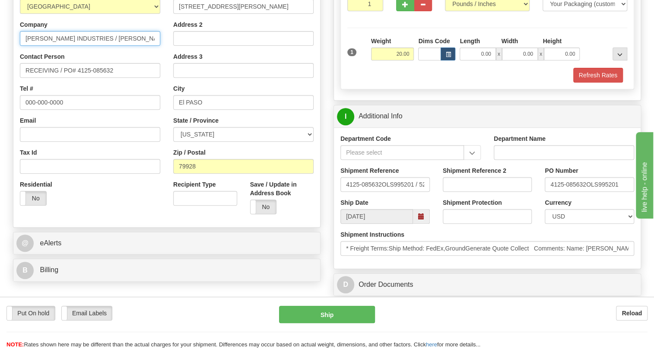
drag, startPoint x: 139, startPoint y: 59, endPoint x: 27, endPoint y: 55, distance: 111.9
click at [27, 46] on input "EATON INDUSTRIES / Kuehne and Nagel" at bounding box center [90, 38] width 140 height 15
drag, startPoint x: 242, startPoint y: 25, endPoint x: 172, endPoint y: 30, distance: 70.1
click at [172, 30] on div "Street Address 490-A Bill Burnett Drive Address 2 Address 3 City El PASO State …" at bounding box center [243, 104] width 153 height 232
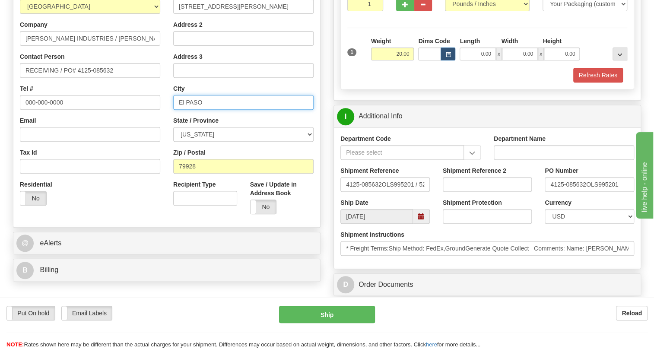
drag, startPoint x: 203, startPoint y: 121, endPoint x: 180, endPoint y: 121, distance: 22.9
click at [180, 110] on input "El PASO" at bounding box center [243, 102] width 140 height 15
click at [184, 110] on input "El PASO" at bounding box center [243, 102] width 140 height 15
click at [205, 110] on input "EL PASO" at bounding box center [243, 102] width 140 height 15
type input "EL PASO"
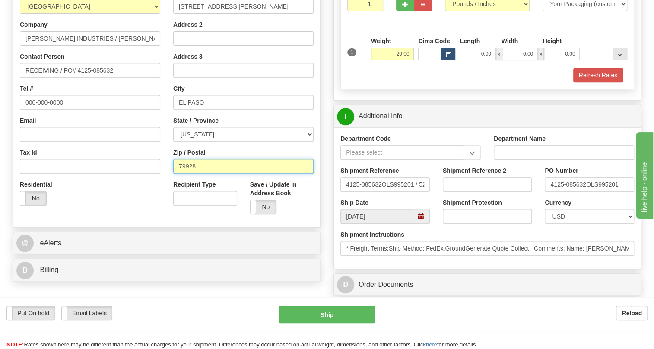
drag, startPoint x: 196, startPoint y: 185, endPoint x: 168, endPoint y: 186, distance: 27.7
click at [168, 186] on div "Street Address 490-A Bill Burnett Drive Address 2 Address 3 City EL PASO State …" at bounding box center [243, 104] width 153 height 232
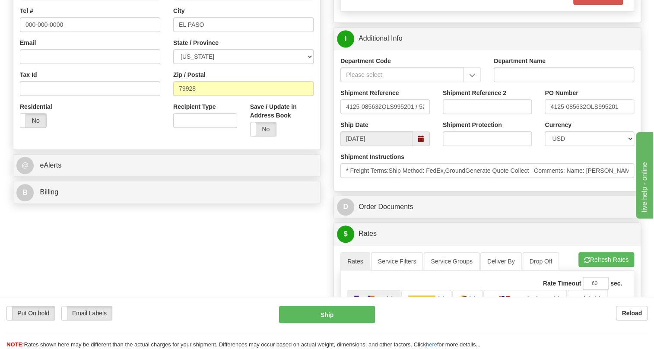
scroll to position [235, 0]
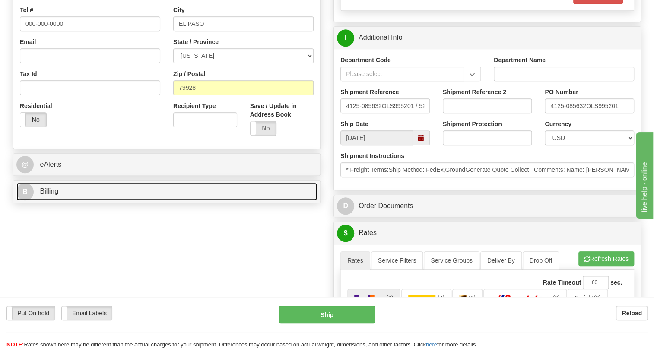
click at [52, 195] on span "Billing" at bounding box center [49, 190] width 19 height 7
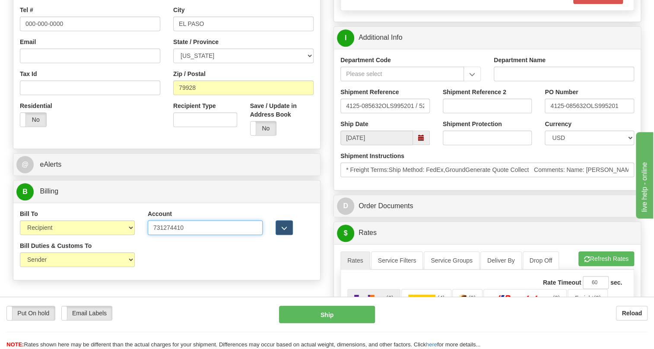
drag, startPoint x: 183, startPoint y: 249, endPoint x: 149, endPoint y: 250, distance: 33.7
click at [149, 235] on input "731274410" at bounding box center [205, 227] width 115 height 15
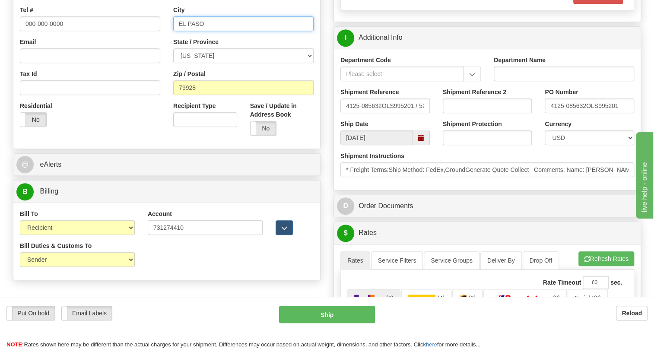
drag, startPoint x: 194, startPoint y: 44, endPoint x: 174, endPoint y: 44, distance: 19.4
click at [174, 31] on input "EL PASO" at bounding box center [243, 23] width 140 height 15
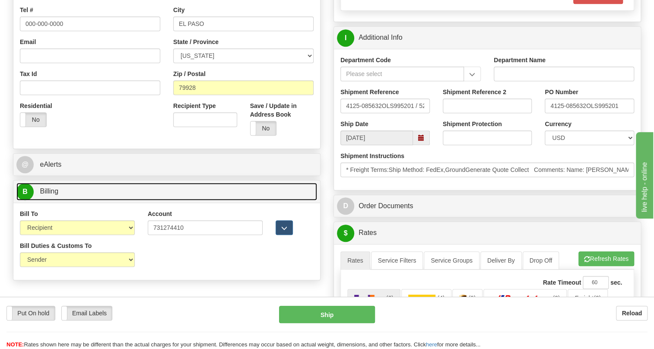
click at [54, 195] on span "Billing" at bounding box center [49, 190] width 19 height 7
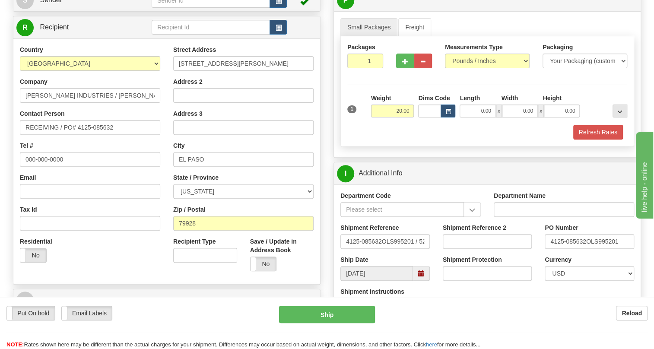
scroll to position [117, 0]
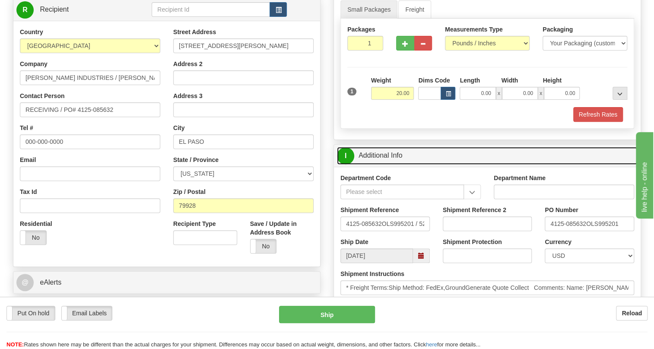
click at [384, 165] on link "I Additional Info" at bounding box center [487, 156] width 301 height 18
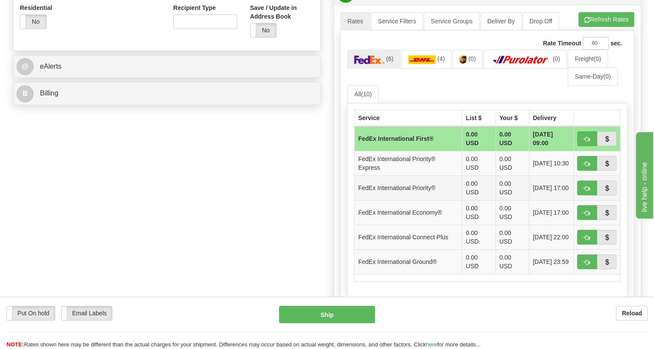
scroll to position [353, 0]
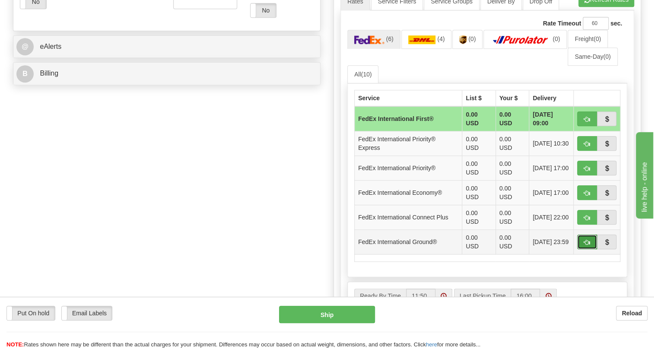
click at [586, 245] on span "button" at bounding box center [587, 243] width 6 height 6
type input "92"
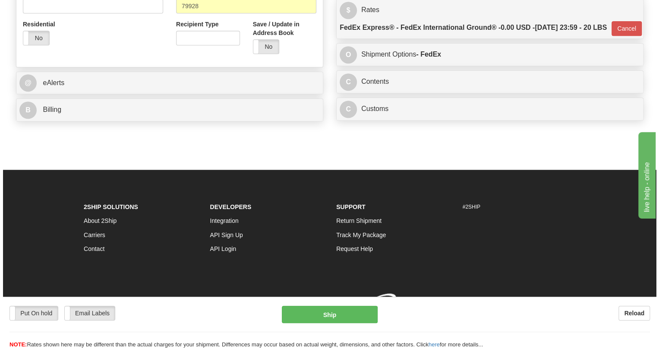
scroll to position [353, 0]
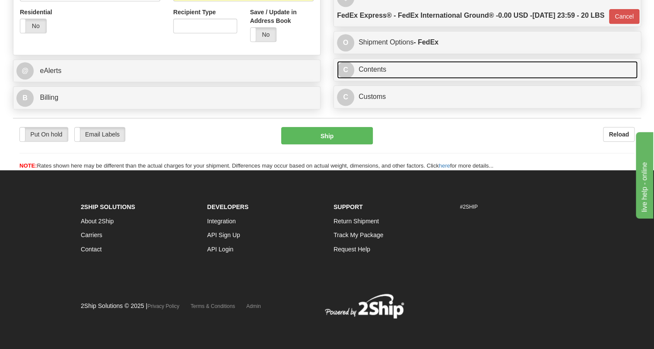
click at [371, 79] on link "C Contents" at bounding box center [487, 70] width 301 height 18
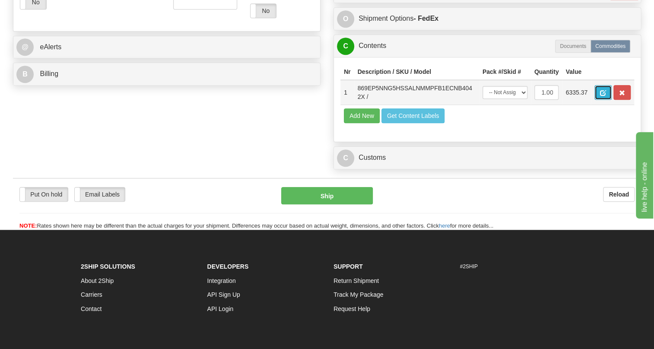
click at [606, 100] on button "button" at bounding box center [602, 92] width 17 height 15
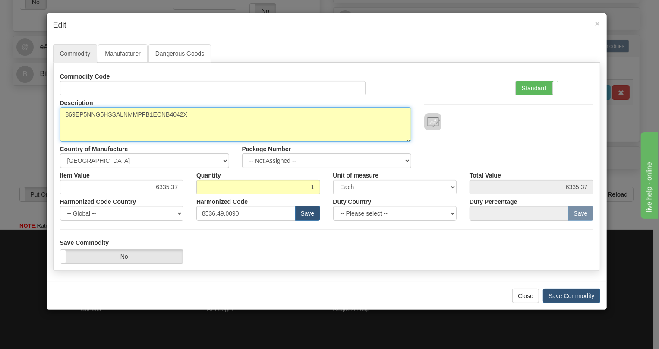
click at [142, 116] on textarea "869EP5NNG5HSSALNMMPFB1ECNB4042X" at bounding box center [236, 124] width 352 height 35
paste textarea "-E-P5-NN-G5-H-S-S-A-L-N-M-M-P-F-B-1E-"
type textarea "869-E-P5-NN-G5-H-S-S-A-L-N-M-M-P-F-B-1E-"
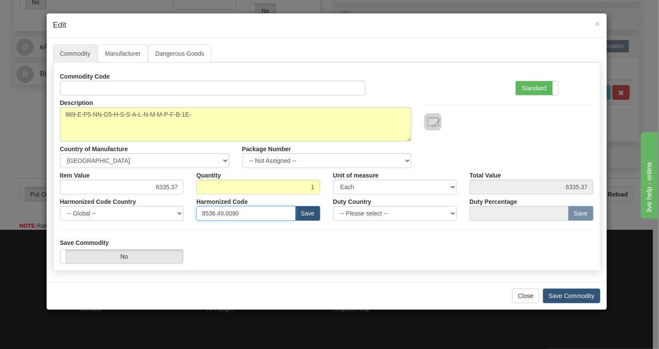
click at [233, 213] on input "8536.49.0090" at bounding box center [246, 213] width 99 height 15
paste input "7.10.916"
type input "8537.10.9160"
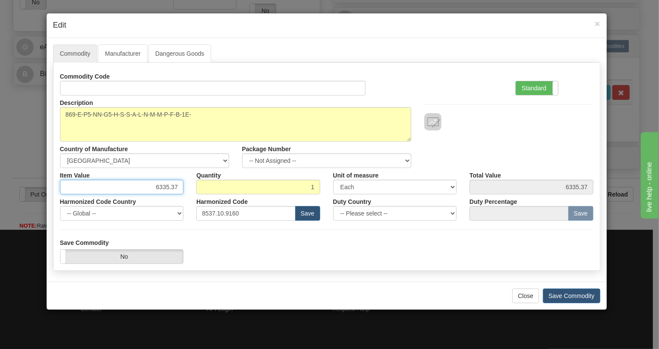
click at [168, 185] on input "6335.37" at bounding box center [122, 187] width 124 height 15
type input "4095.70"
click at [534, 88] on label "Standard" at bounding box center [537, 88] width 42 height 14
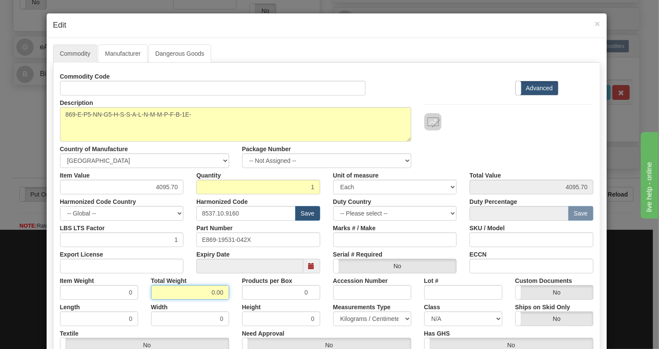
click at [203, 295] on input "0.00" at bounding box center [190, 292] width 78 height 15
type input "1.00"
type input "1.0000"
click at [382, 320] on select "Pounds / Inches Kilograms / Centimeters" at bounding box center [372, 318] width 78 height 15
select select "0"
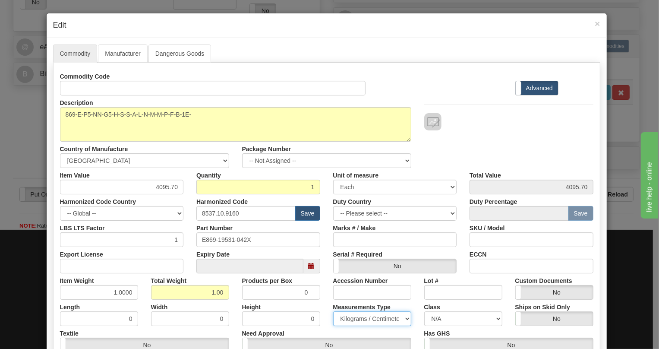
click at [333, 311] on select "Pounds / Inches Kilograms / Centimeters" at bounding box center [372, 318] width 78 height 15
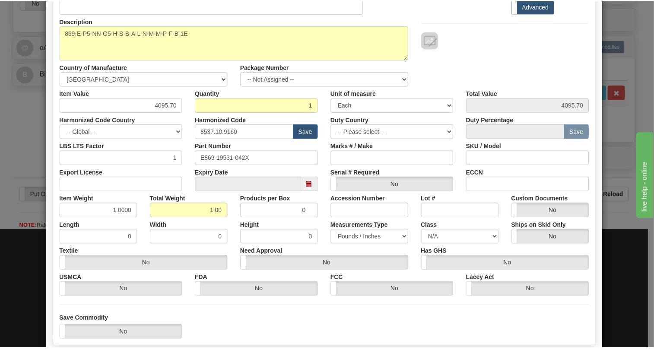
scroll to position [117, 0]
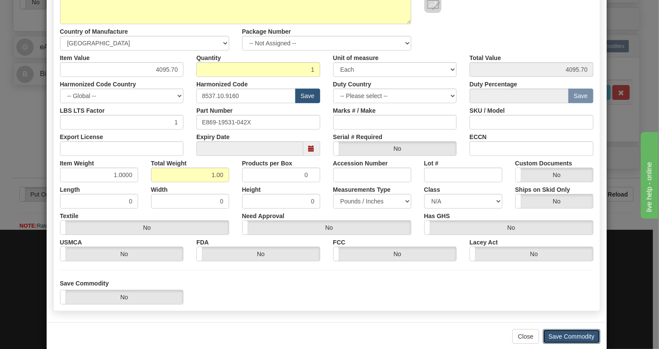
click at [564, 334] on button "Save Commodity" at bounding box center [571, 336] width 57 height 15
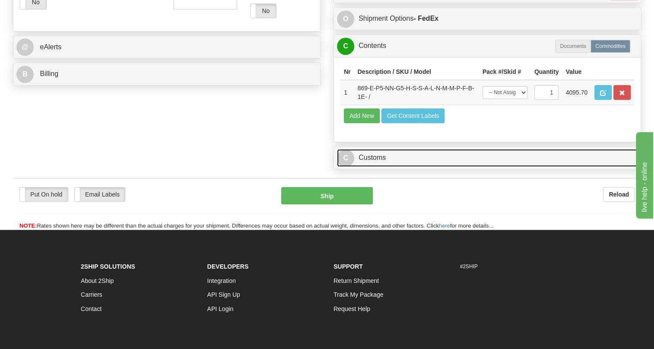
click at [371, 167] on link "C Customs" at bounding box center [487, 158] width 301 height 18
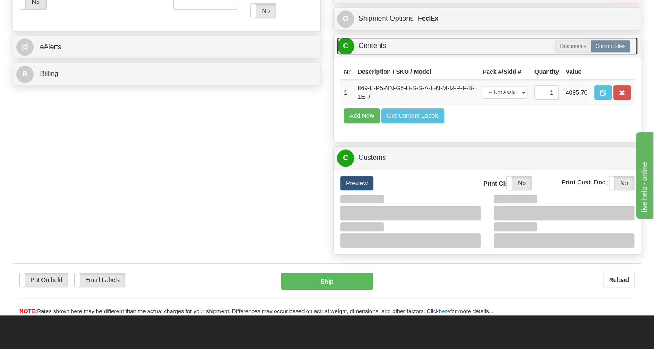
click at [374, 55] on link "C Contents" at bounding box center [487, 46] width 301 height 18
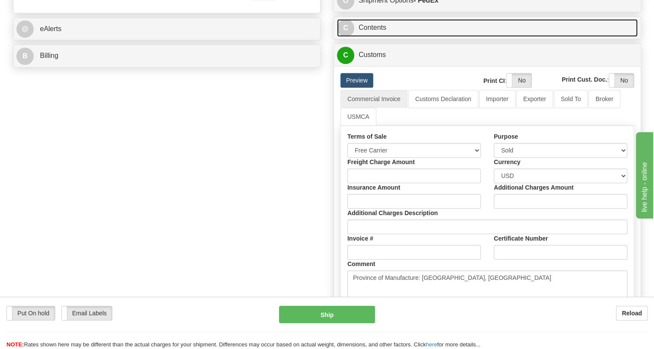
scroll to position [353, 0]
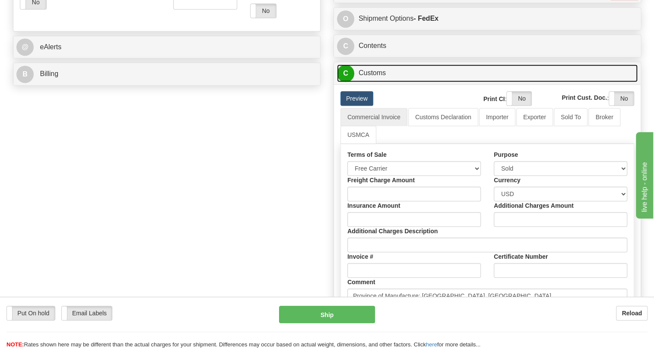
click at [375, 82] on link "C Customs" at bounding box center [487, 73] width 301 height 18
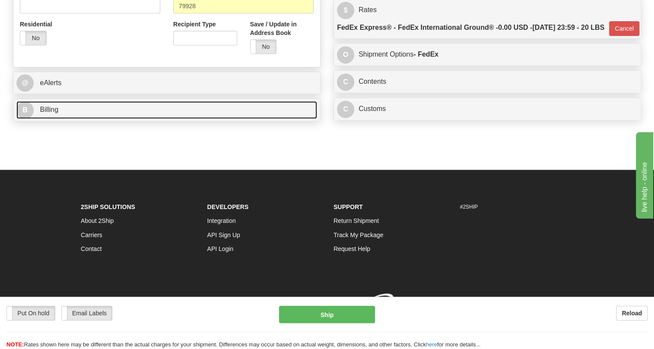
click at [53, 106] on span "Billing" at bounding box center [49, 109] width 19 height 7
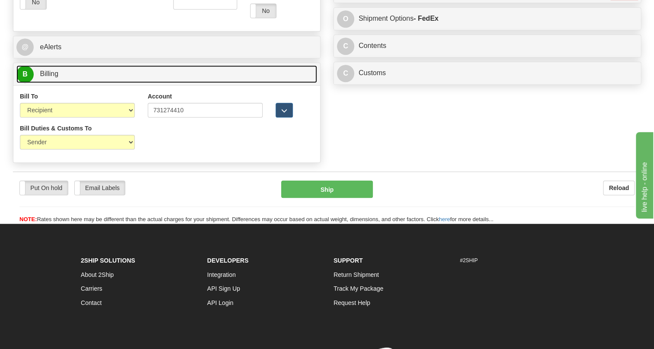
click at [53, 77] on span "Billing" at bounding box center [49, 73] width 19 height 7
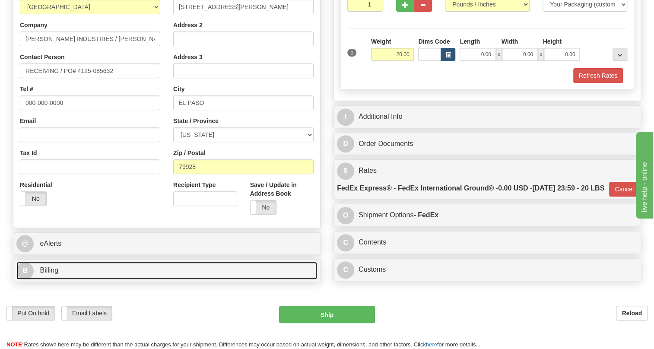
scroll to position [117, 0]
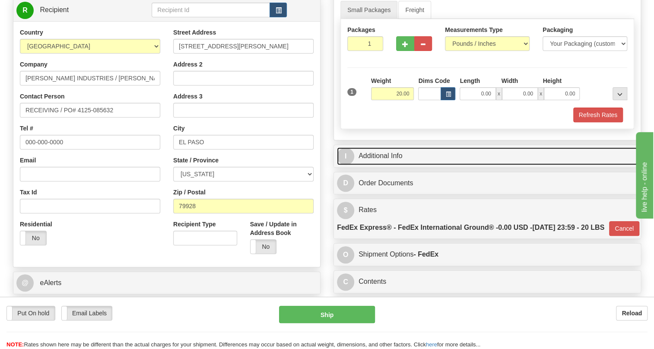
click at [390, 165] on link "I Additional Info" at bounding box center [487, 156] width 301 height 18
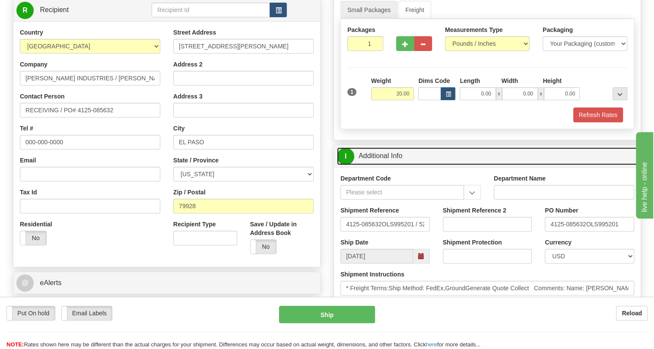
click at [390, 165] on link "I Additional Info" at bounding box center [487, 156] width 301 height 18
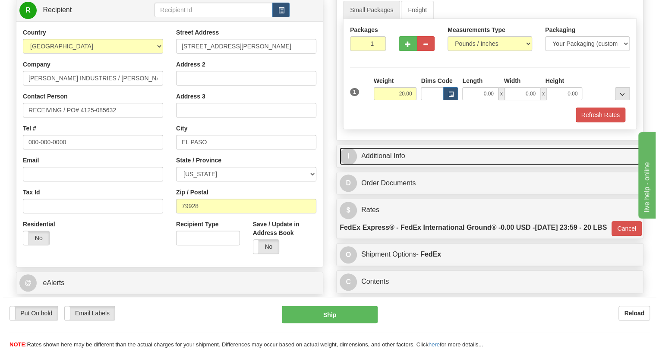
scroll to position [78, 0]
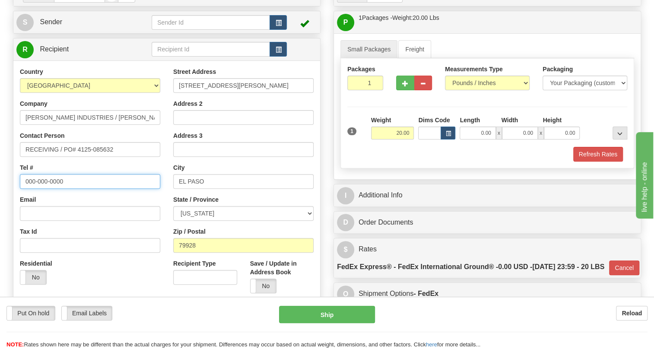
click at [56, 189] on input "000-000-0000" at bounding box center [90, 181] width 140 height 15
type input "111-111-1111"
click at [142, 217] on div "Email" at bounding box center [90, 207] width 140 height 25
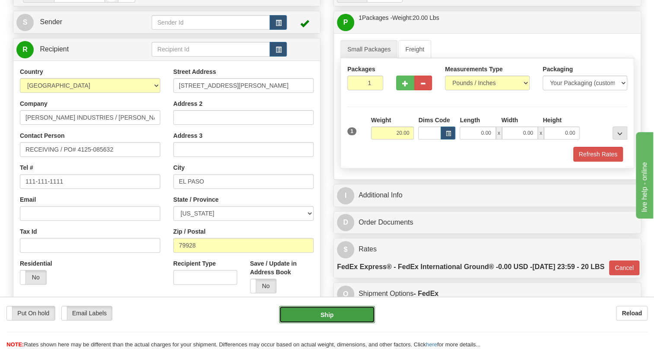
click at [323, 315] on button "Ship" at bounding box center [327, 314] width 96 height 17
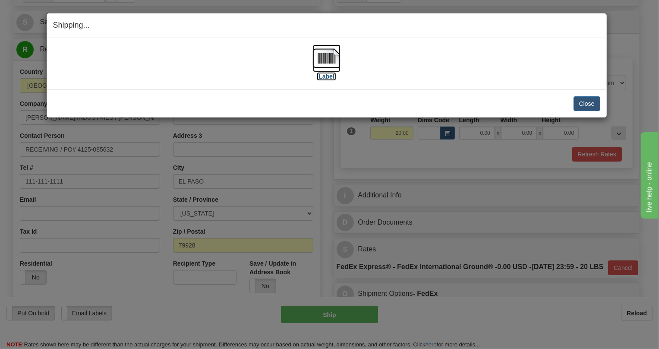
click at [324, 60] on img at bounding box center [327, 58] width 28 height 28
click at [589, 105] on button "Close" at bounding box center [587, 103] width 27 height 15
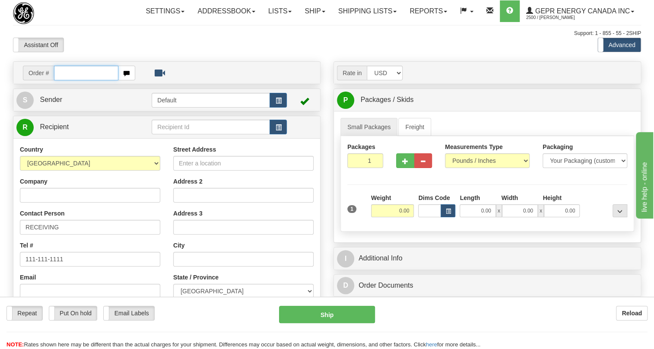
click at [73, 80] on input "text" at bounding box center [86, 73] width 64 height 15
paste input "86678875"
type input "86678875"
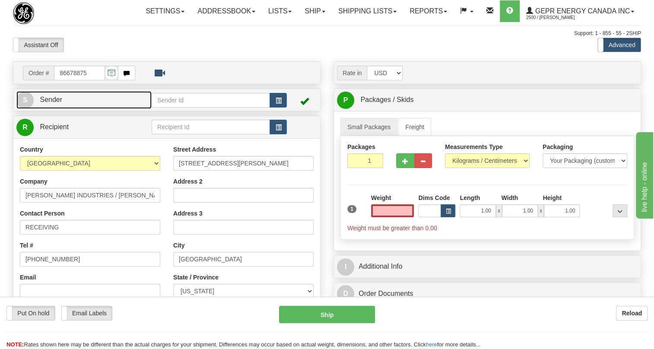
type input "0.00"
click at [47, 103] on span "Sender" at bounding box center [51, 99] width 22 height 7
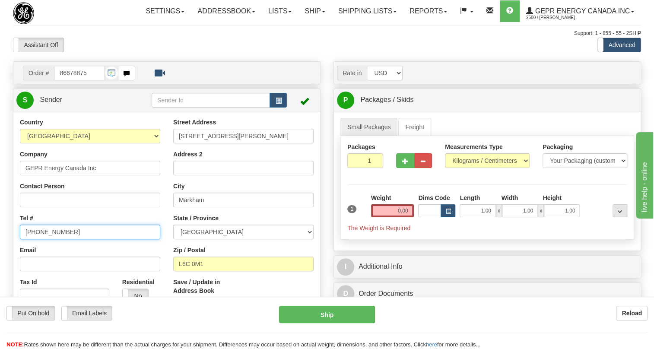
click at [50, 239] on input "[PHONE_NUMBER]" at bounding box center [90, 232] width 140 height 15
paste input "[PHONE_NUMBER]"
type input "[PHONE_NUMBER]"
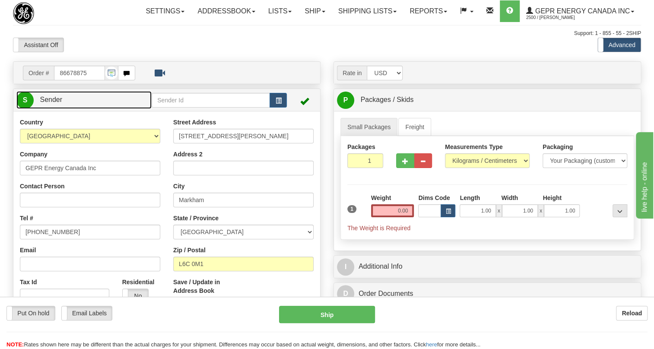
click at [52, 103] on span "Sender" at bounding box center [51, 99] width 22 height 7
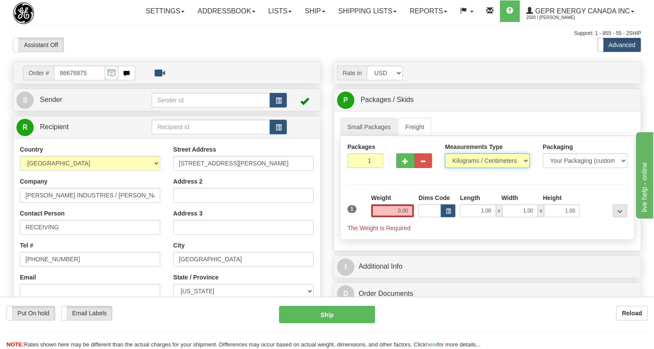
click at [522, 168] on select "Pounds / Inches Kilograms / Centimeters" at bounding box center [487, 160] width 85 height 15
select select "0"
click at [445, 168] on select "Pounds / Inches Kilograms / Centimeters" at bounding box center [487, 160] width 85 height 15
click at [478, 217] on input "1.00" at bounding box center [478, 210] width 36 height 13
type input "0.00"
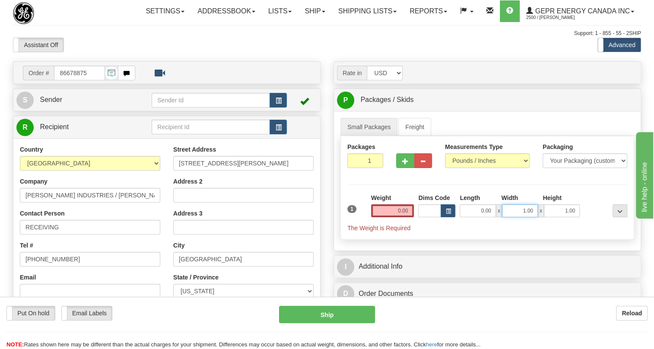
click at [507, 217] on input "1.00" at bounding box center [520, 210] width 36 height 13
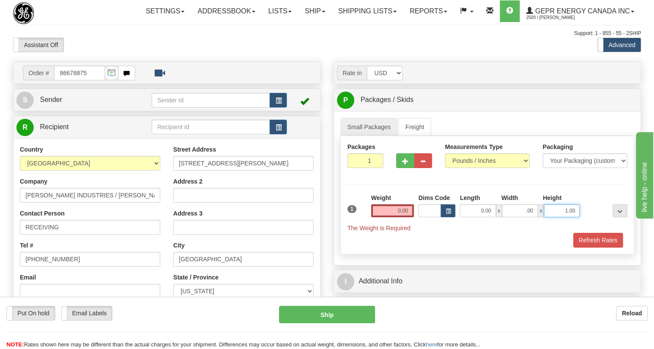
type input "0.00"
click at [557, 217] on input "1.00" at bounding box center [562, 210] width 36 height 13
type input "0.00"
click at [385, 217] on input "0.00" at bounding box center [392, 210] width 43 height 13
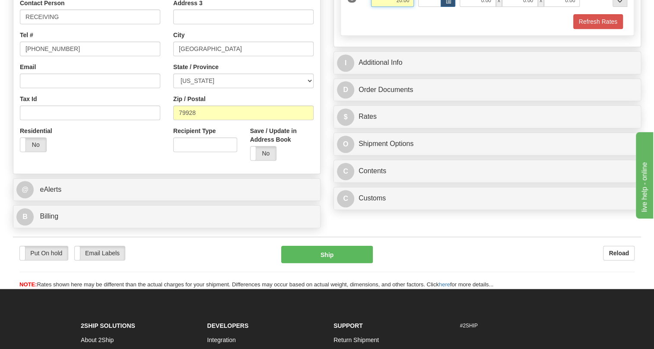
scroll to position [235, 0]
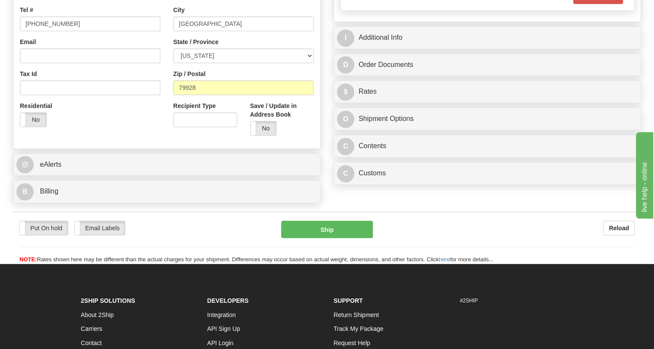
type input "20.00"
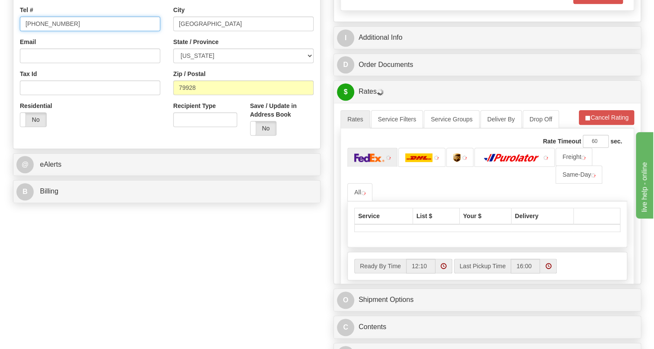
click at [54, 31] on input "[PHONE_NUMBER]" at bounding box center [90, 23] width 140 height 15
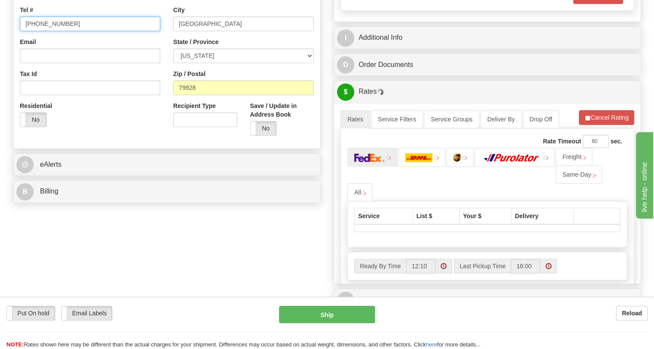
click at [54, 31] on input "[PHONE_NUMBER]" at bounding box center [90, 23] width 140 height 15
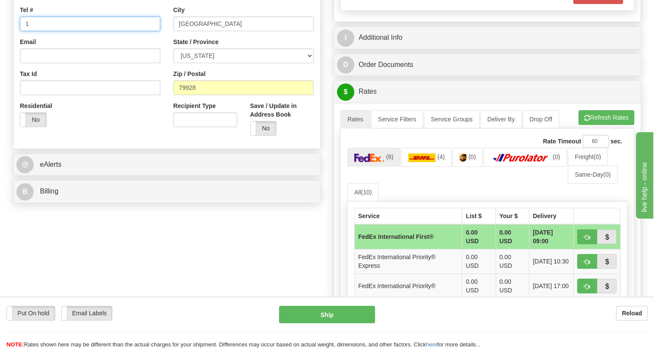
type input "111-111-1111"
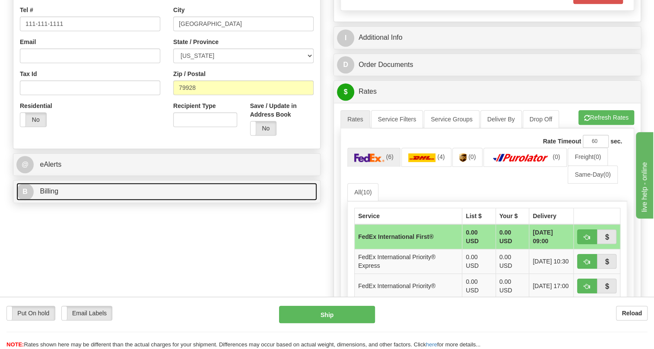
click at [49, 195] on span "Billing" at bounding box center [49, 190] width 19 height 7
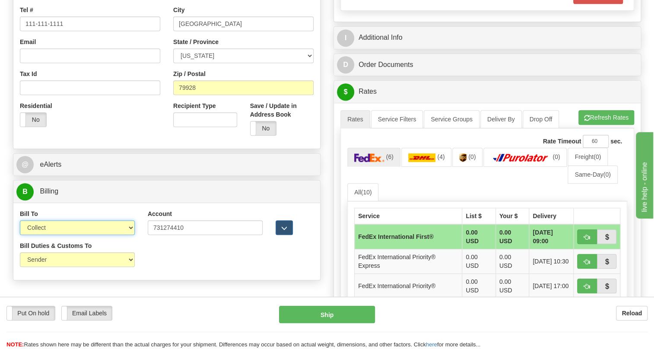
click at [128, 235] on select "Sender Recipient Third Party Collect" at bounding box center [77, 227] width 115 height 15
select select "2"
click at [20, 235] on select "Sender Recipient Third Party Collect" at bounding box center [77, 227] width 115 height 15
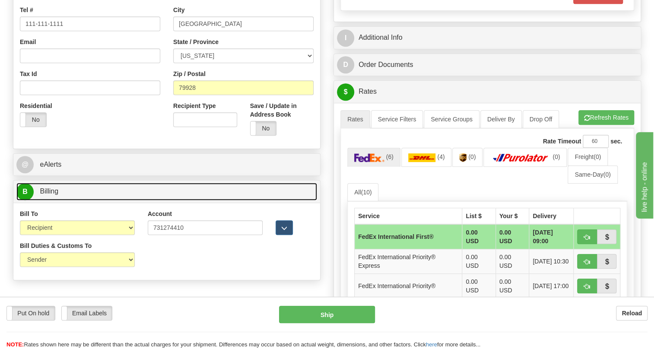
click at [49, 195] on span "Billing" at bounding box center [49, 190] width 19 height 7
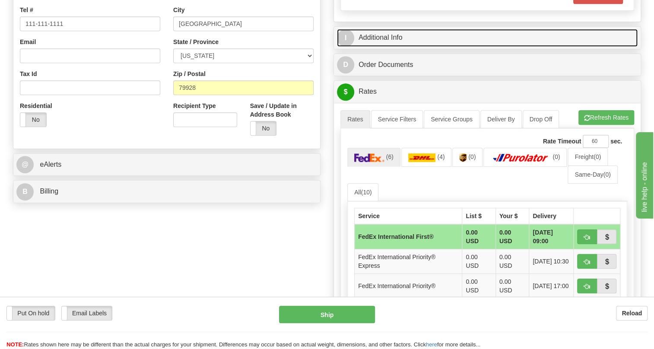
click at [390, 47] on link "I Additional Info" at bounding box center [487, 38] width 301 height 18
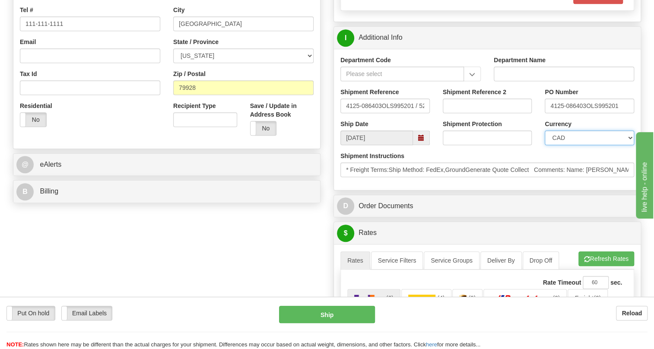
click at [585, 145] on select "CAD USD EUR ZAR [PERSON_NAME] ARN AUD AUS AWG BBD BFR BGN BHD BMD BND BRC BRL C…" at bounding box center [589, 137] width 89 height 15
select select "1"
click at [545, 145] on select "CAD USD EUR ZAR [PERSON_NAME] ARN AUD AUS AWG BBD BFR BGN BHD BMD BND BRC BRL C…" at bounding box center [589, 137] width 89 height 15
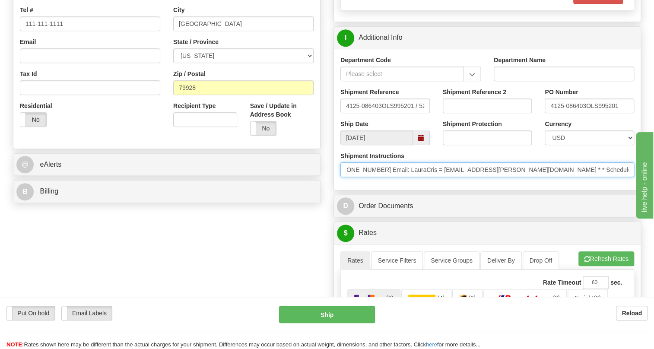
scroll to position [0, 342]
drag, startPoint x: 520, startPoint y: 186, endPoint x: 516, endPoint y: 200, distance: 14.5
click at [516, 184] on div "Shipment Instructions * Freight Terms:Ship Method: FedEx,GroundGenerate Quote C…" at bounding box center [487, 168] width 307 height 32
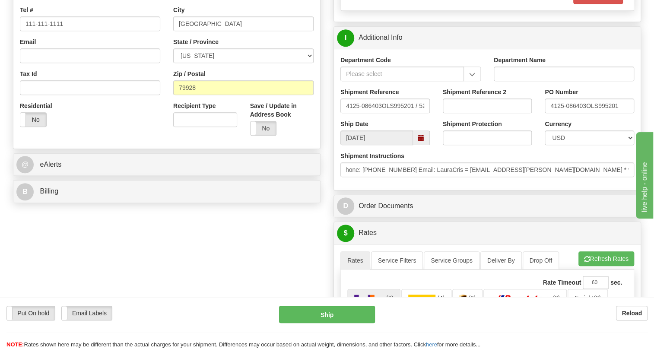
scroll to position [0, 0]
click at [492, 190] on div "Department Code Department Name Shipment Reference 4125-086403OLS995201 / 52567…" at bounding box center [487, 119] width 307 height 141
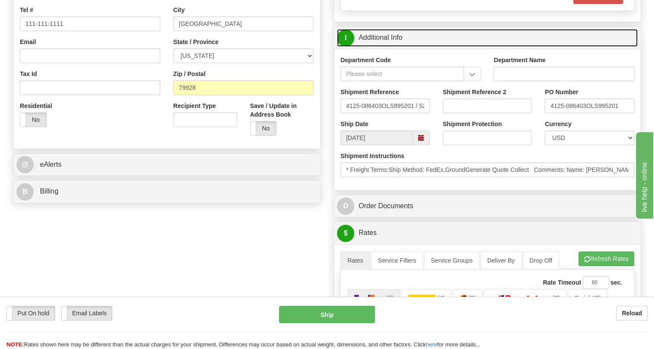
click at [381, 47] on link "I Additional Info" at bounding box center [487, 38] width 301 height 18
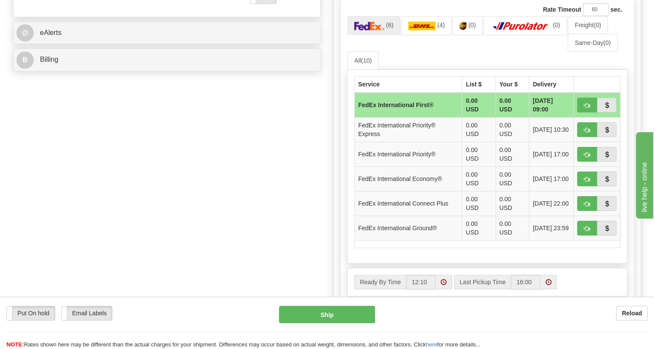
scroll to position [393, 0]
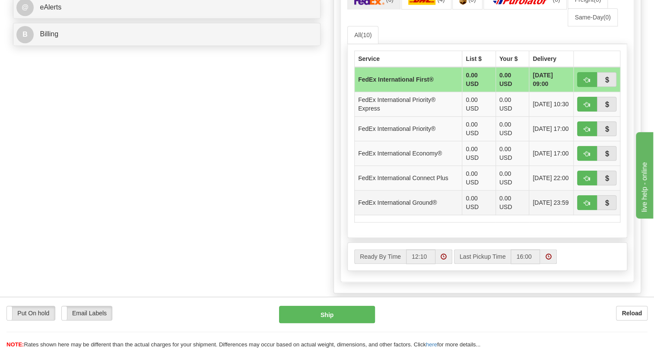
click at [447, 215] on td "FedEx International Ground®" at bounding box center [409, 202] width 108 height 25
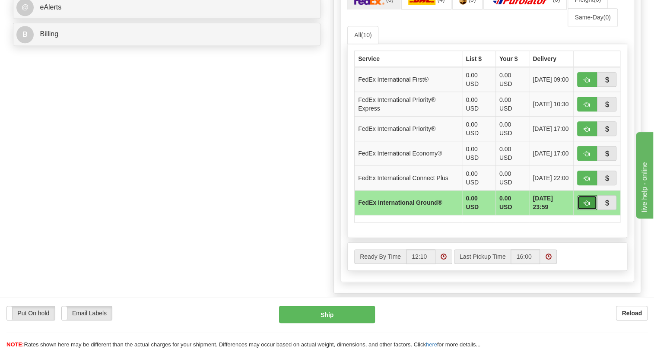
click at [585, 206] on span "button" at bounding box center [587, 203] width 6 height 6
type input "92"
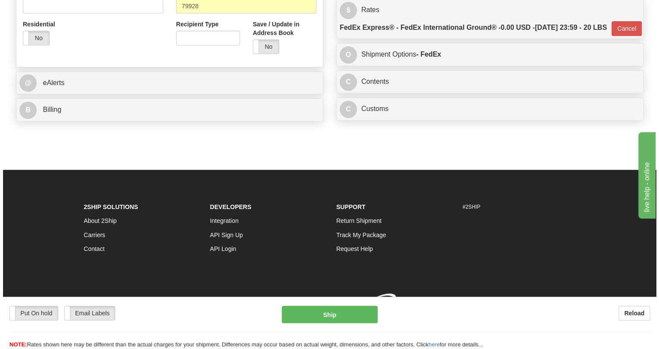
scroll to position [365, 0]
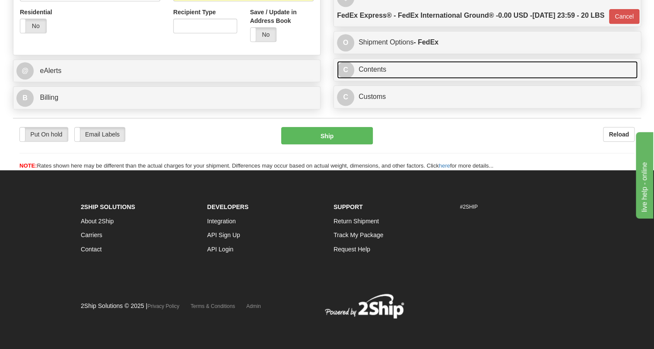
click at [378, 69] on link "C Contents" at bounding box center [487, 70] width 301 height 18
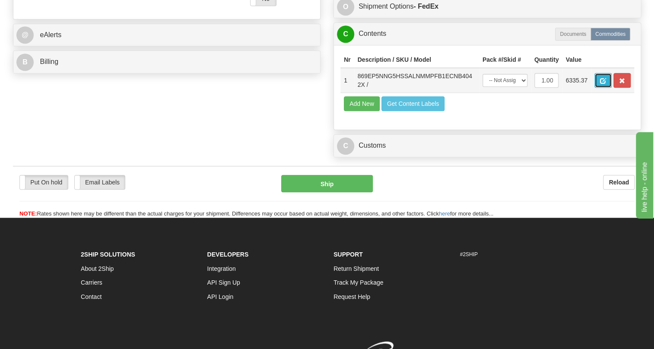
click at [602, 84] on span "button" at bounding box center [603, 81] width 6 height 6
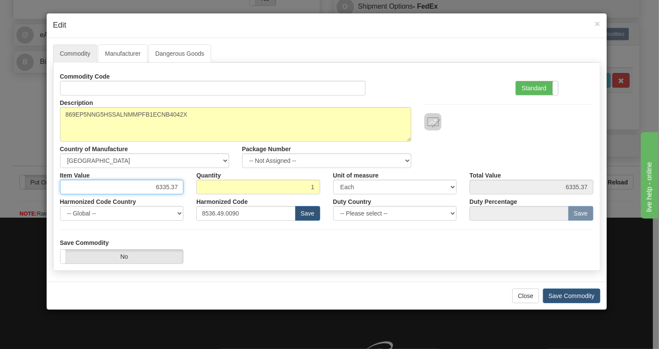
click at [168, 187] on input "6335.37" at bounding box center [122, 187] width 124 height 15
click at [168, 188] on input "6335.37" at bounding box center [122, 187] width 124 height 15
type input "4095.70"
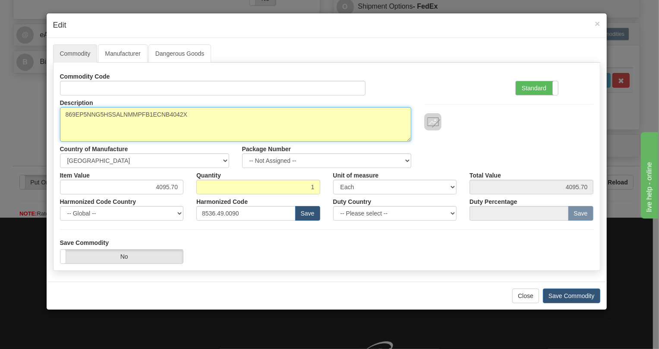
click at [152, 116] on textarea "869EP5NNG5HSSALNMMPFB1ECNB4042X" at bounding box center [236, 124] width 352 height 35
paste textarea "-E-P5-NN-G5-H-S-S-A-L-N-M-M-P-F-B-1E-"
type textarea "869-E-P5-NN-G5-H-S-S-A-L-N-M-M-P-F-B-1E-"
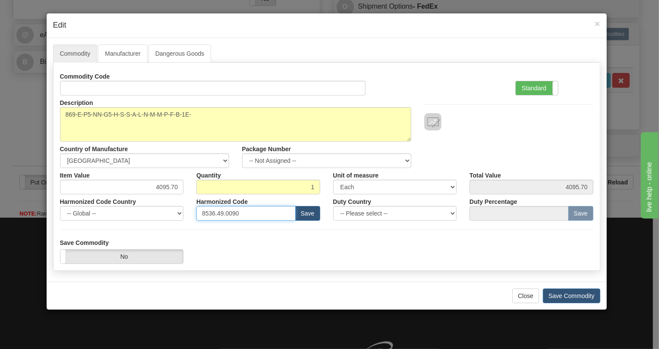
click at [228, 212] on input "8536.49.0090" at bounding box center [246, 213] width 99 height 15
paste input "7.10.916"
type input "8537.10.9160"
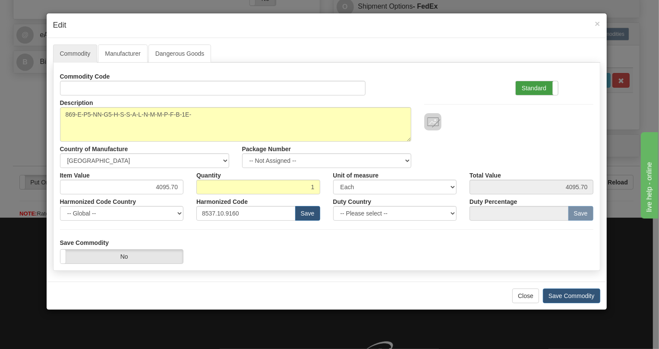
click at [539, 89] on label "Standard" at bounding box center [537, 88] width 42 height 14
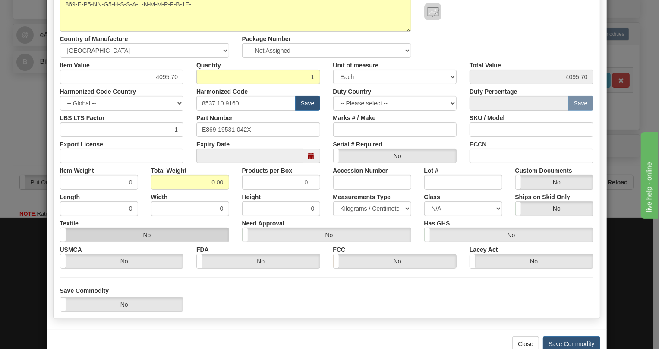
scroll to position [131, 0]
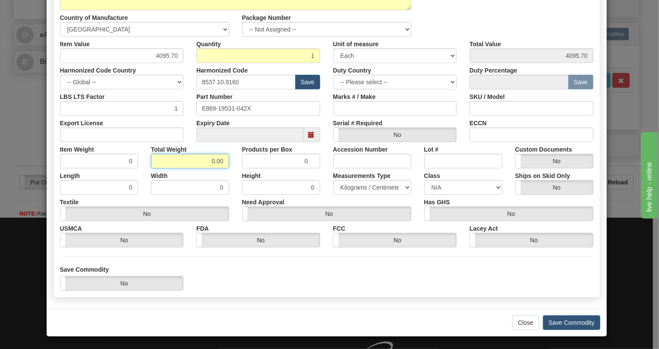
click at [203, 163] on input "0.00" at bounding box center [190, 161] width 78 height 15
type input "1.00"
type input "1.0000"
click at [375, 187] on select "Pounds / Inches Kilograms / Centimeters" at bounding box center [372, 187] width 78 height 15
select select "0"
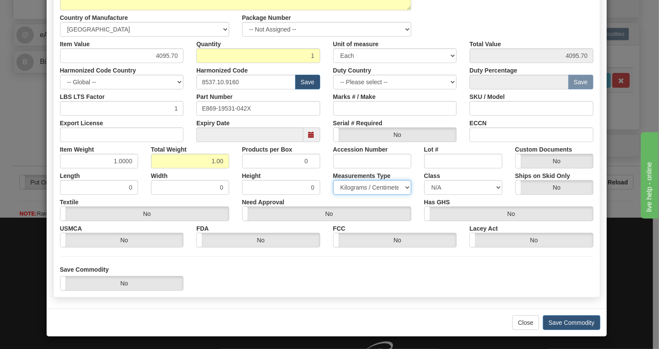
click at [333, 180] on select "Pounds / Inches Kilograms / Centimeters" at bounding box center [372, 187] width 78 height 15
click at [325, 197] on div "Need Approval Yes No" at bounding box center [327, 208] width 182 height 26
click at [564, 322] on button "Save Commodity" at bounding box center [571, 322] width 57 height 15
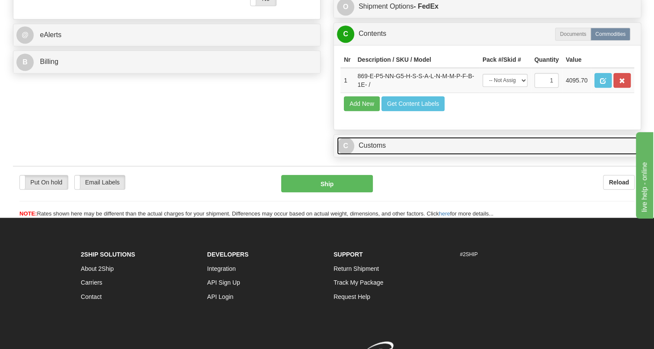
click at [380, 155] on link "C Customs" at bounding box center [487, 146] width 301 height 18
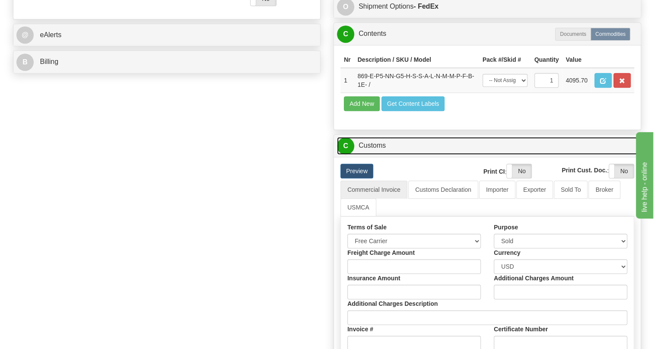
click at [380, 155] on link "C Customs" at bounding box center [487, 146] width 301 height 18
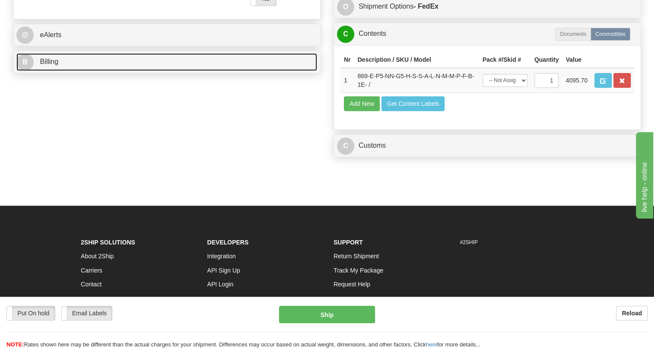
click at [56, 65] on span "Billing" at bounding box center [49, 61] width 19 height 7
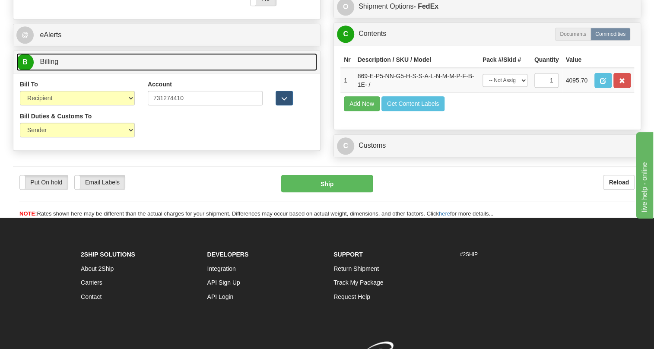
click at [56, 65] on span "Billing" at bounding box center [49, 61] width 19 height 7
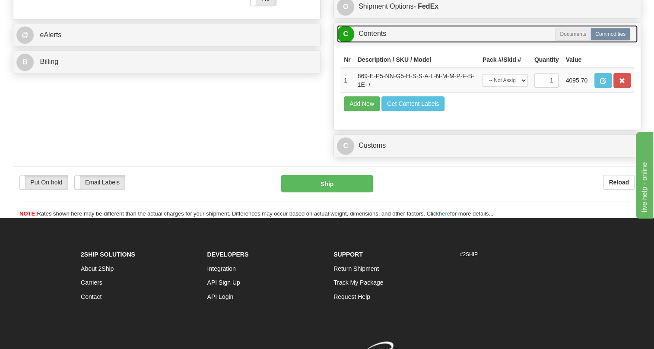
click at [377, 43] on link "C Contents" at bounding box center [487, 34] width 301 height 18
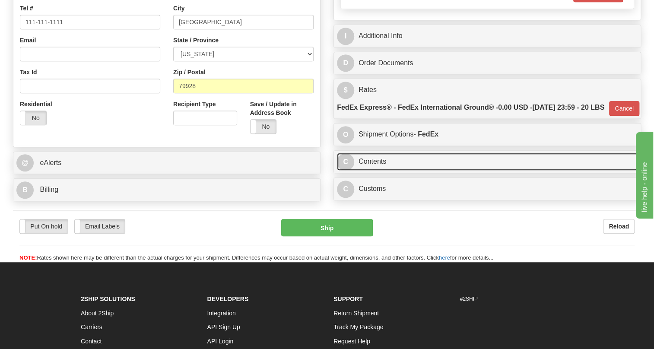
scroll to position [208, 0]
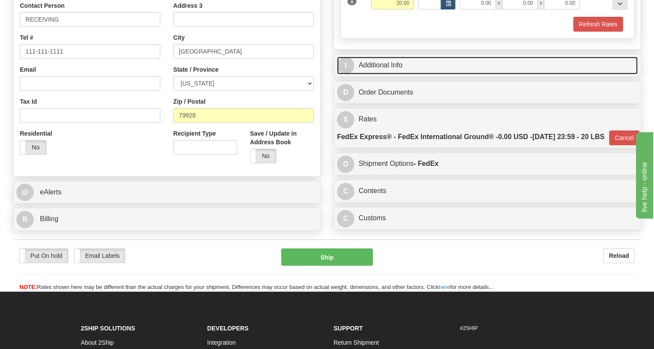
click at [387, 74] on link "I Additional Info" at bounding box center [487, 66] width 301 height 18
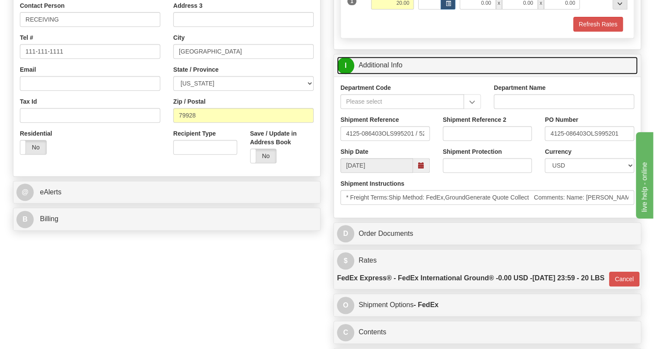
click at [387, 74] on link "I Additional Info" at bounding box center [487, 66] width 301 height 18
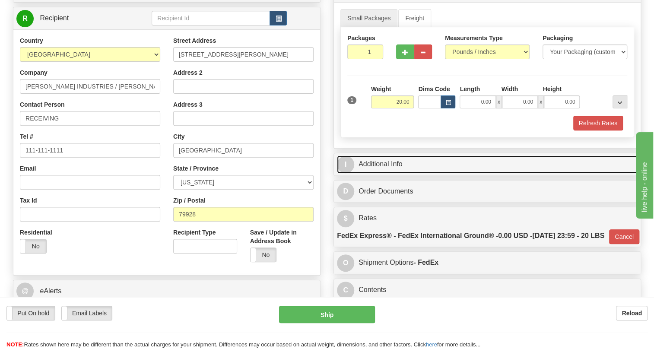
scroll to position [90, 0]
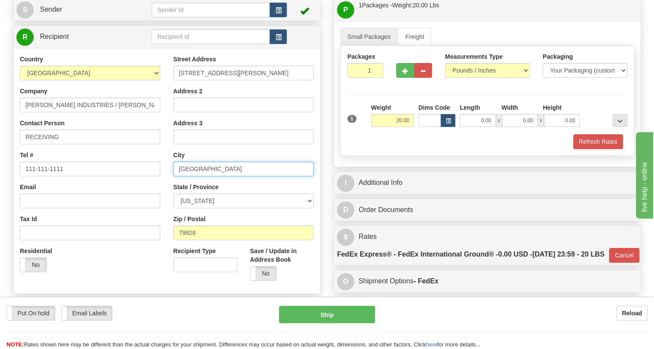
click at [184, 176] on input "El Paso" at bounding box center [243, 169] width 140 height 15
drag, startPoint x: 203, startPoint y: 187, endPoint x: 191, endPoint y: 193, distance: 13.1
click at [191, 176] on input "EL Paso" at bounding box center [243, 169] width 140 height 15
type input "EL PASO"
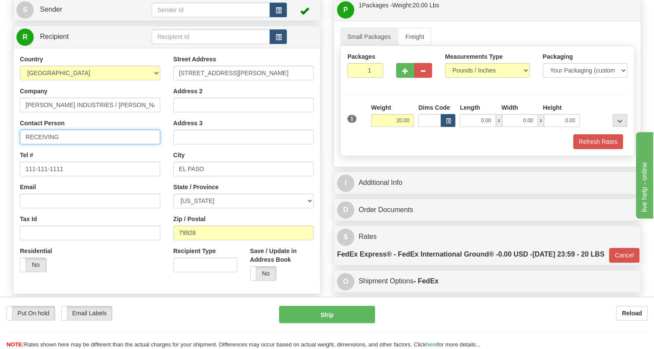
click at [86, 144] on input "RECEIVING" at bounding box center [90, 137] width 140 height 15
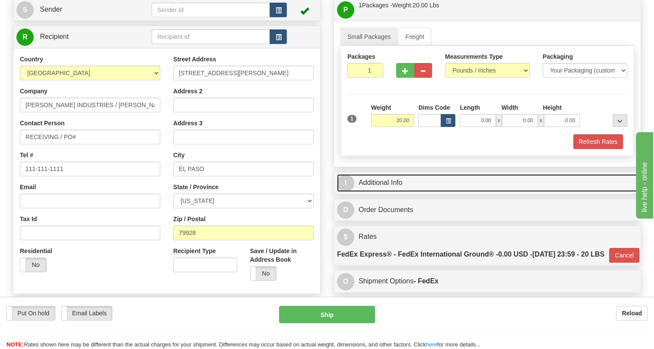
click at [396, 192] on link "I Additional Info" at bounding box center [487, 183] width 301 height 18
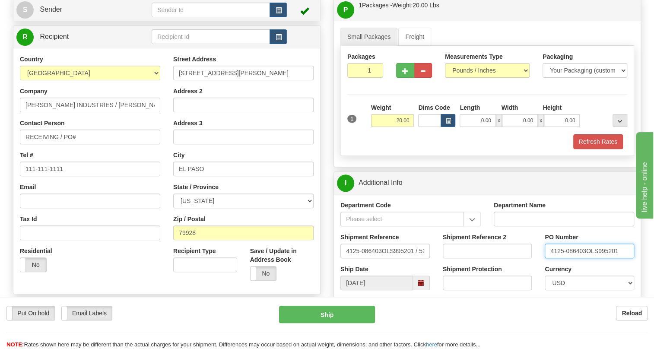
drag, startPoint x: 585, startPoint y: 271, endPoint x: 549, endPoint y: 271, distance: 35.8
click at [549, 258] on input "4125-086403OLS995201" at bounding box center [589, 251] width 89 height 15
click at [103, 144] on input "RECEIVING / PO#" at bounding box center [90, 137] width 140 height 15
paste input "4125-086403"
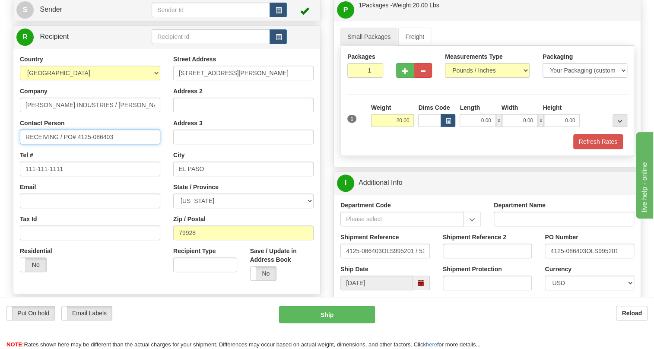
type input "RECEIVING / PO# 4125-086403"
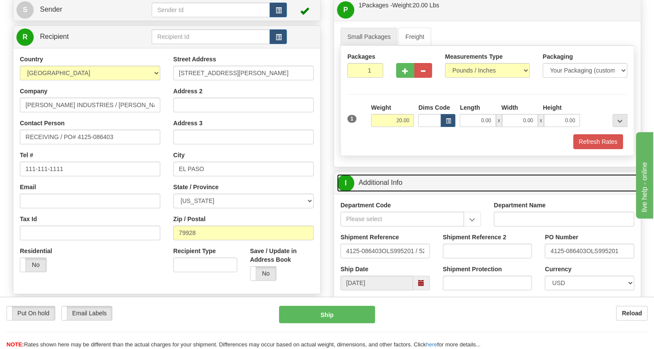
click at [380, 192] on link "I Additional Info" at bounding box center [487, 183] width 301 height 18
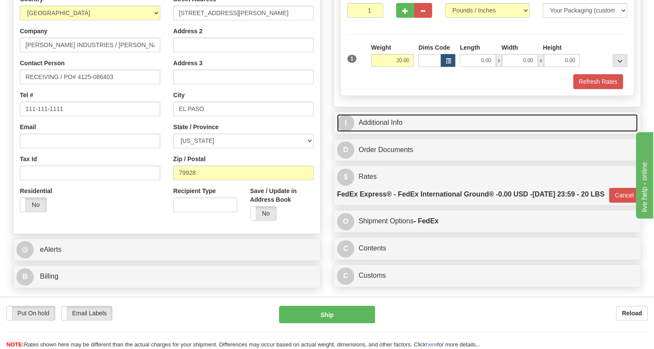
scroll to position [168, 0]
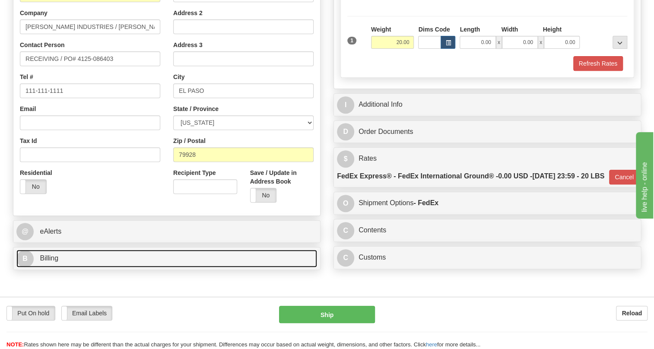
drag, startPoint x: 52, startPoint y: 276, endPoint x: 156, endPoint y: 225, distance: 115.9
click at [53, 262] on span "Billing" at bounding box center [49, 257] width 19 height 7
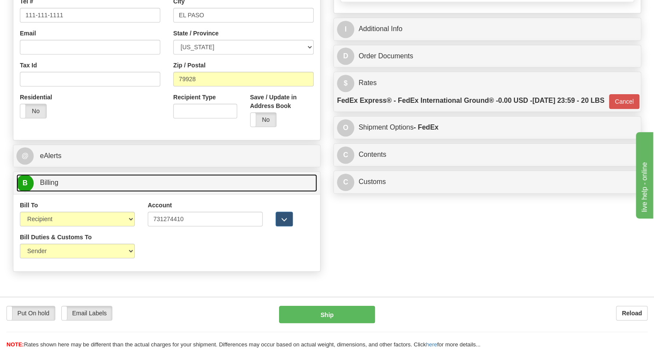
scroll to position [247, 0]
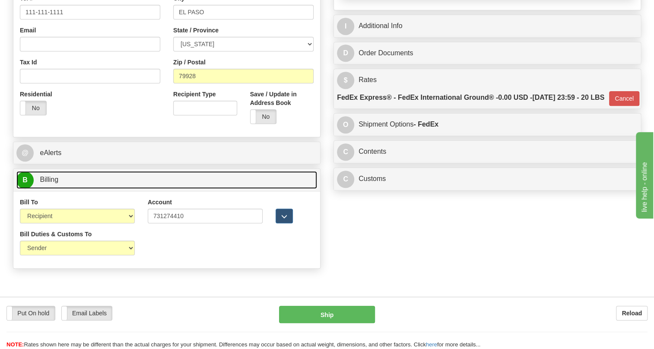
click at [45, 183] on span "Billing" at bounding box center [49, 179] width 19 height 7
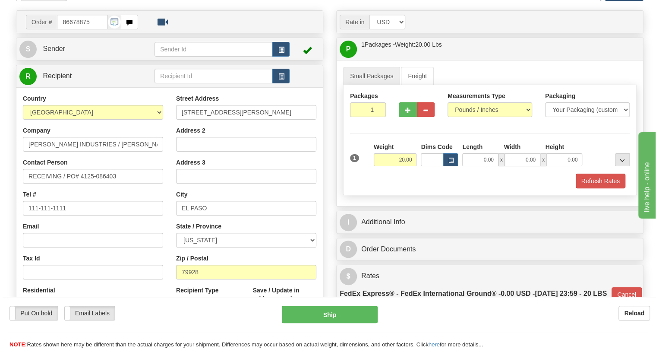
scroll to position [90, 0]
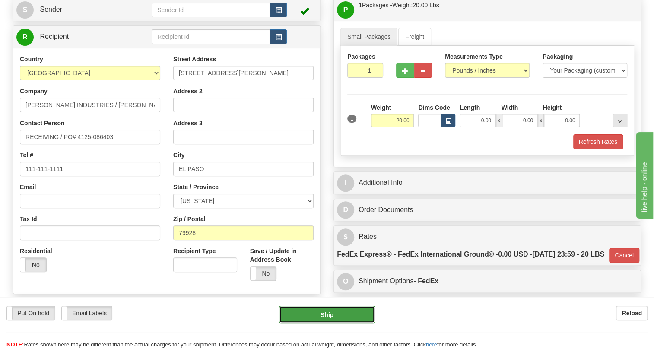
click at [329, 315] on button "Ship" at bounding box center [327, 314] width 96 height 17
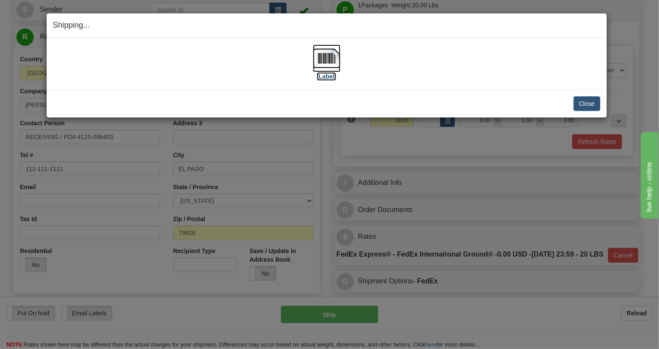
click at [334, 58] on img at bounding box center [327, 58] width 28 height 28
click at [576, 106] on button "Close" at bounding box center [587, 103] width 27 height 15
click at [587, 104] on button "Close" at bounding box center [587, 103] width 27 height 15
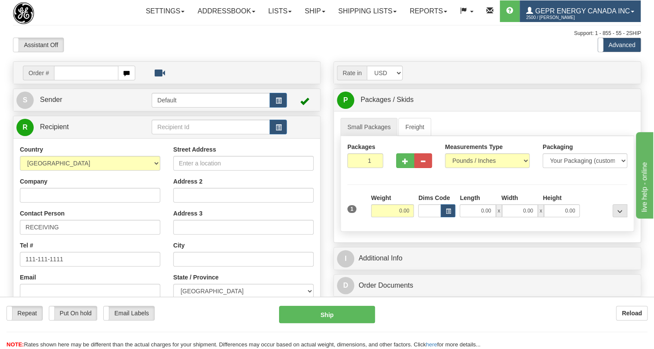
click at [520, 22] on link "GEPR Energy Canada Inc 2500 / [PERSON_NAME]" at bounding box center [580, 11] width 121 height 22
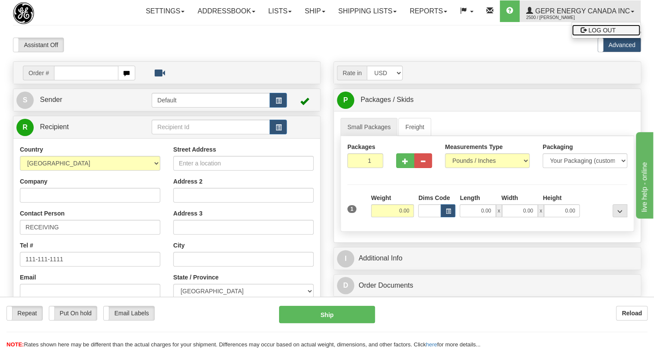
click at [588, 34] on span "LOG OUT" at bounding box center [601, 30] width 27 height 7
